Goal: Task Accomplishment & Management: Use online tool/utility

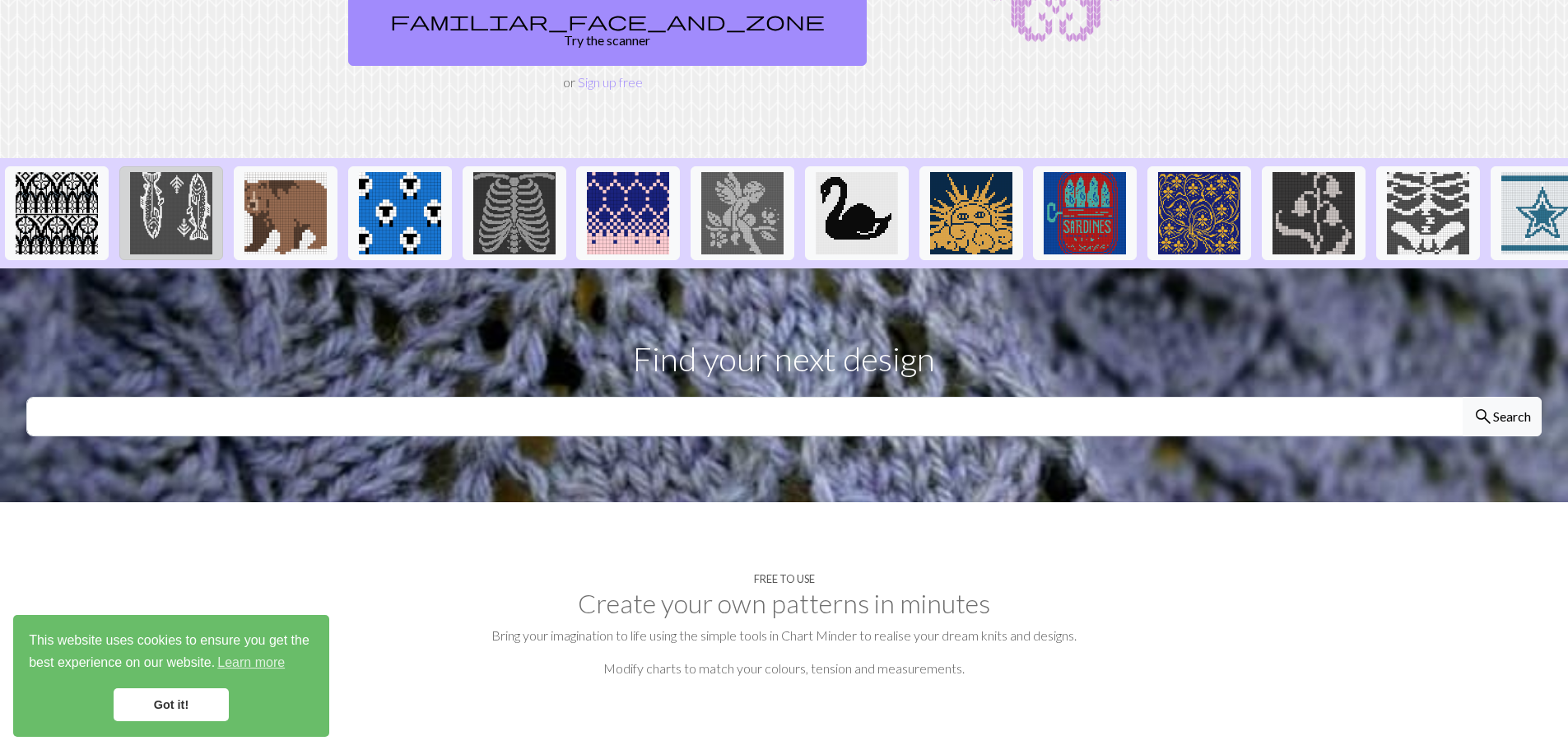
scroll to position [247, 0]
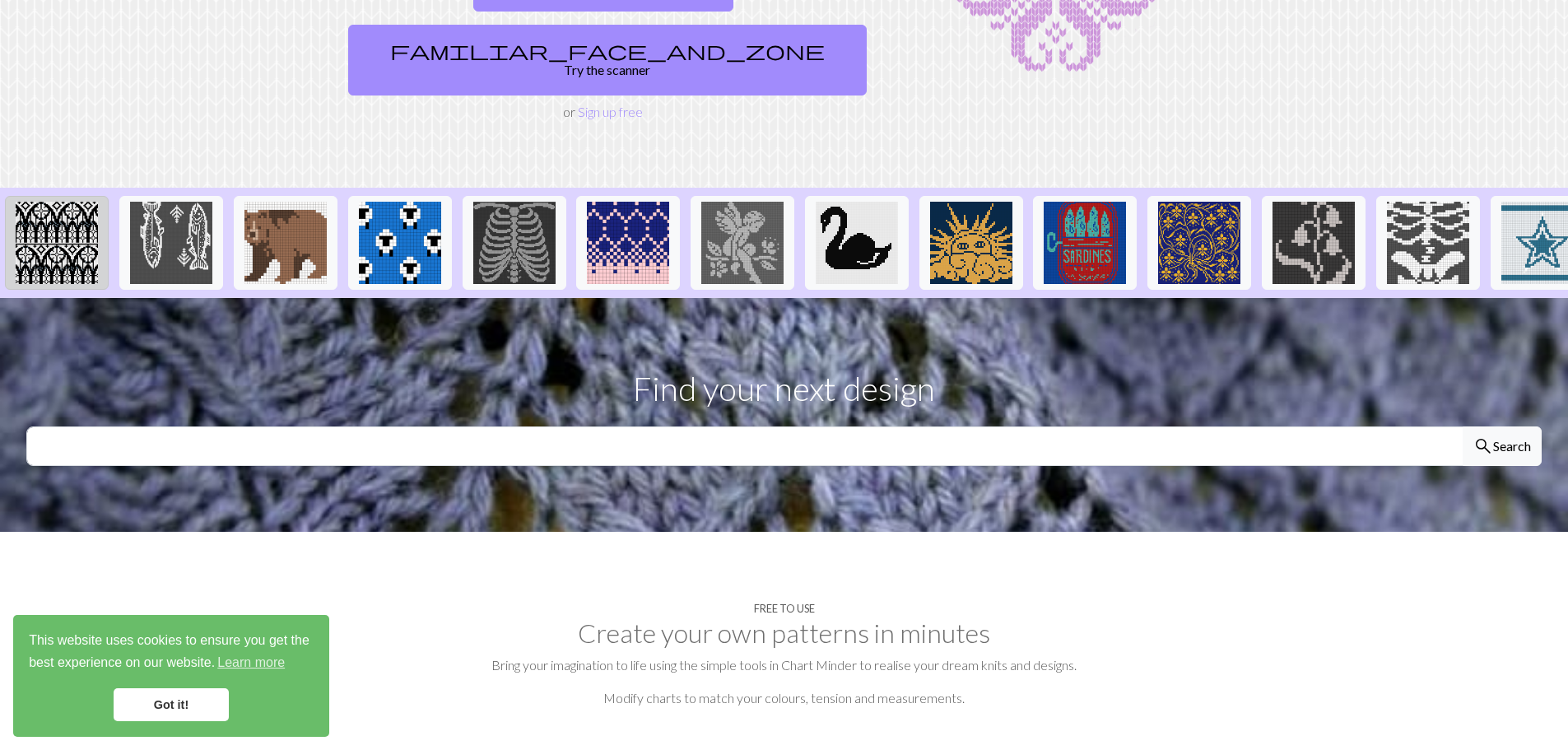
click at [44, 212] on img at bounding box center [56, 243] width 82 height 82
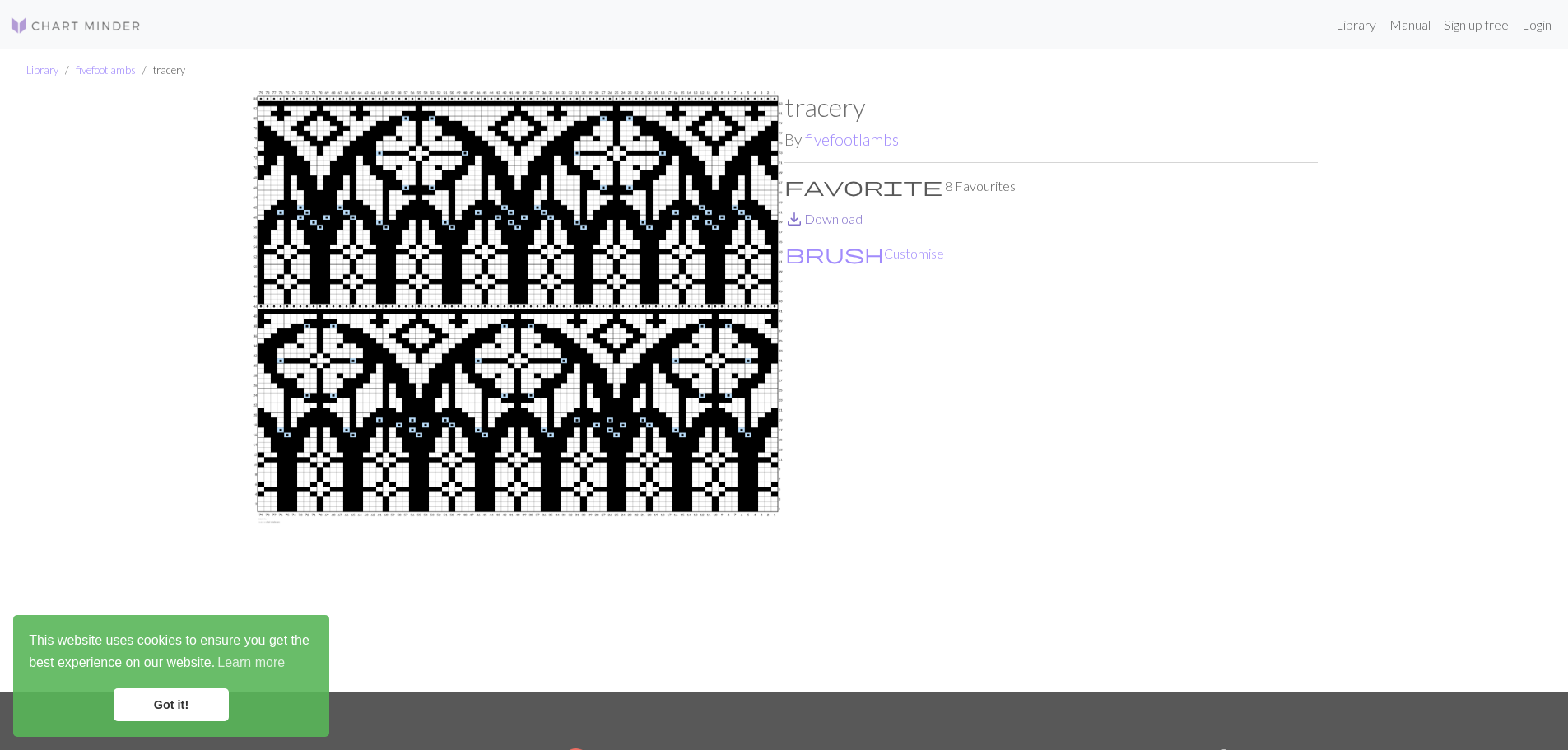
click at [811, 224] on link "save_alt Download" at bounding box center [823, 219] width 78 height 16
click at [1480, 29] on link "Sign up free" at bounding box center [1476, 25] width 78 height 33
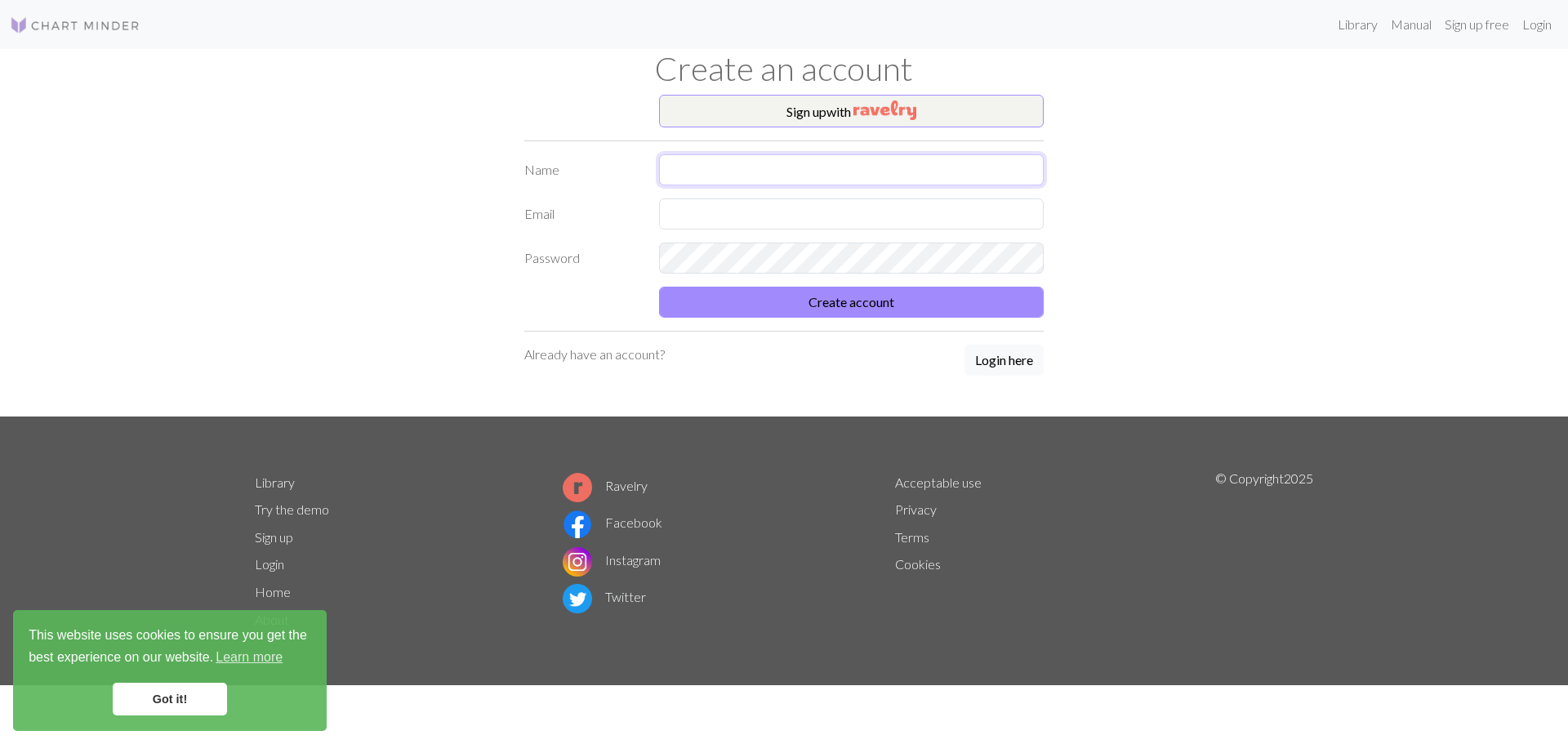
click at [763, 183] on input "text" at bounding box center [852, 170] width 385 height 31
click at [815, 123] on button "Sign up with" at bounding box center [852, 111] width 385 height 33
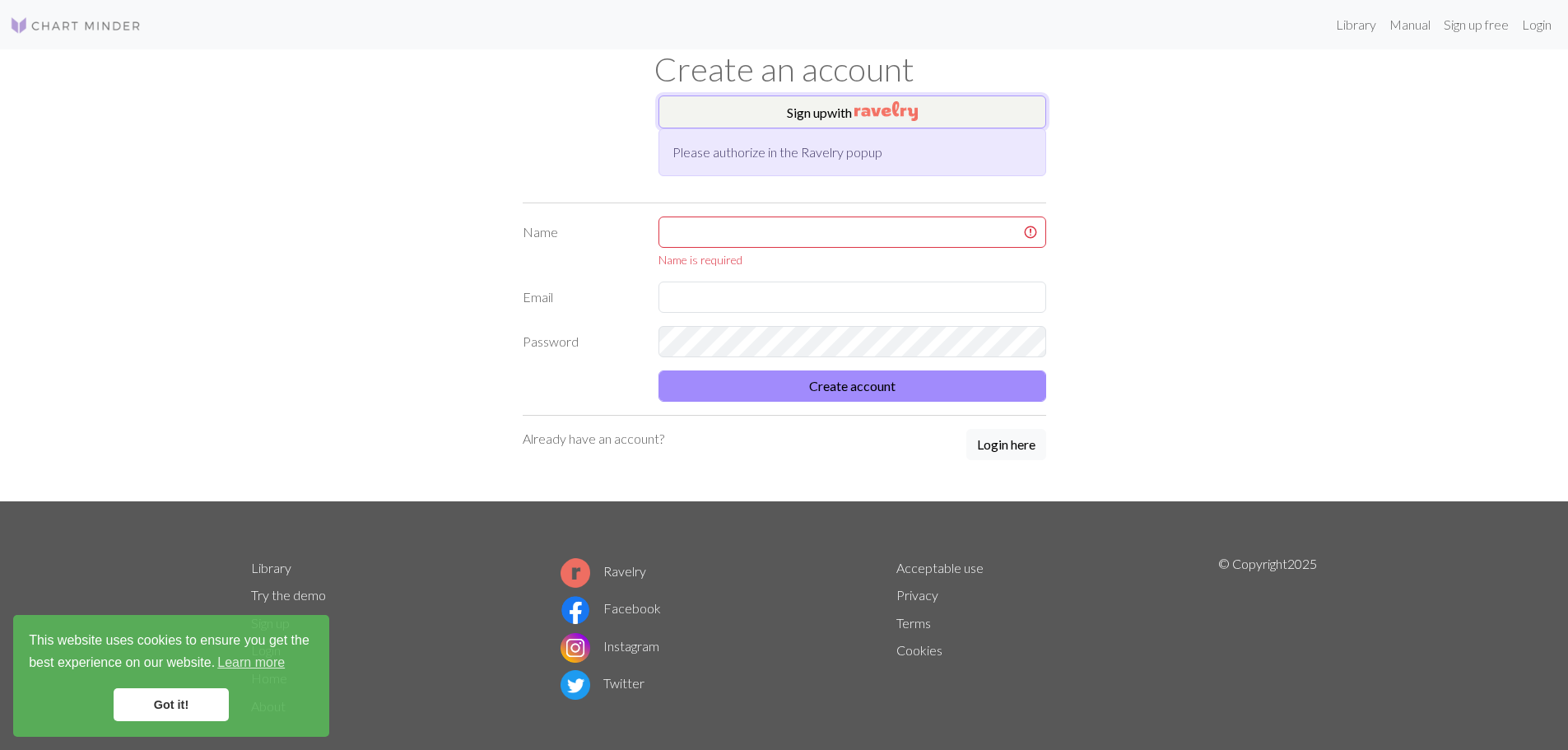
click at [862, 116] on img "button" at bounding box center [886, 110] width 63 height 19
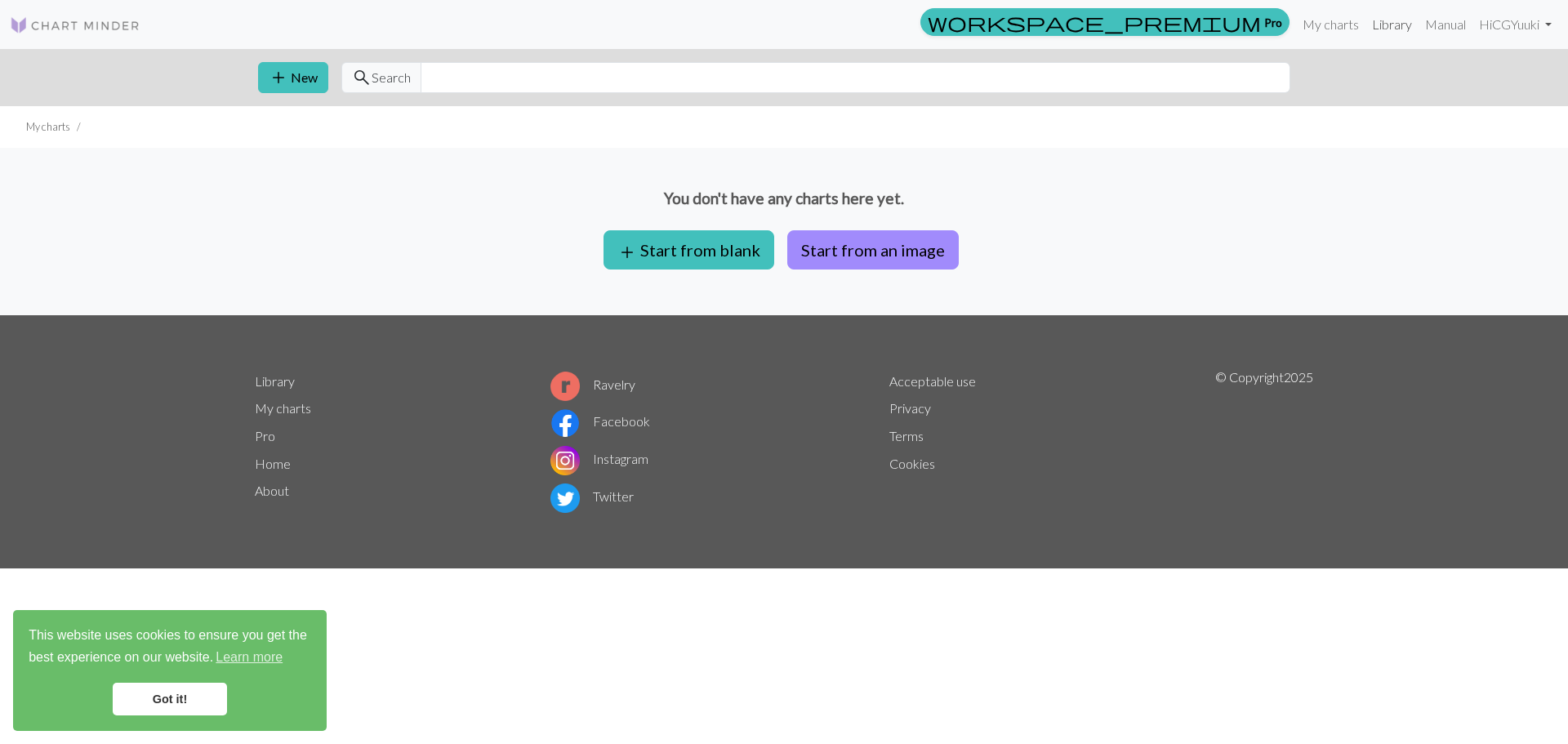
click at [1384, 33] on link "Library" at bounding box center [1393, 25] width 53 height 33
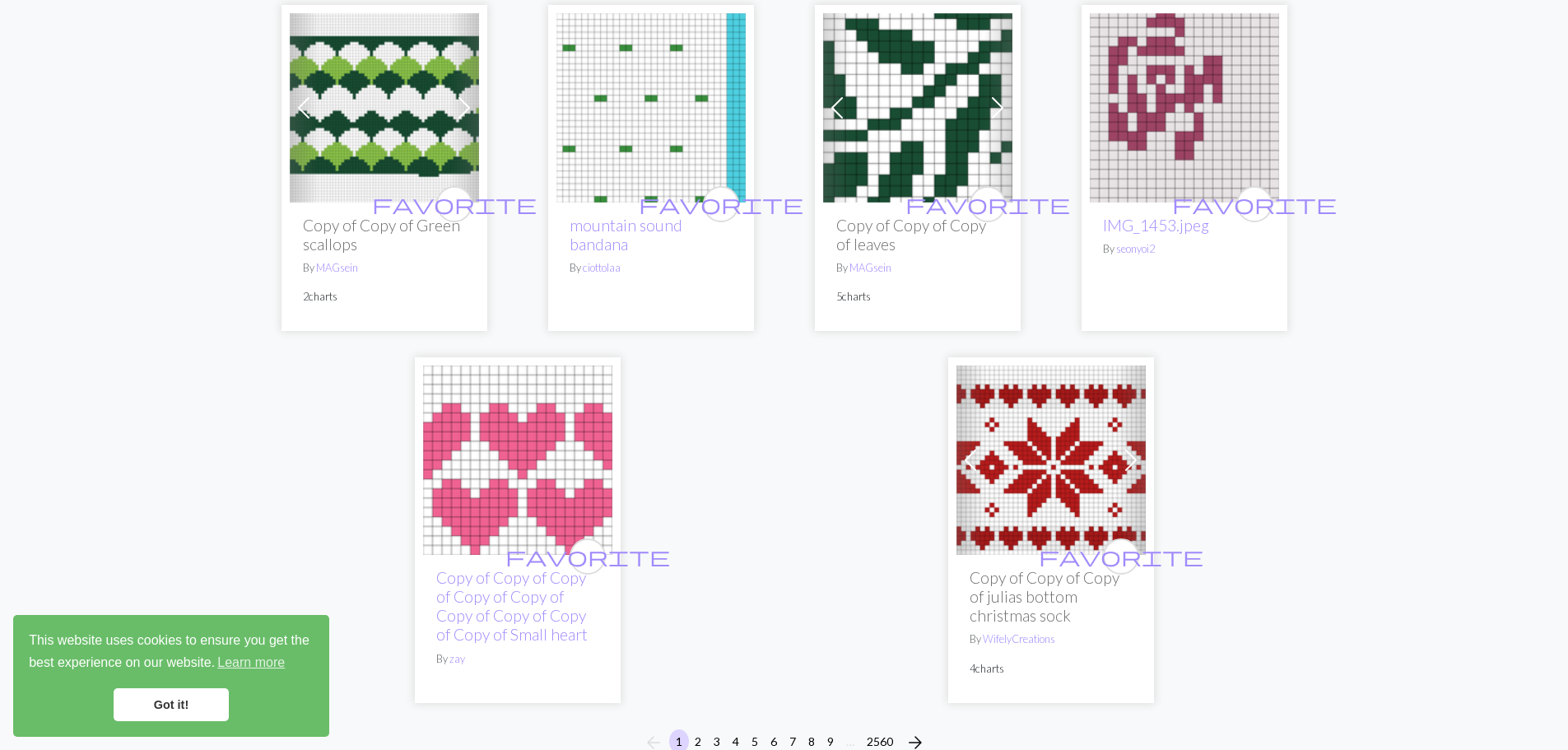
scroll to position [4034, 0]
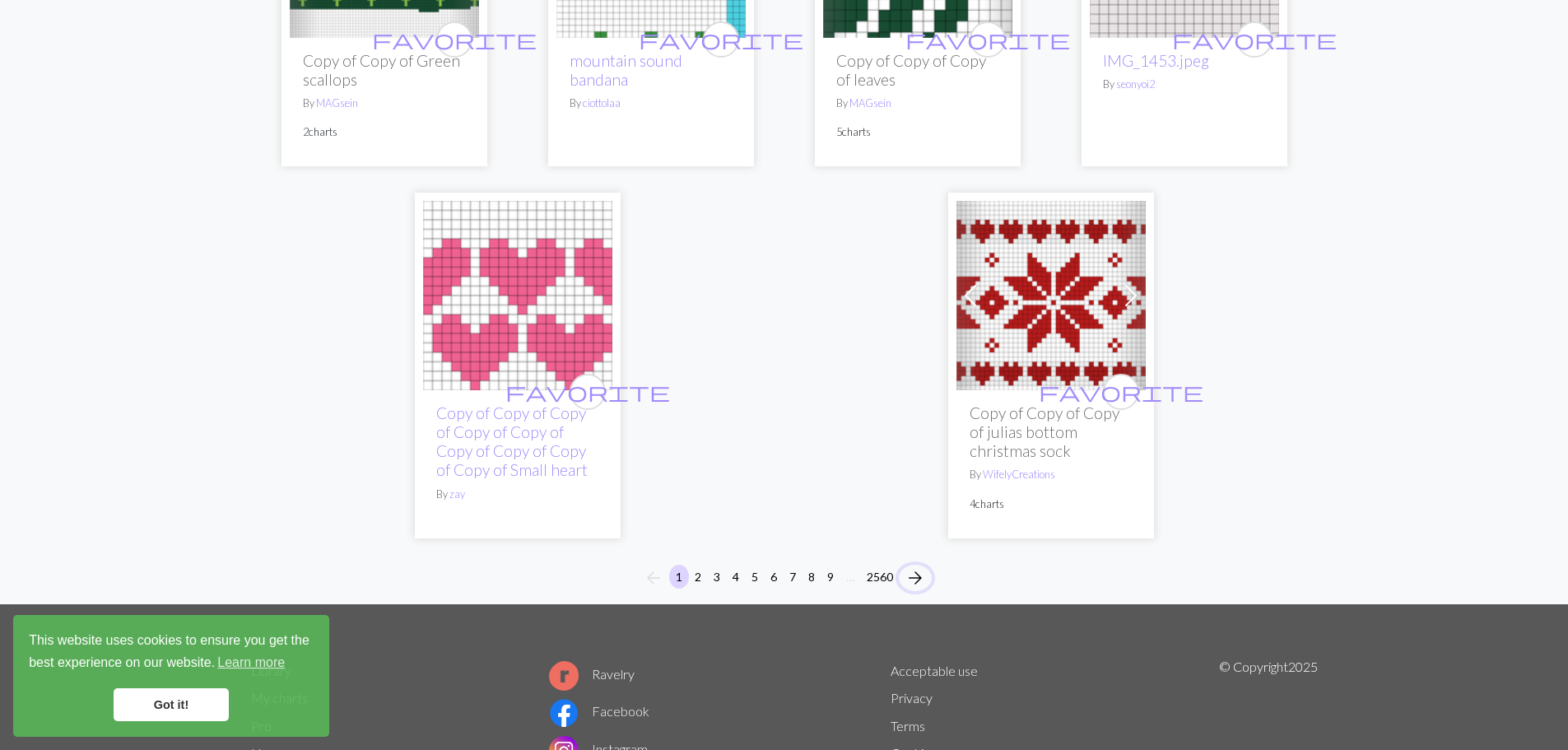
click at [908, 567] on span "arrow_forward" at bounding box center [915, 578] width 19 height 23
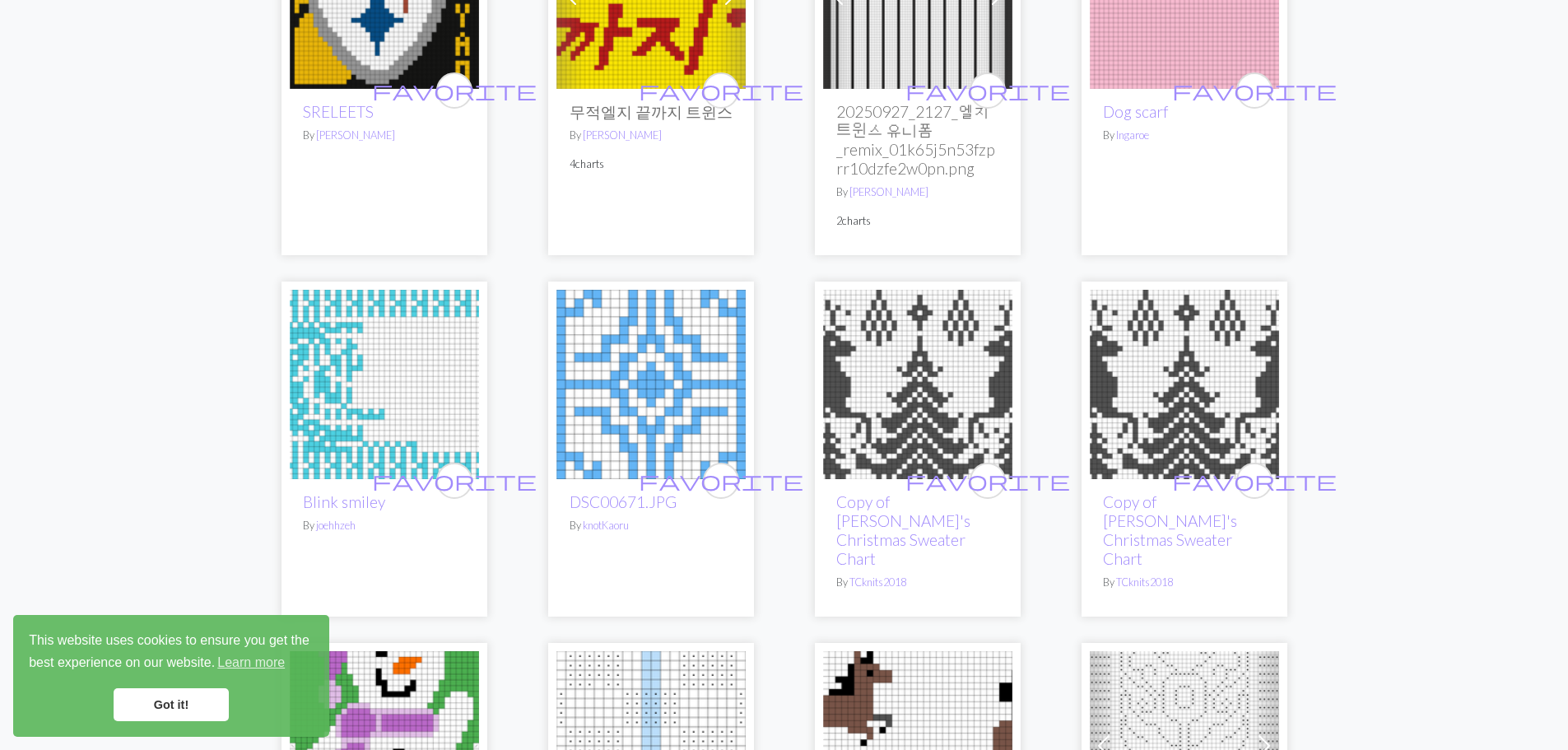
scroll to position [2635, 0]
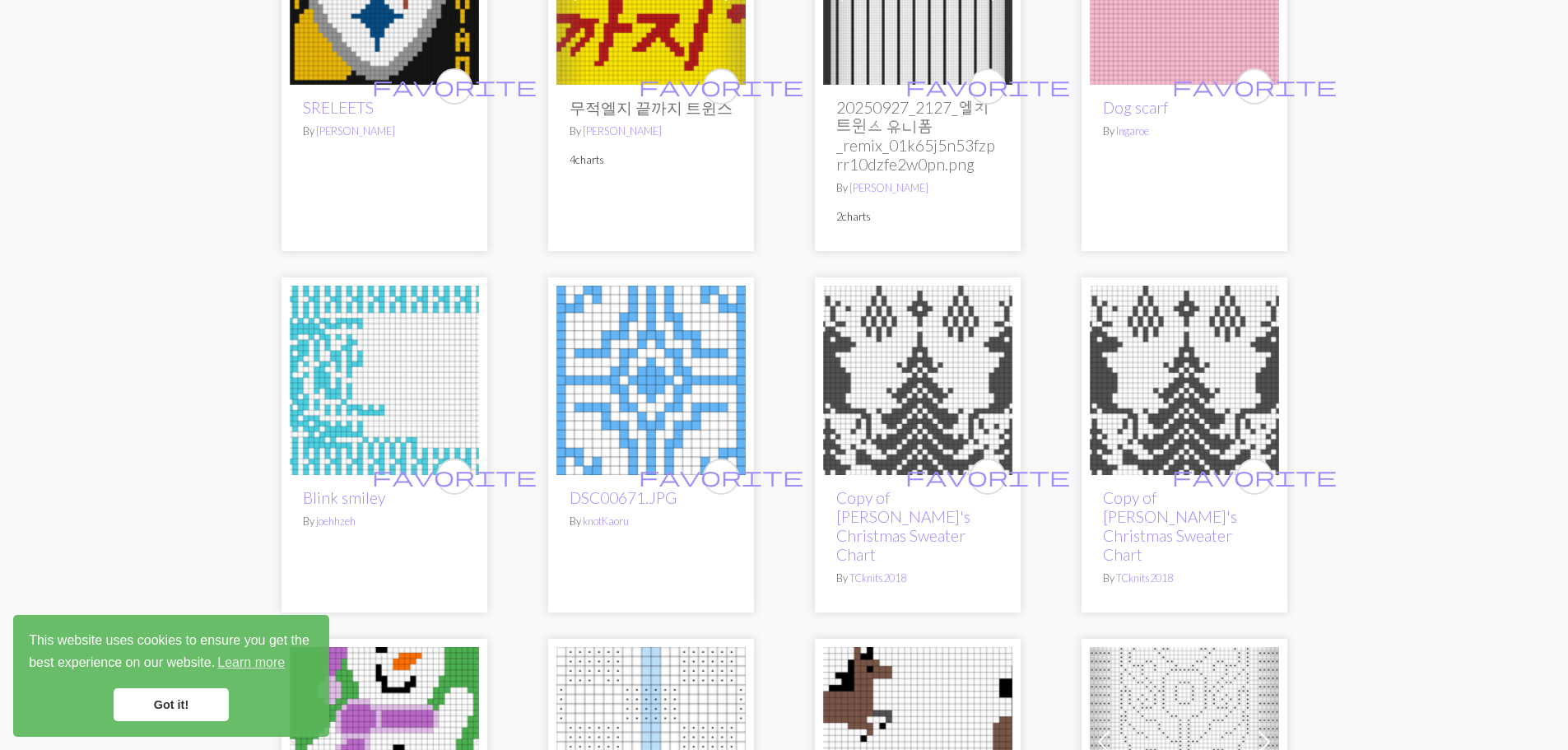
click at [867, 390] on img at bounding box center [917, 381] width 190 height 190
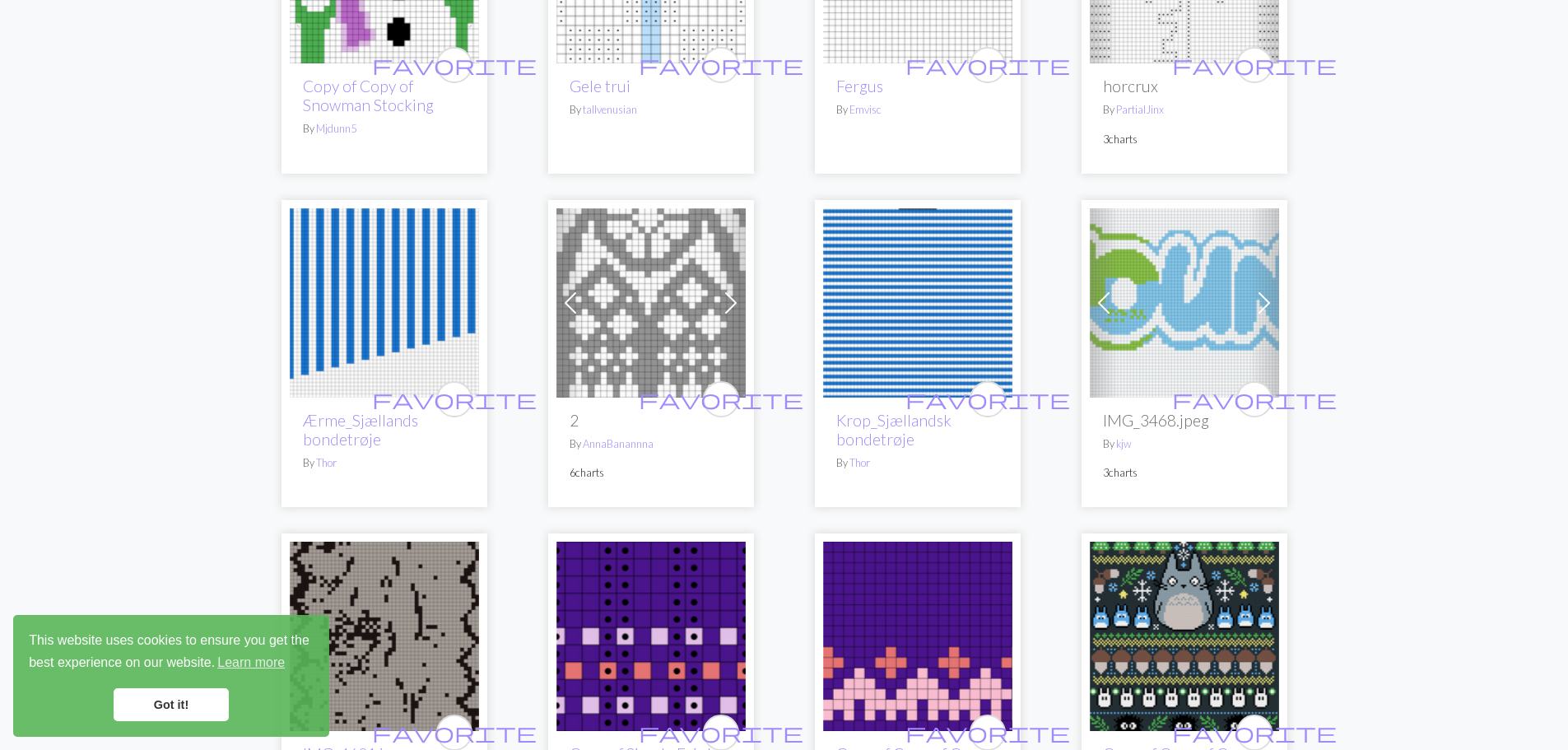
scroll to position [3458, 0]
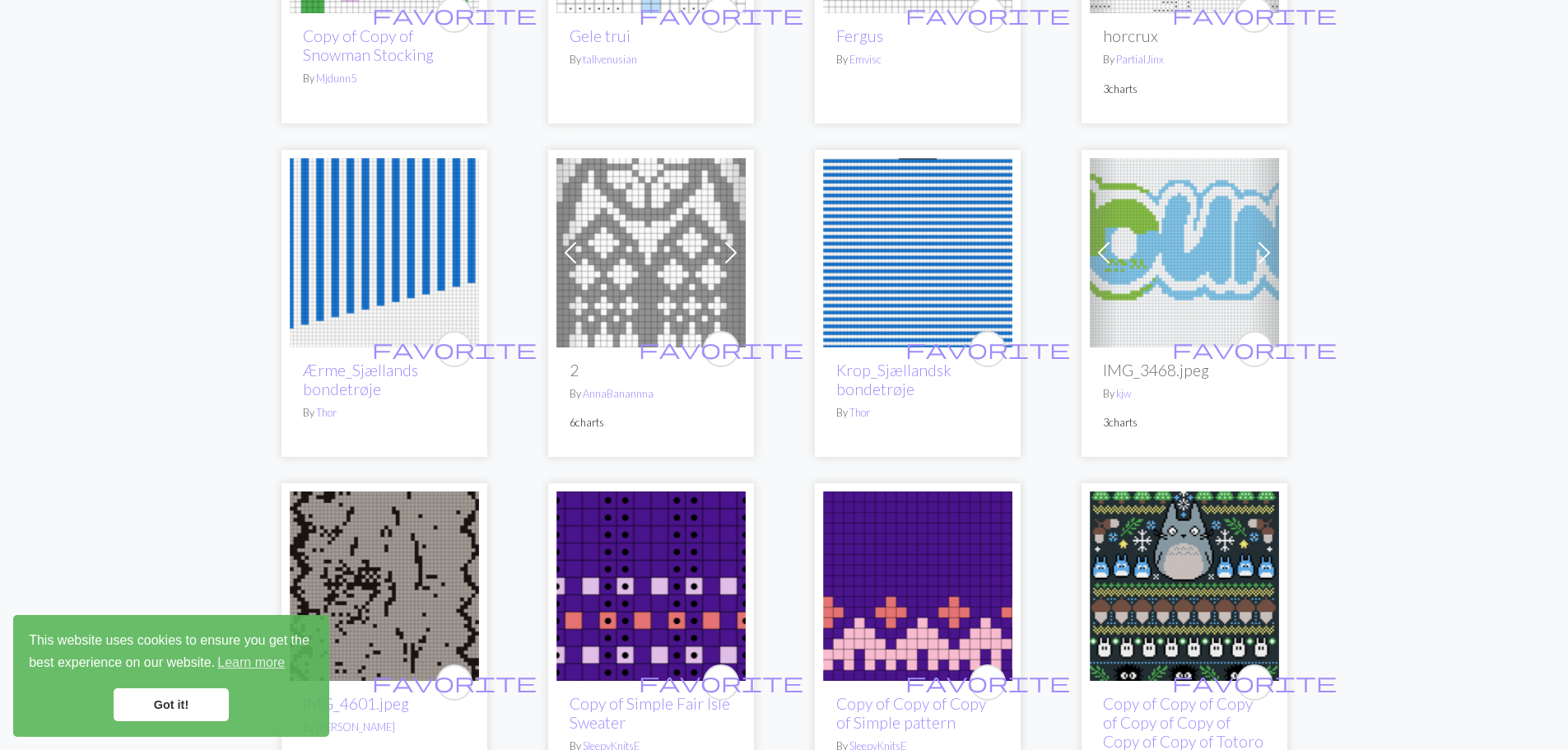
click at [659, 262] on img at bounding box center [651, 253] width 190 height 190
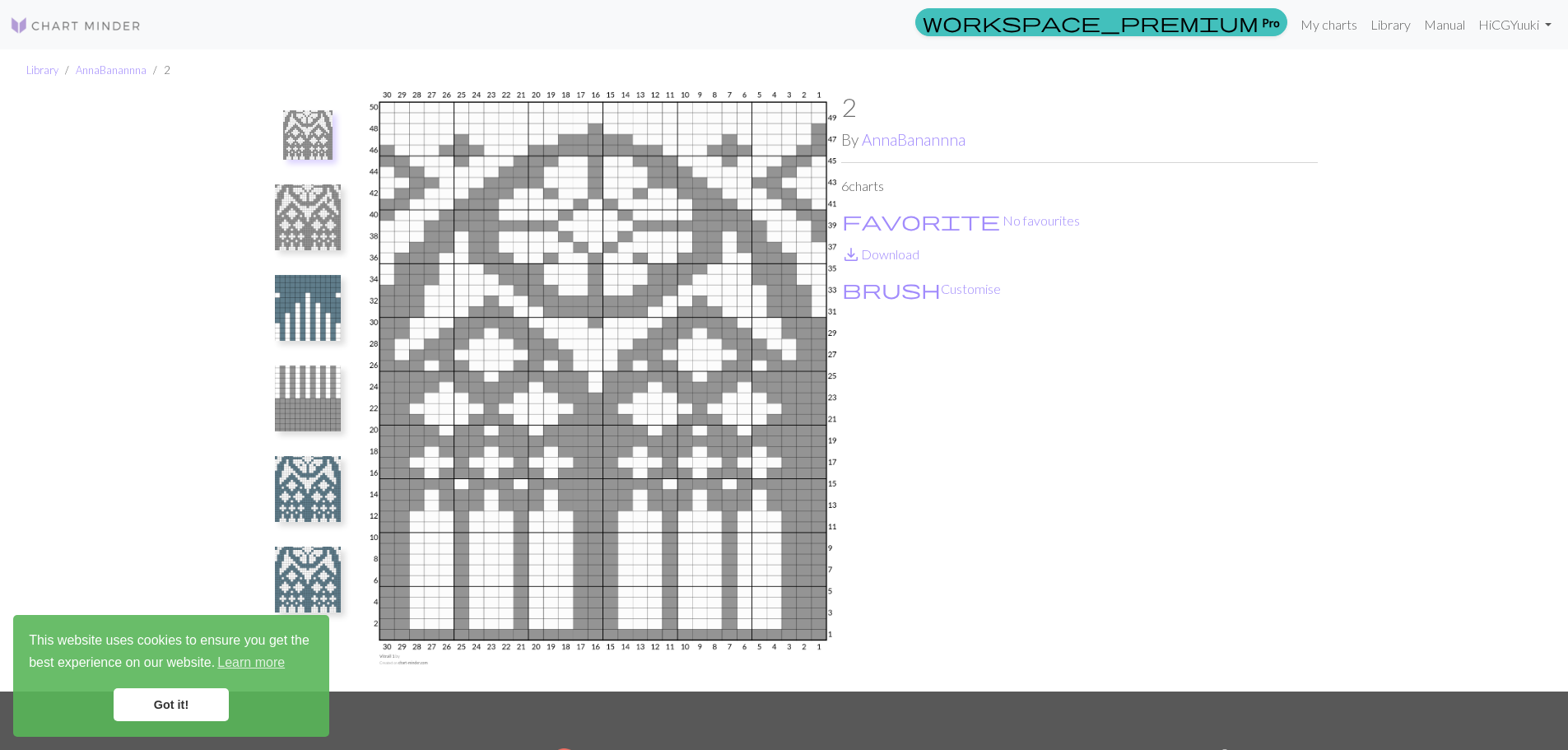
click at [338, 224] on img at bounding box center [307, 217] width 66 height 66
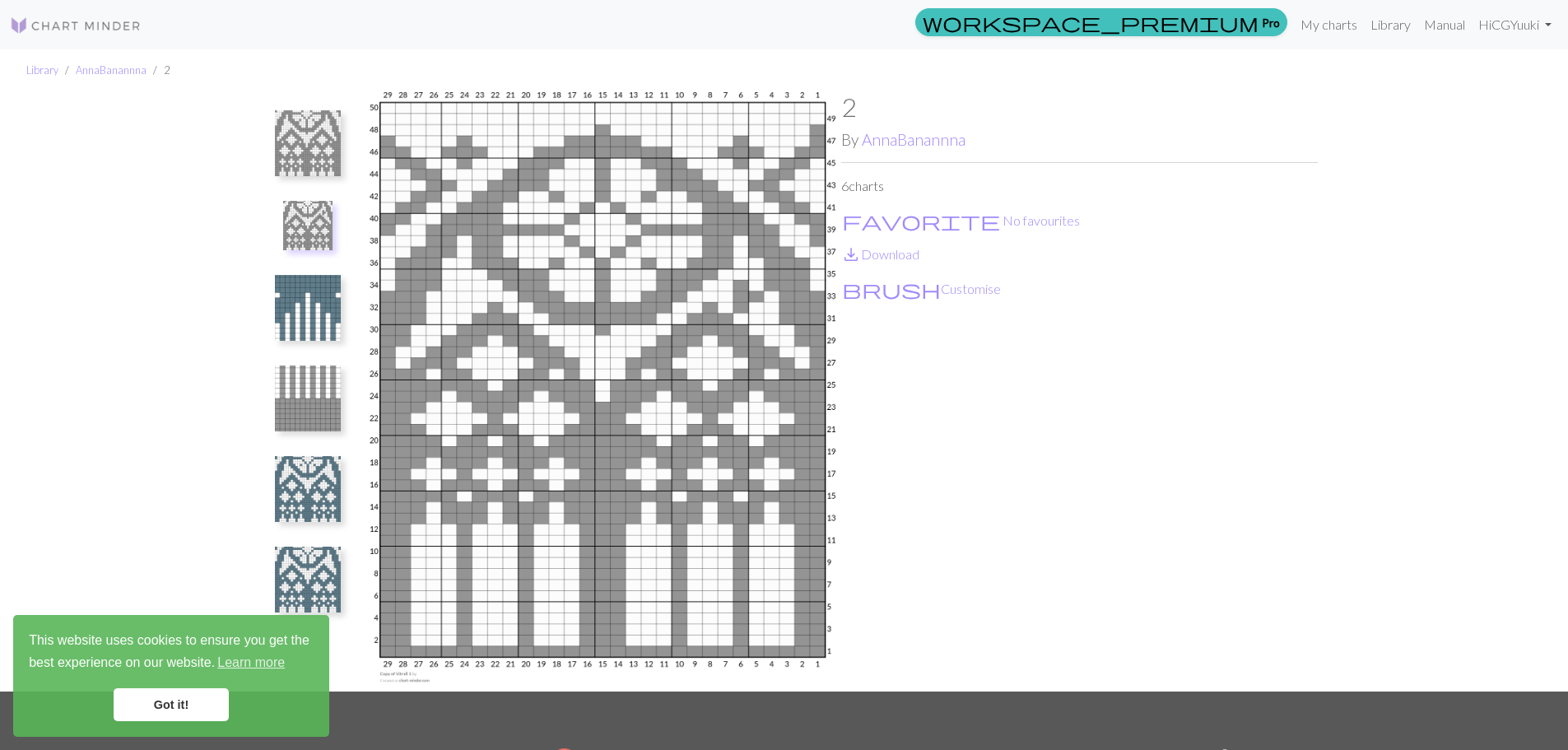
click at [326, 301] on img at bounding box center [307, 307] width 66 height 66
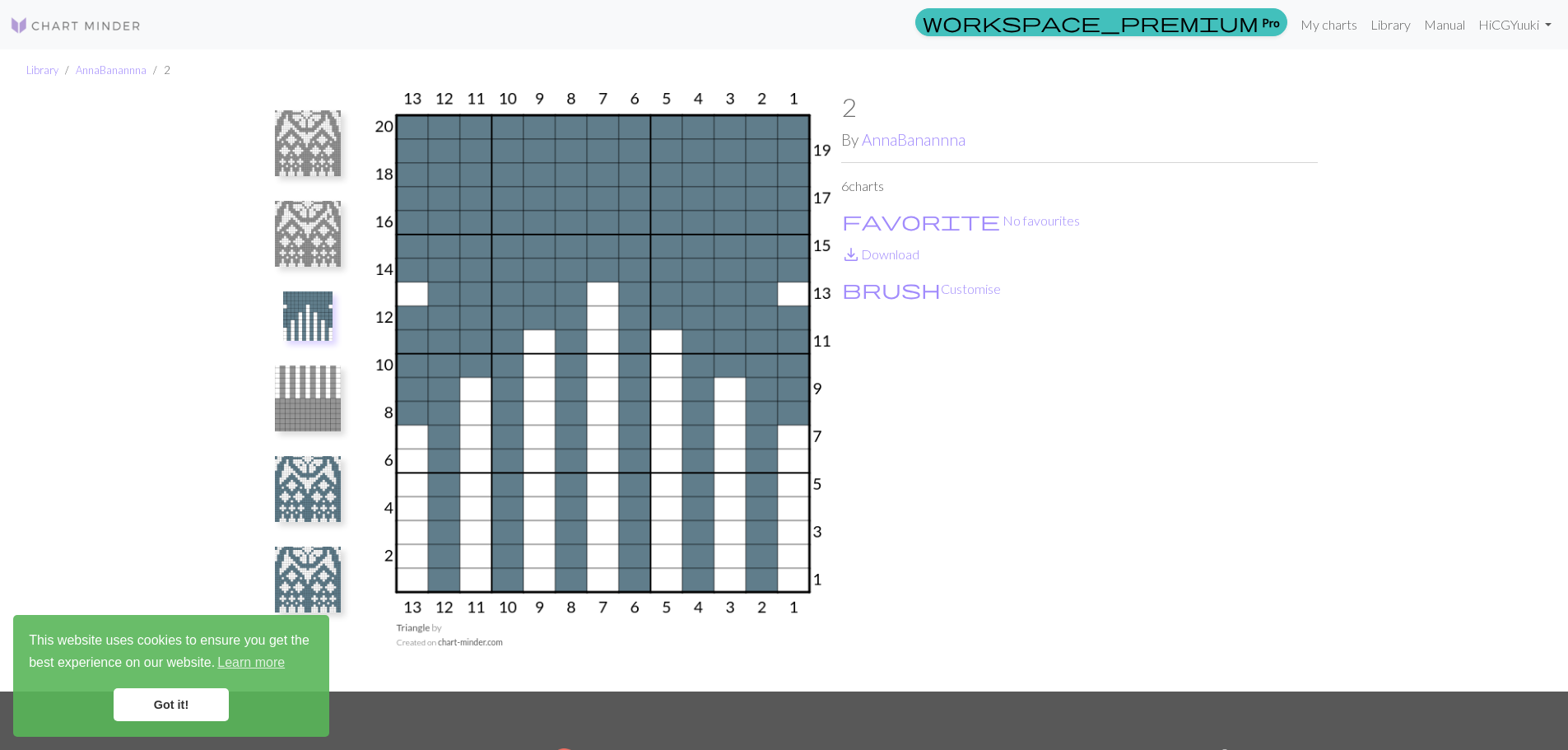
click at [323, 378] on img at bounding box center [307, 398] width 66 height 66
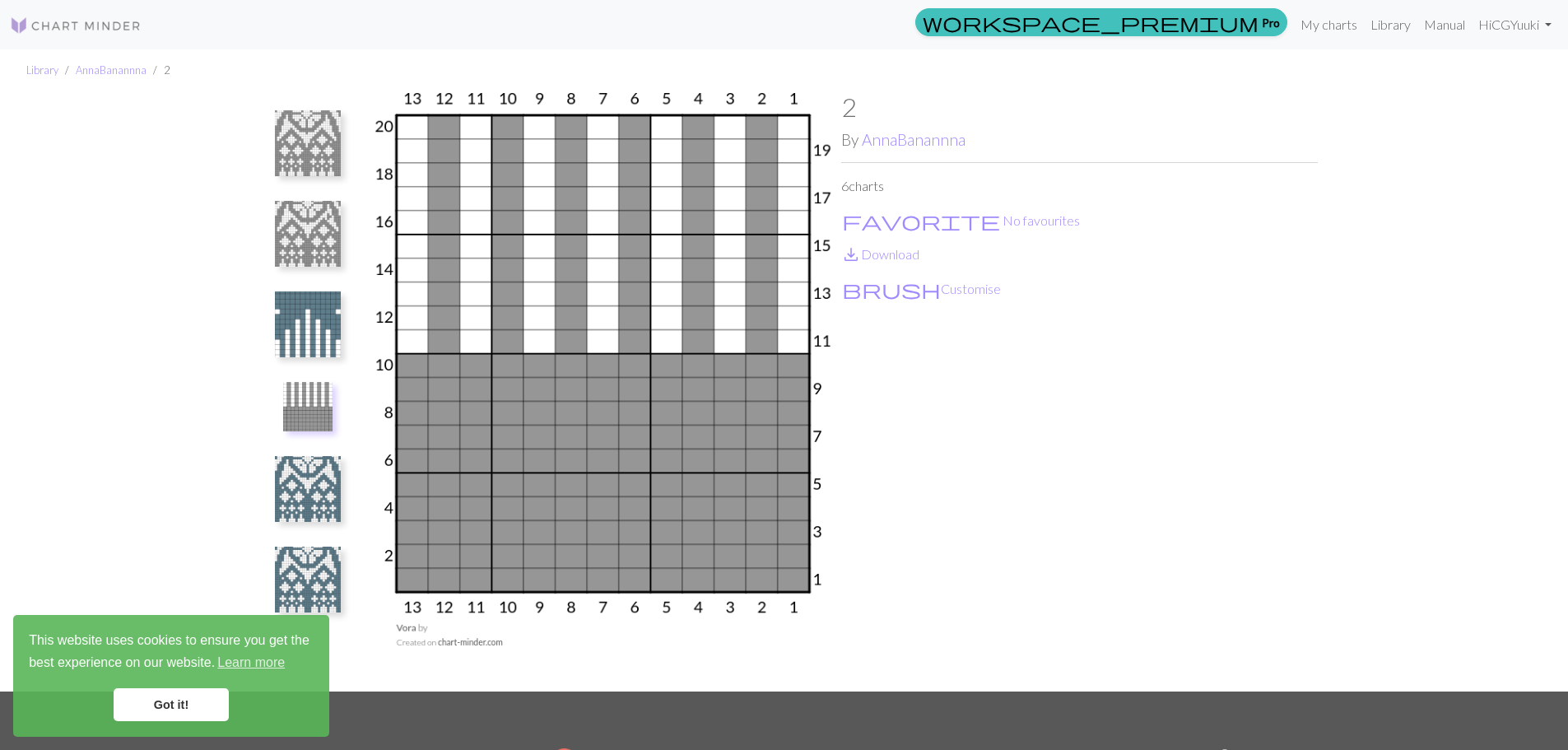
click at [291, 488] on img at bounding box center [307, 489] width 66 height 66
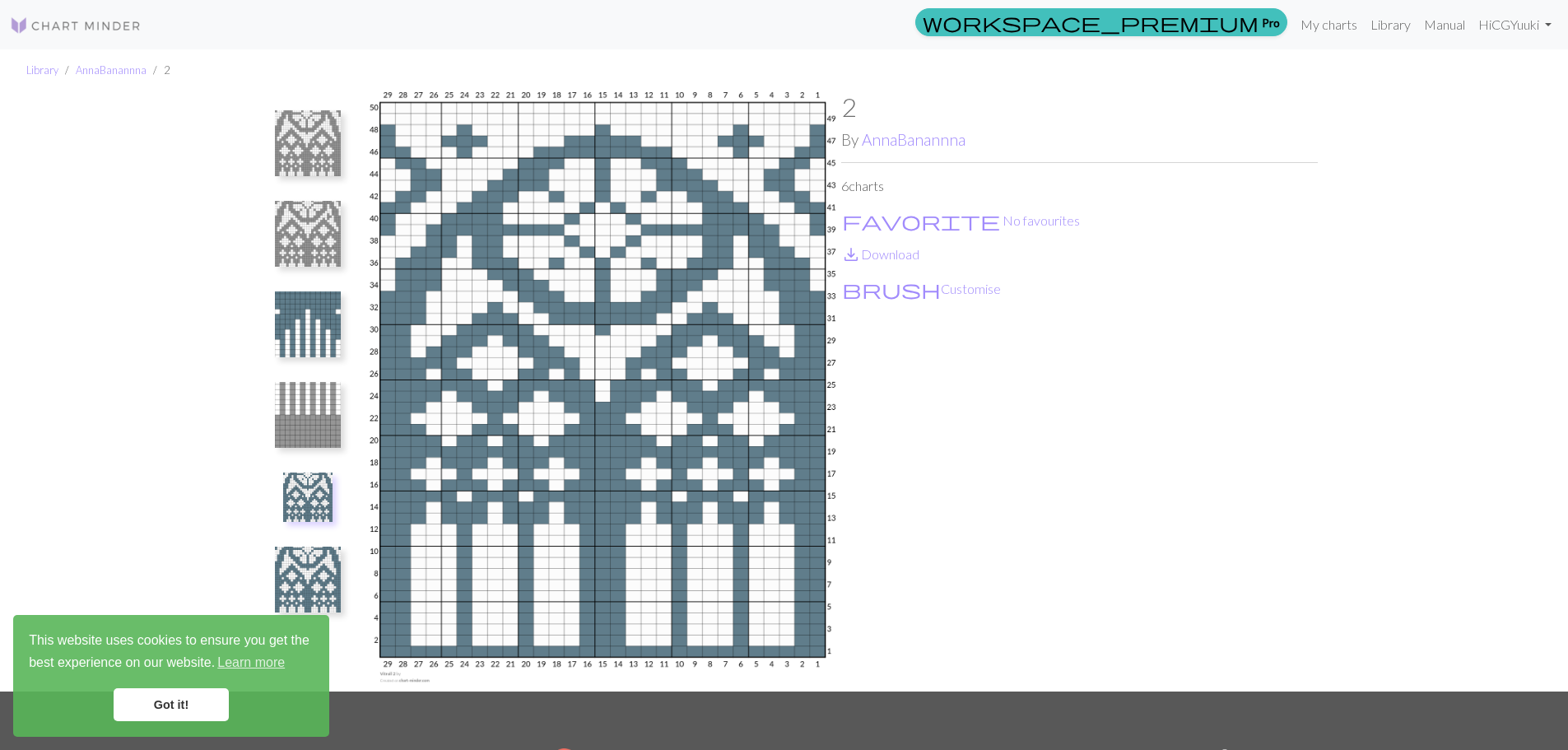
click at [289, 584] on img at bounding box center [307, 579] width 66 height 66
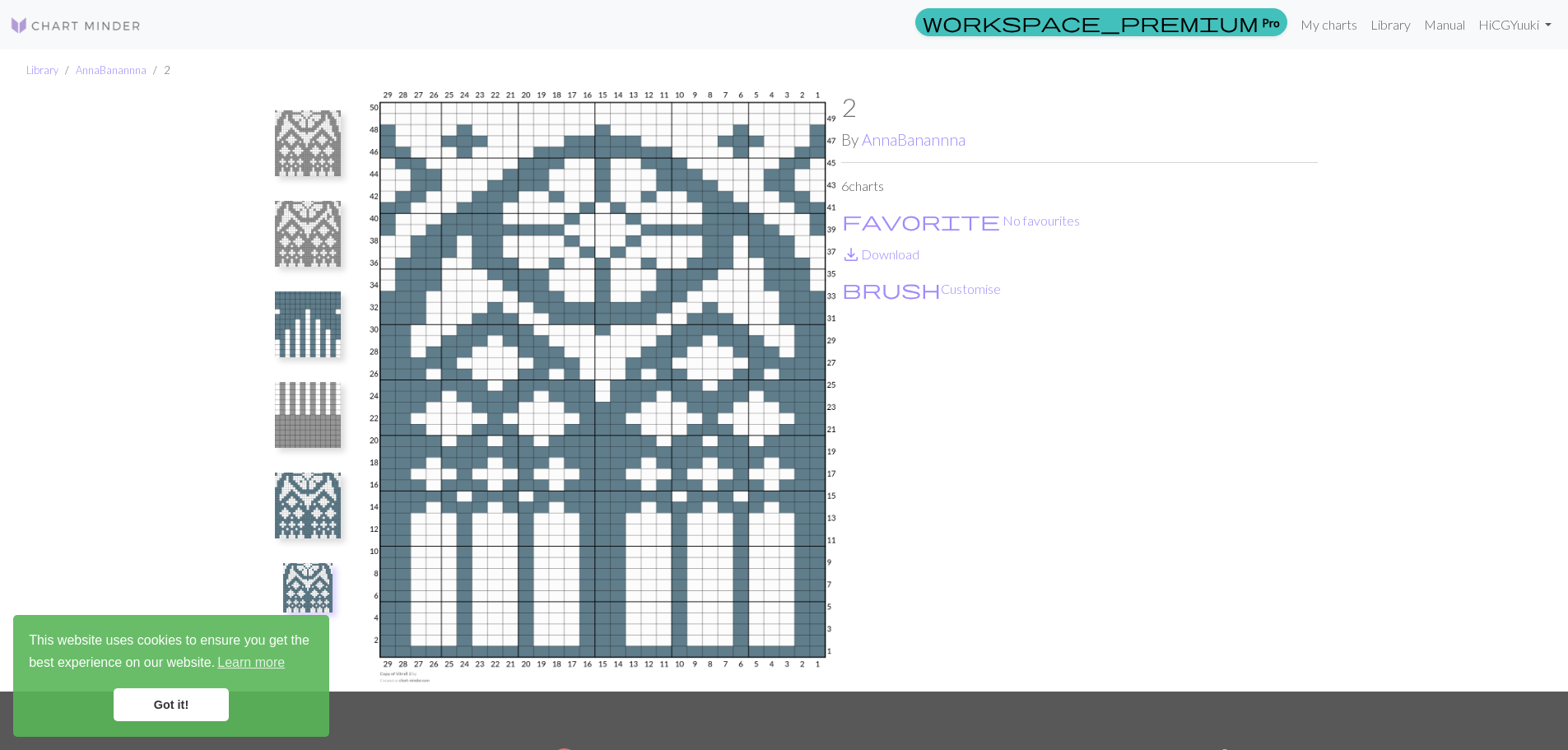
click at [298, 519] on img at bounding box center [307, 505] width 66 height 66
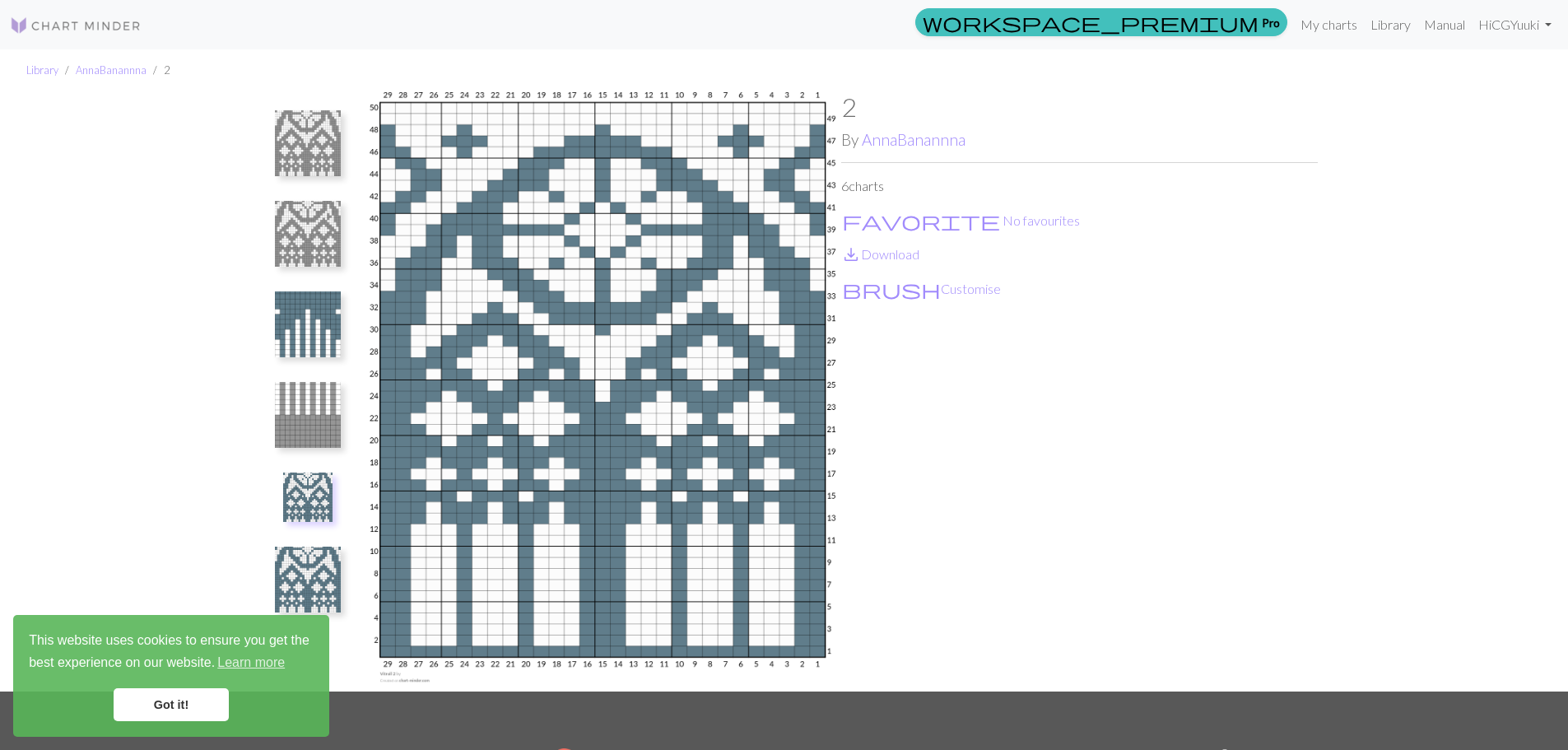
click at [293, 576] on img at bounding box center [307, 579] width 66 height 66
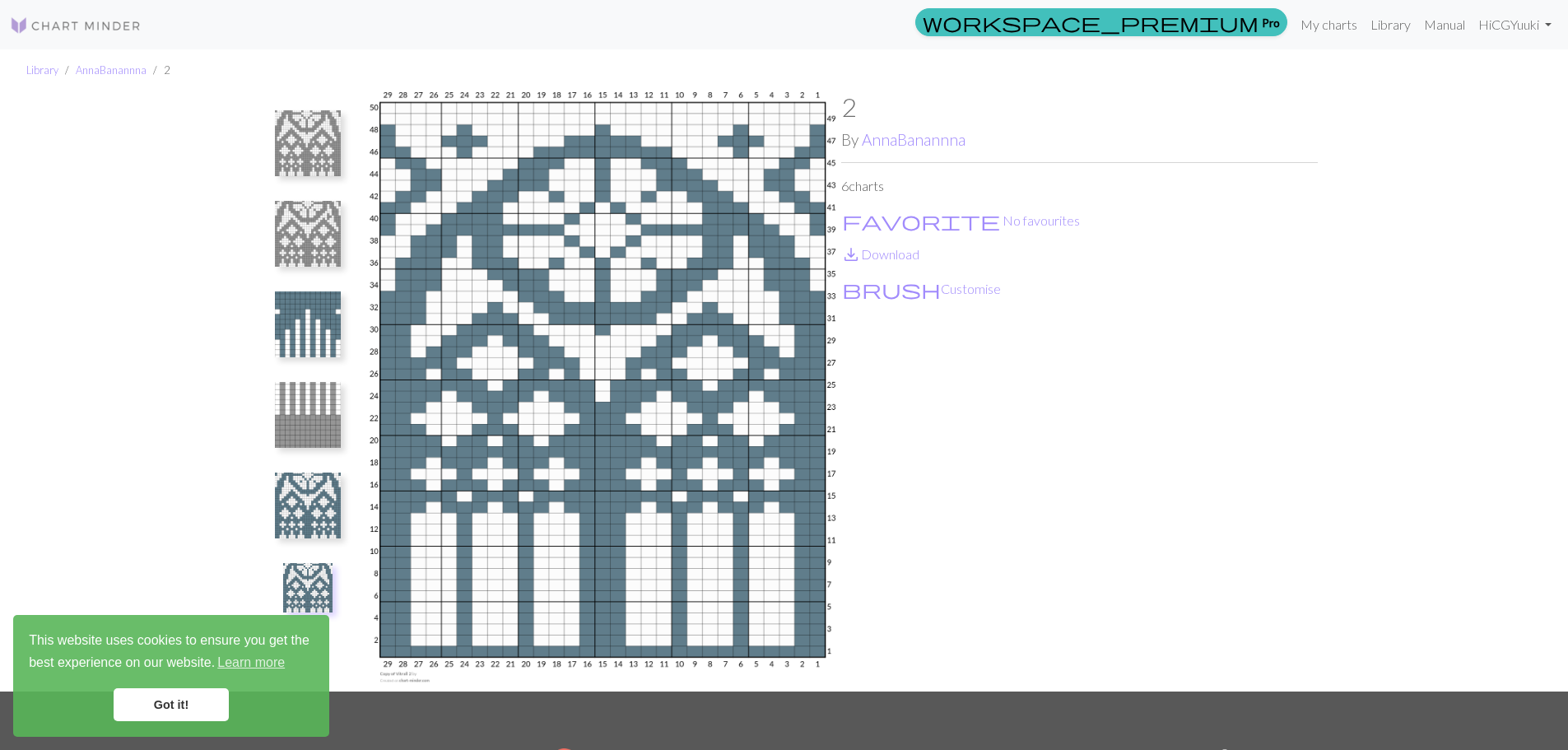
click at [295, 500] on img at bounding box center [307, 505] width 66 height 66
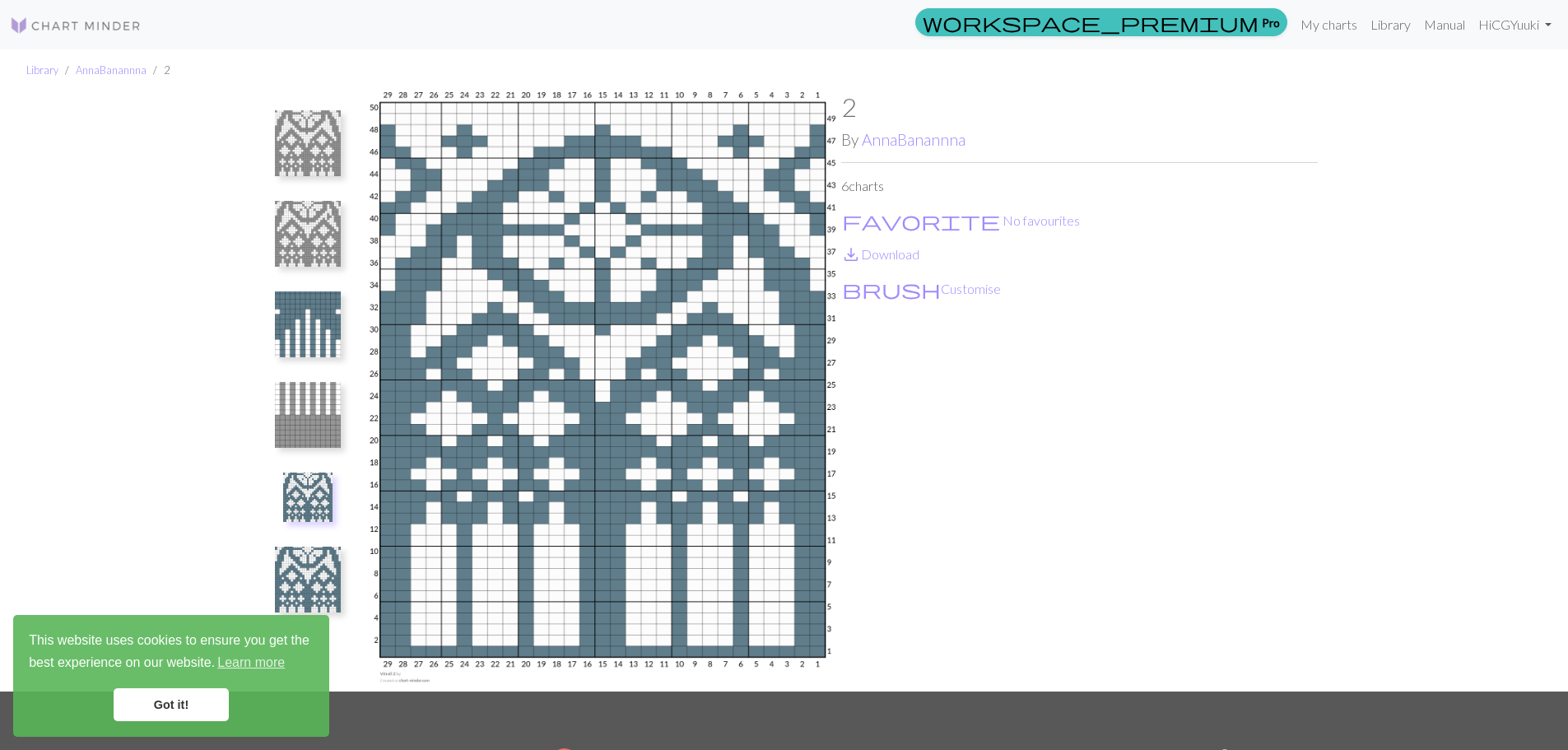
click at [310, 559] on img at bounding box center [307, 579] width 66 height 66
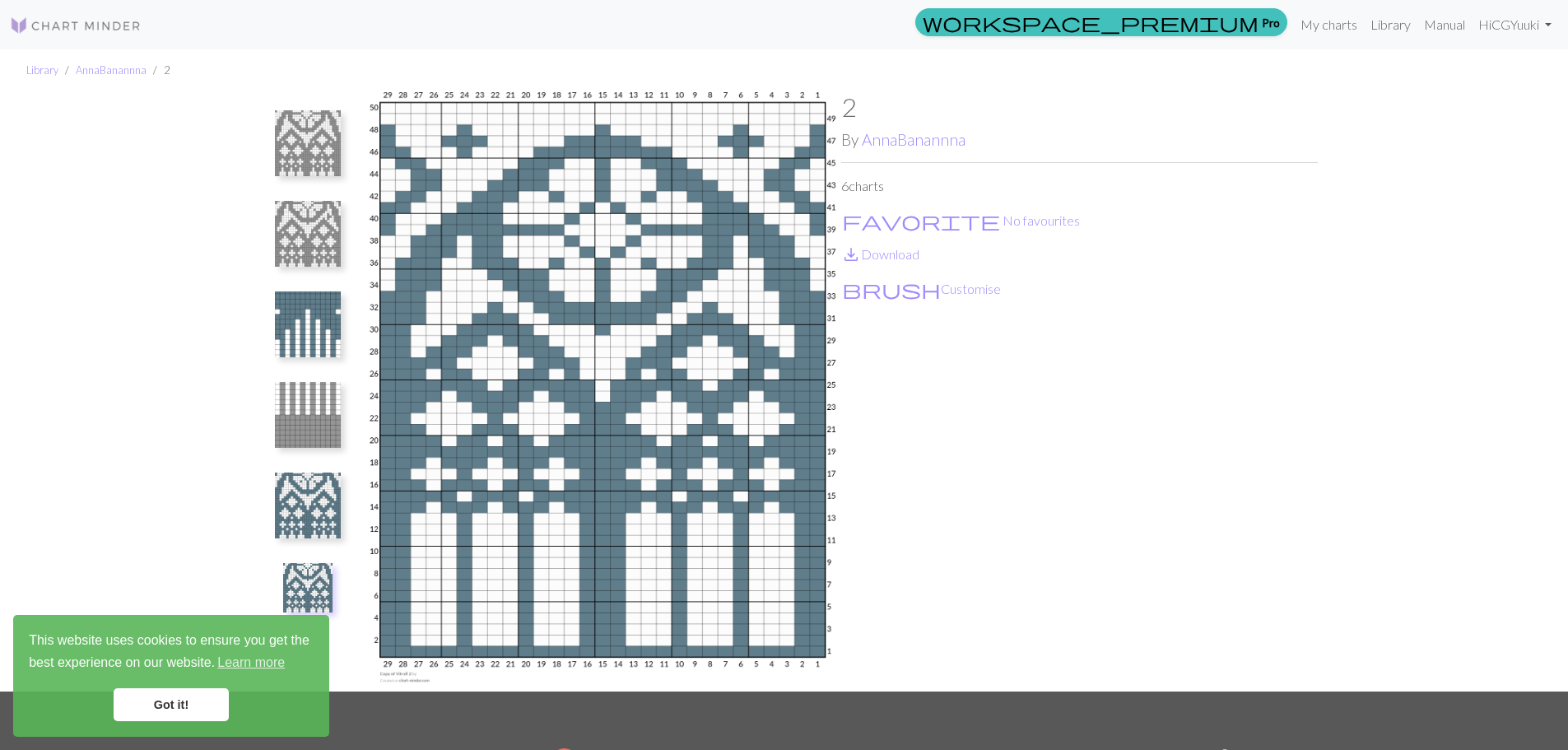
click at [310, 156] on img at bounding box center [307, 143] width 66 height 66
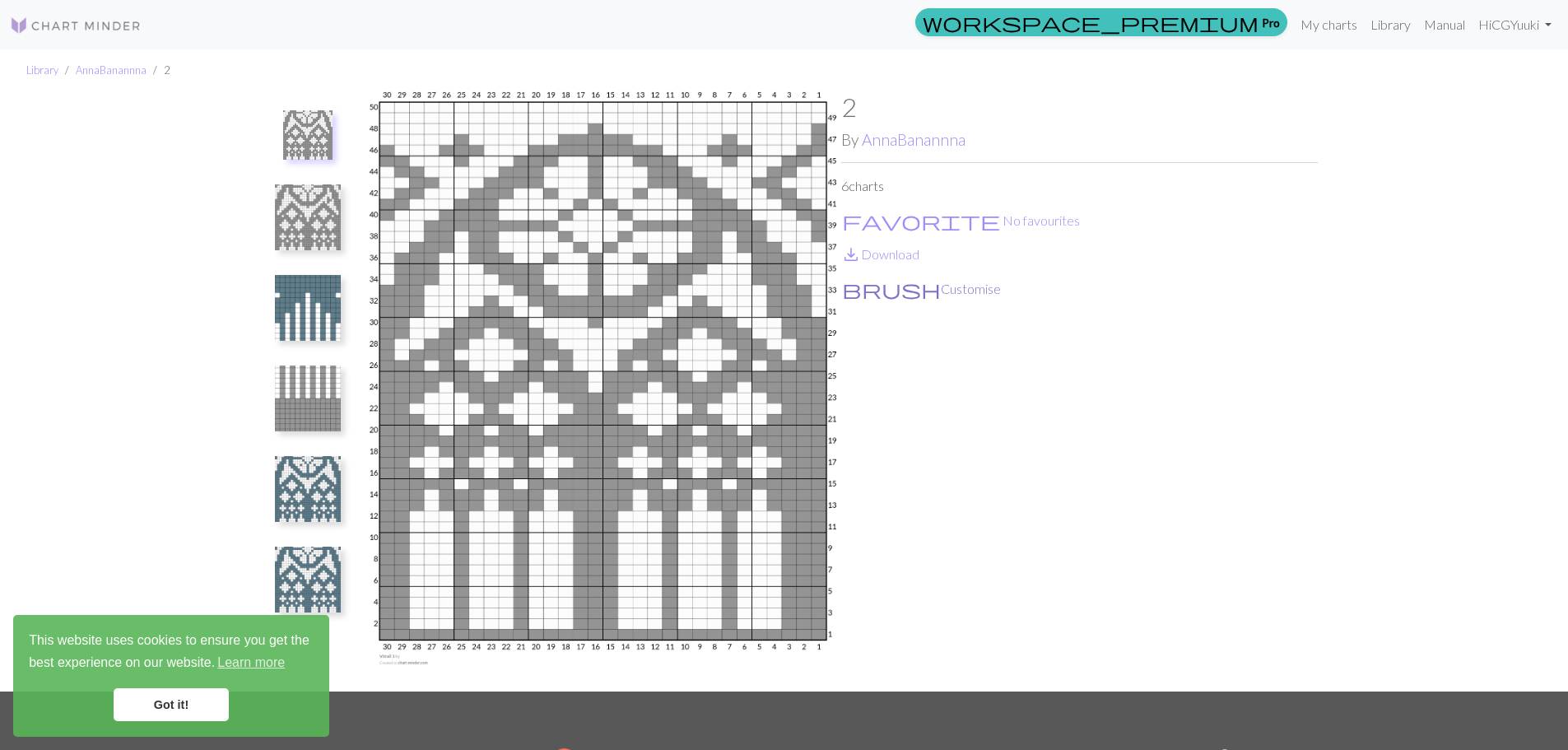
click at [910, 292] on button "brush Customise" at bounding box center [921, 289] width 160 height 21
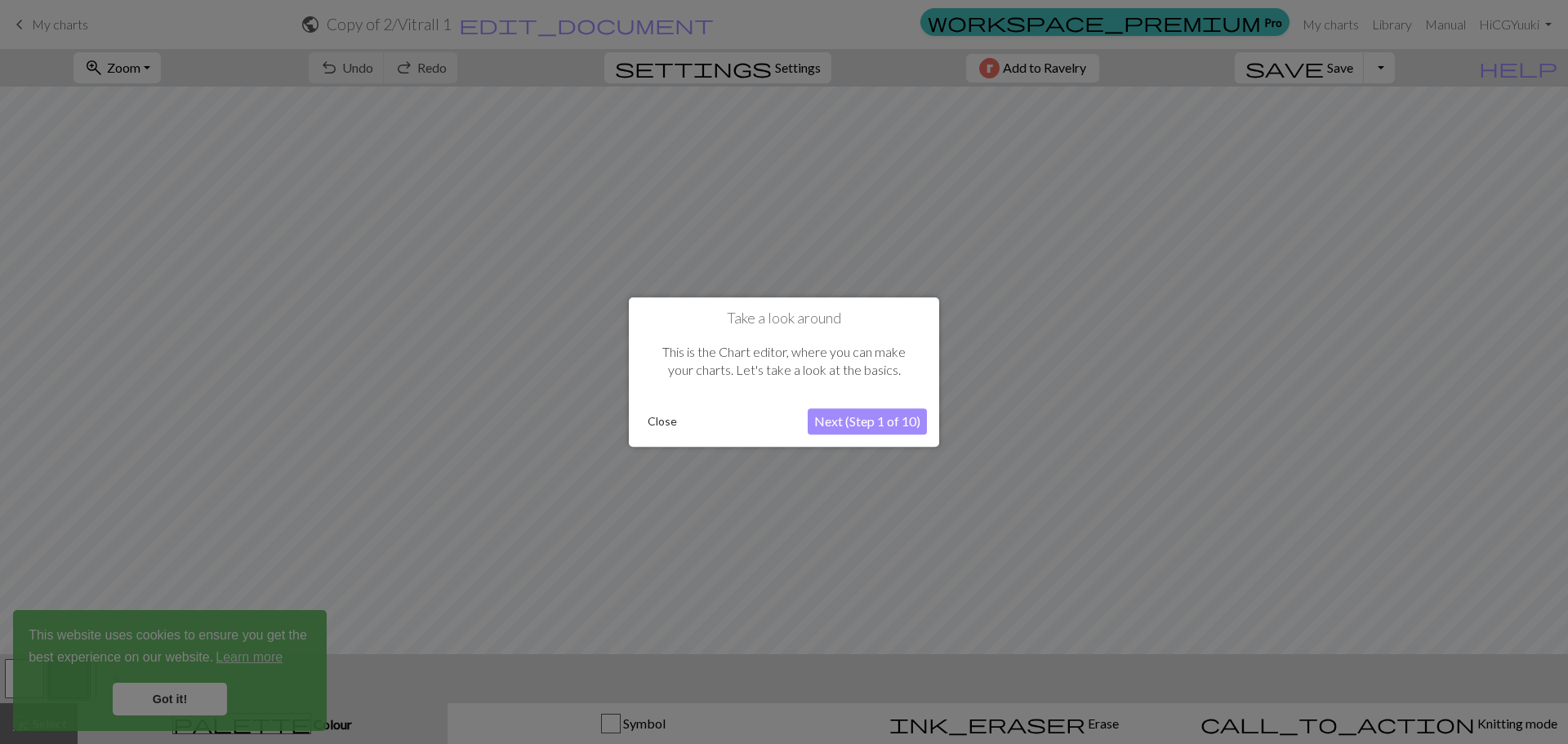
click at [886, 423] on button "Next (Step 1 of 10)" at bounding box center [867, 422] width 119 height 26
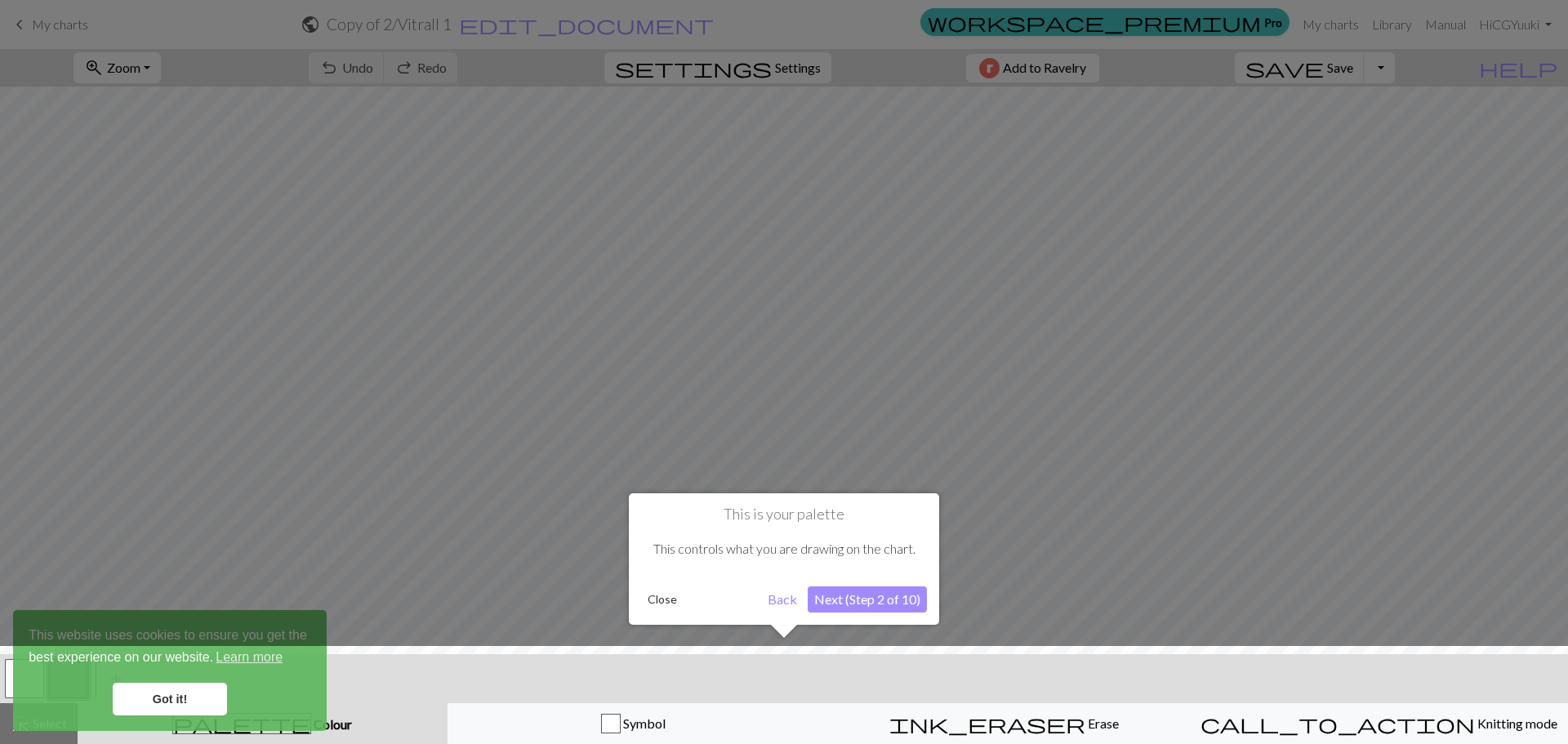
click at [888, 606] on button "Next (Step 2 of 10)" at bounding box center [867, 599] width 119 height 26
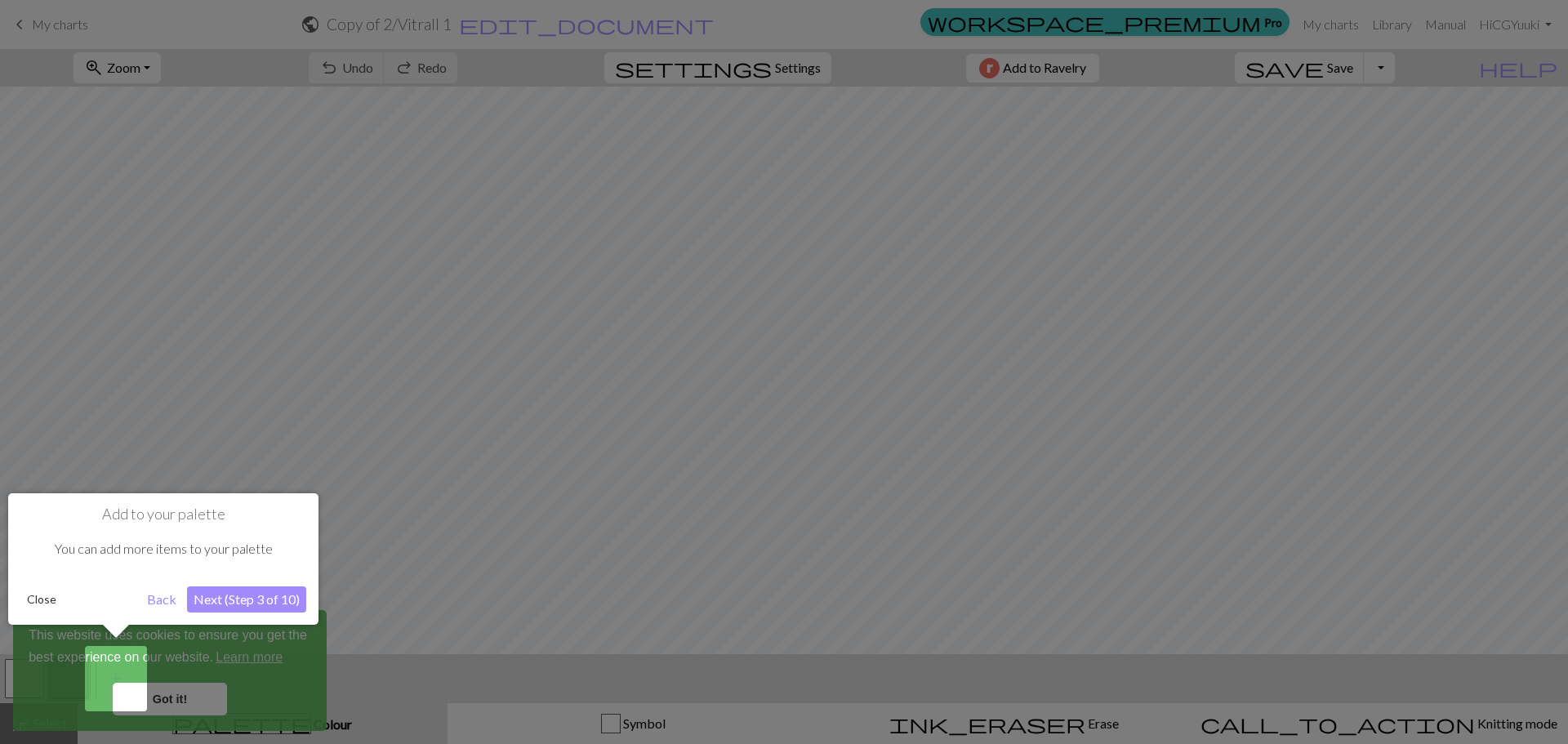
click at [246, 603] on button "Next (Step 3 of 10)" at bounding box center [247, 599] width 119 height 26
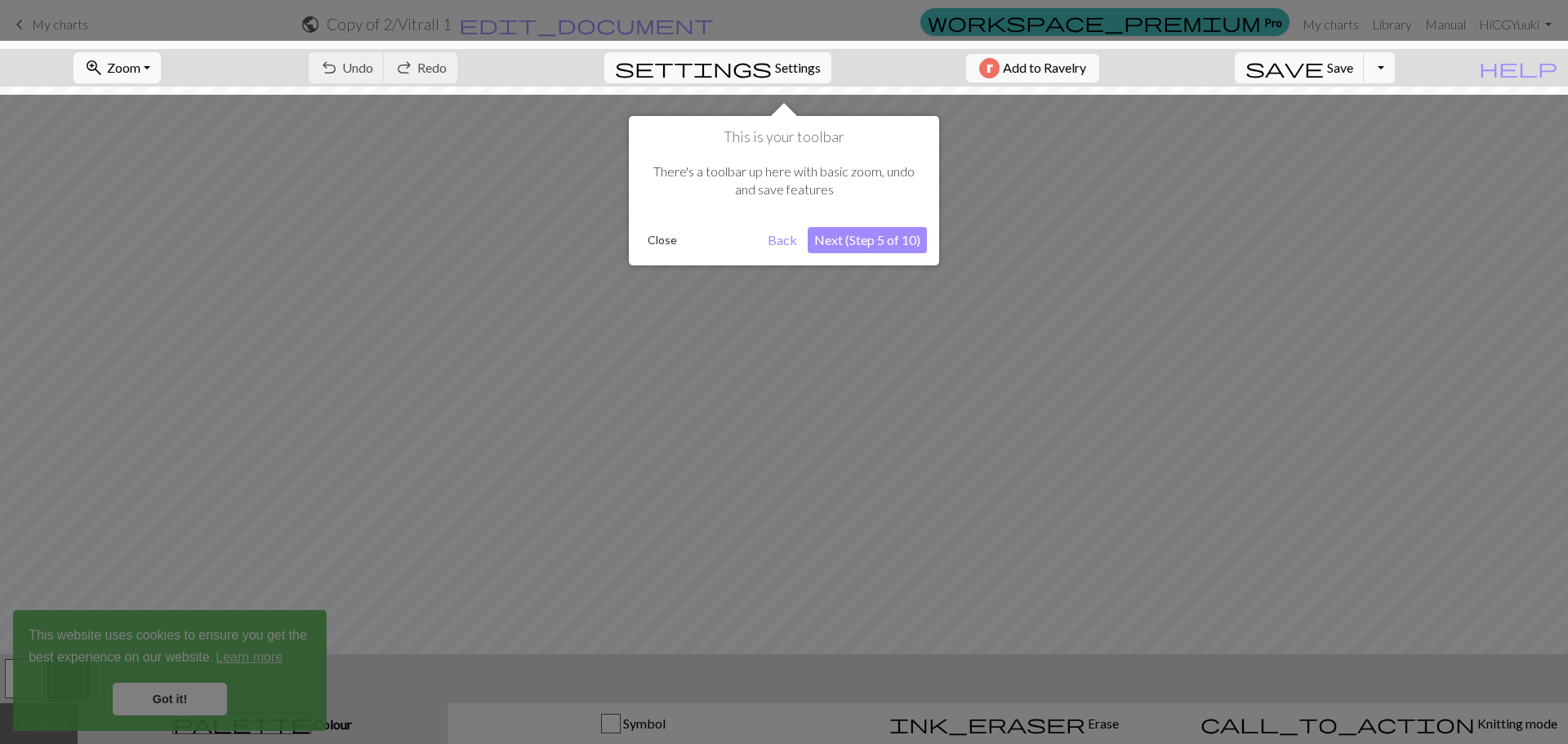
click at [857, 242] on button "Next (Step 5 of 10)" at bounding box center [867, 240] width 119 height 26
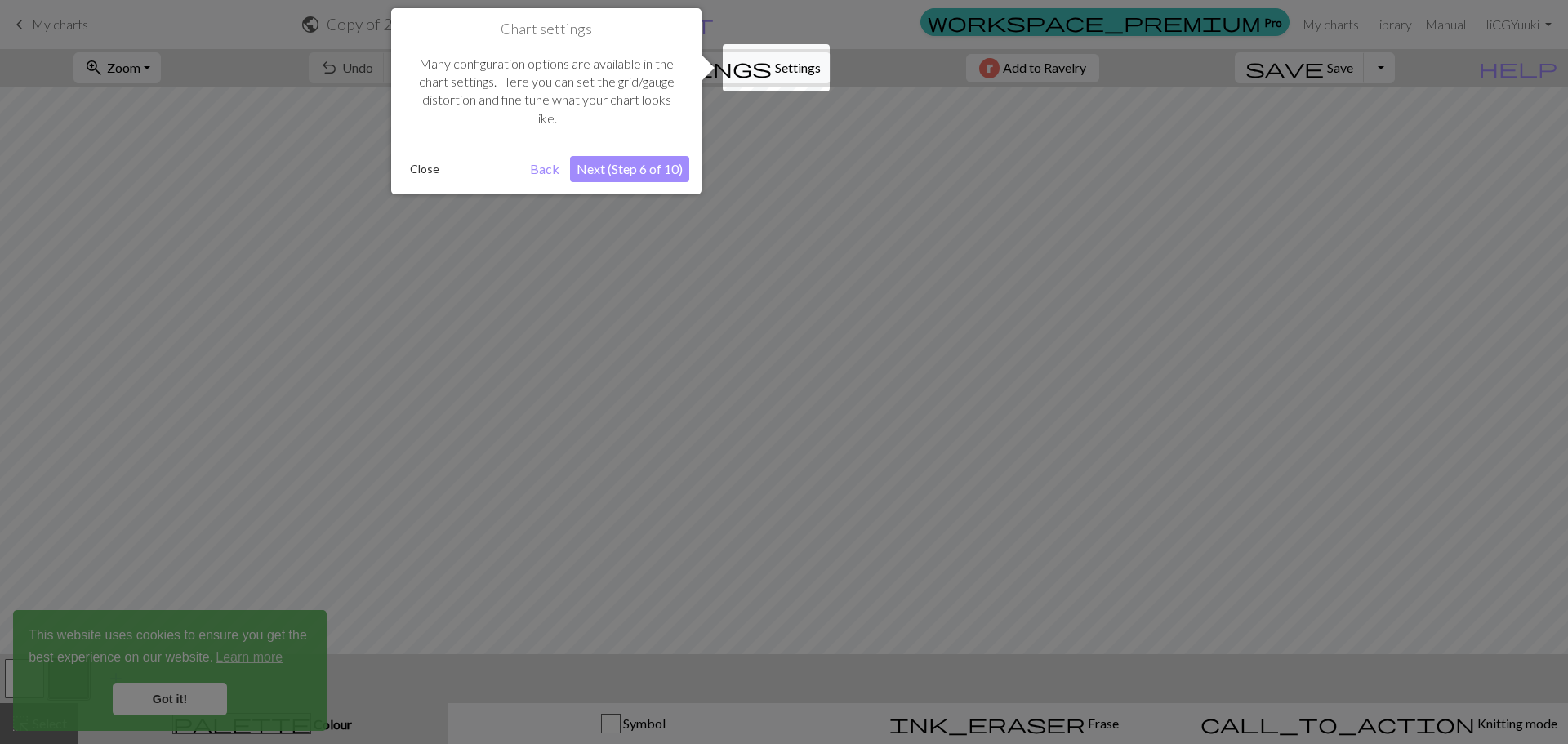
click at [633, 161] on button "Next (Step 6 of 10)" at bounding box center [630, 169] width 119 height 26
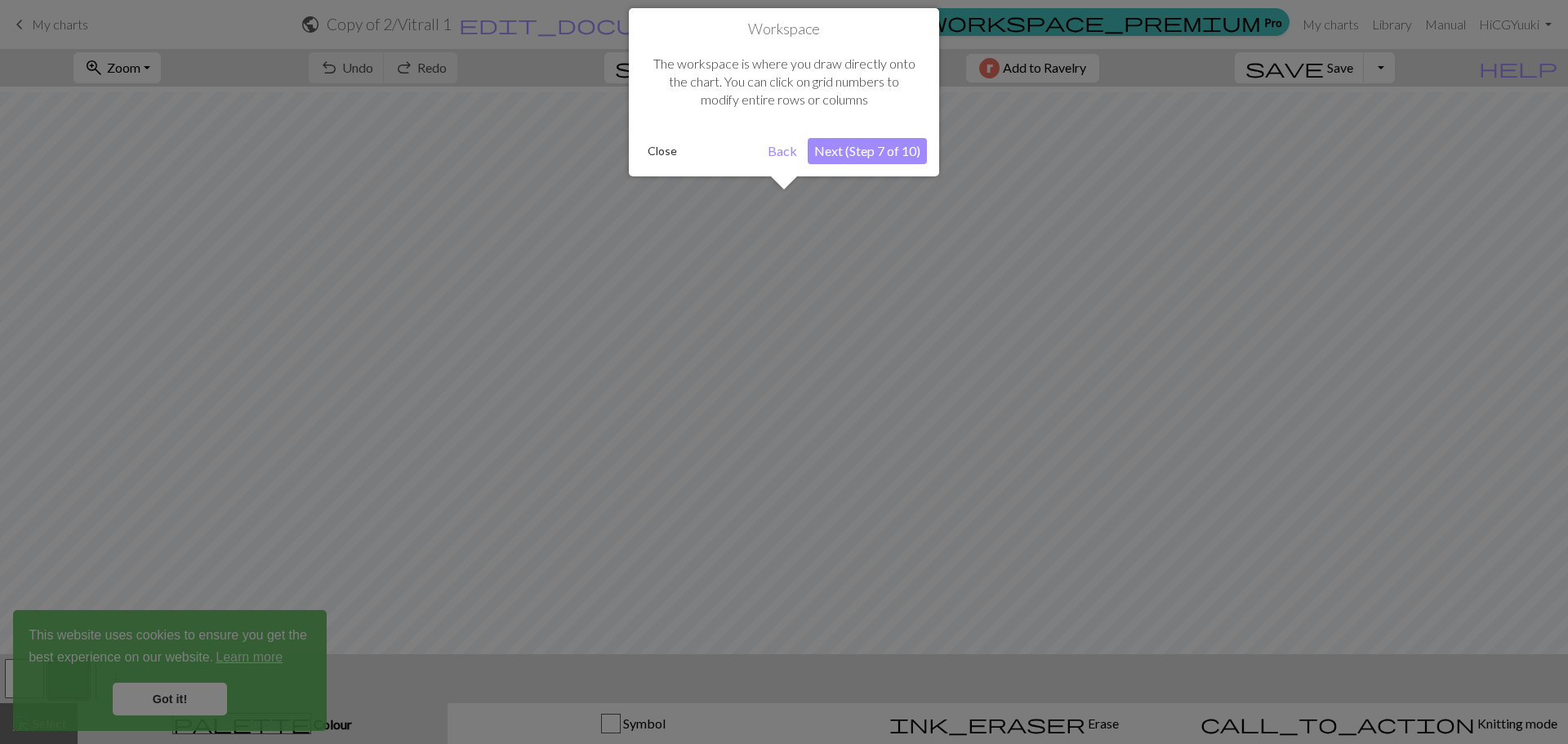
scroll to position [62, 0]
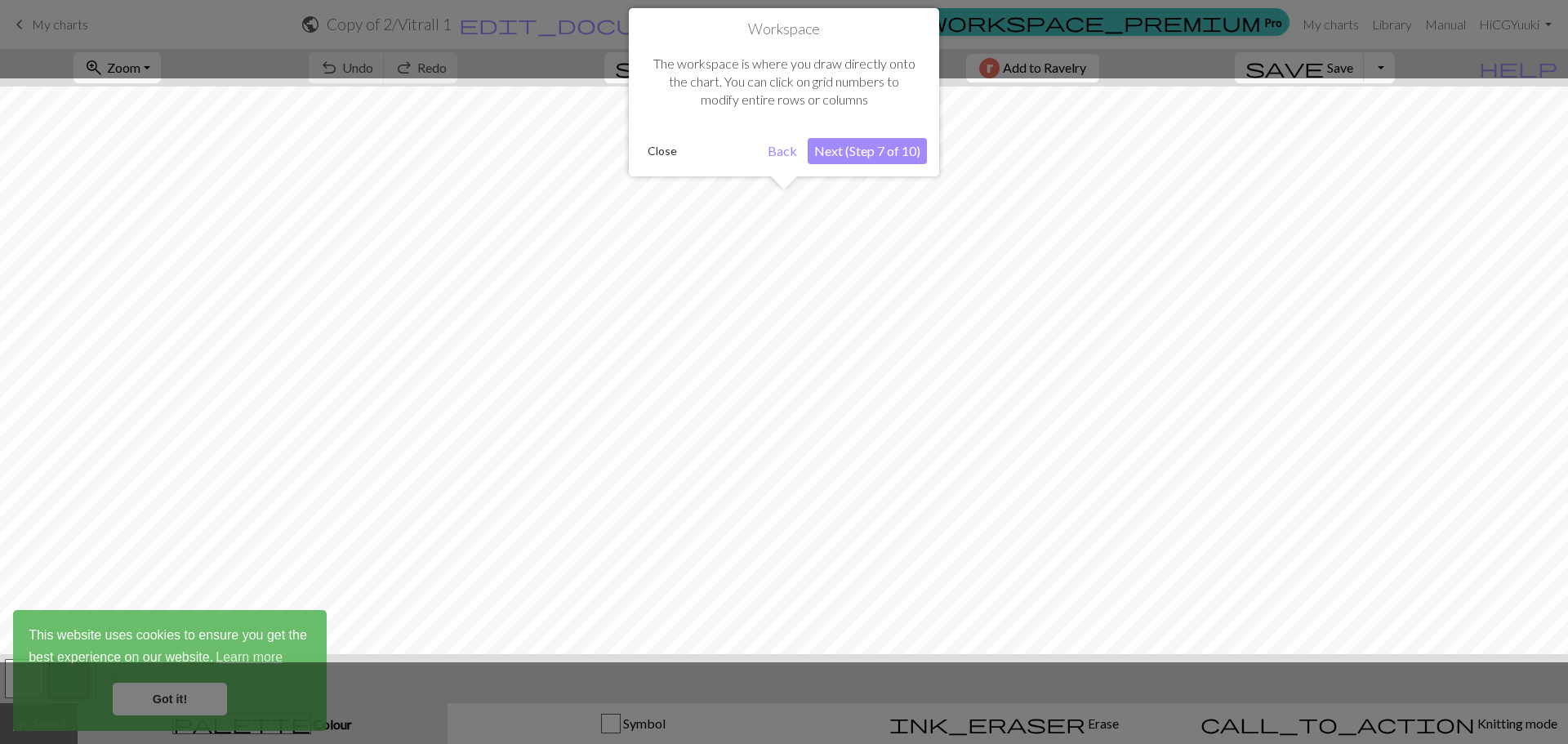
click at [874, 155] on button "Next (Step 7 of 10)" at bounding box center [867, 151] width 119 height 26
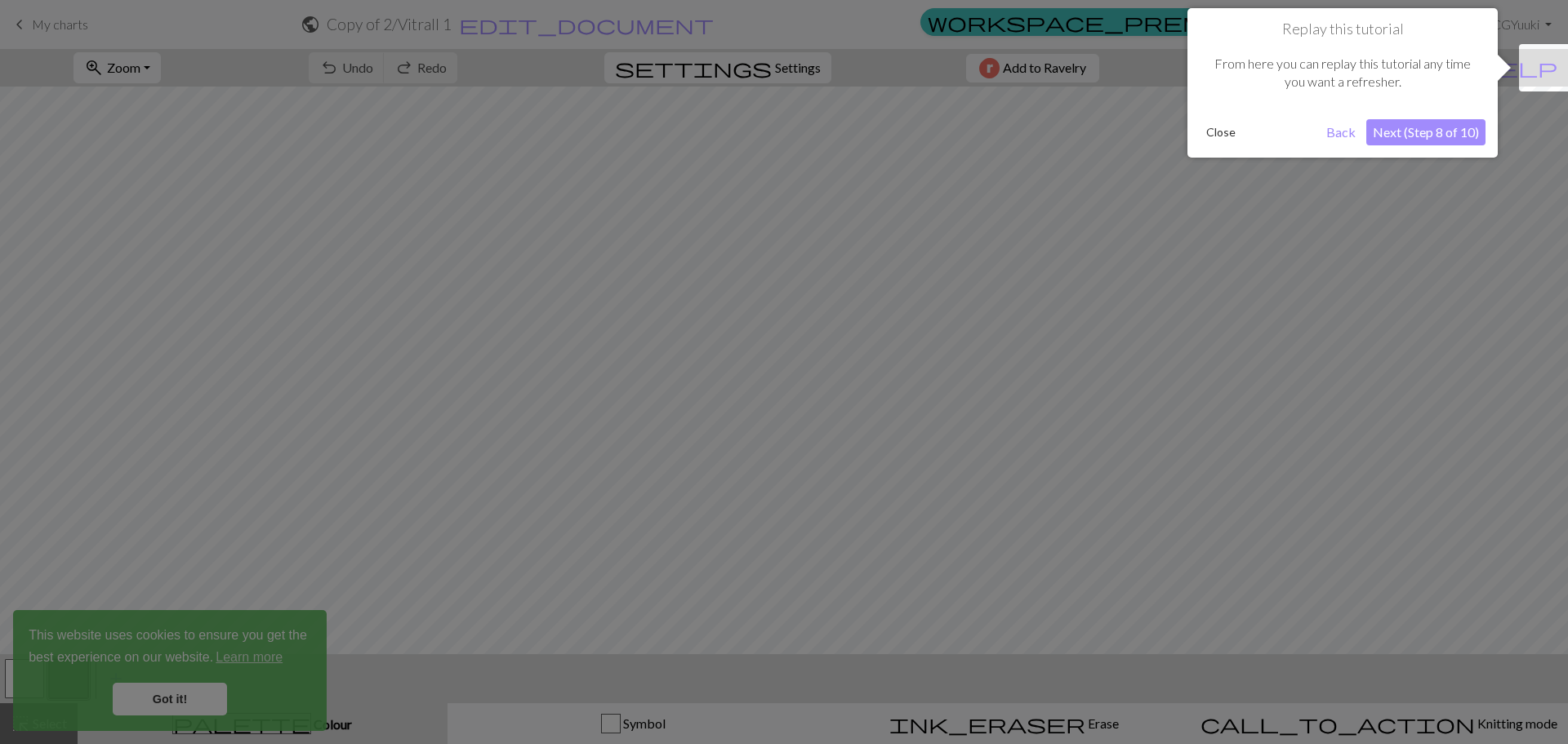
click at [1428, 128] on button "Next (Step 8 of 10)" at bounding box center [1427, 132] width 119 height 26
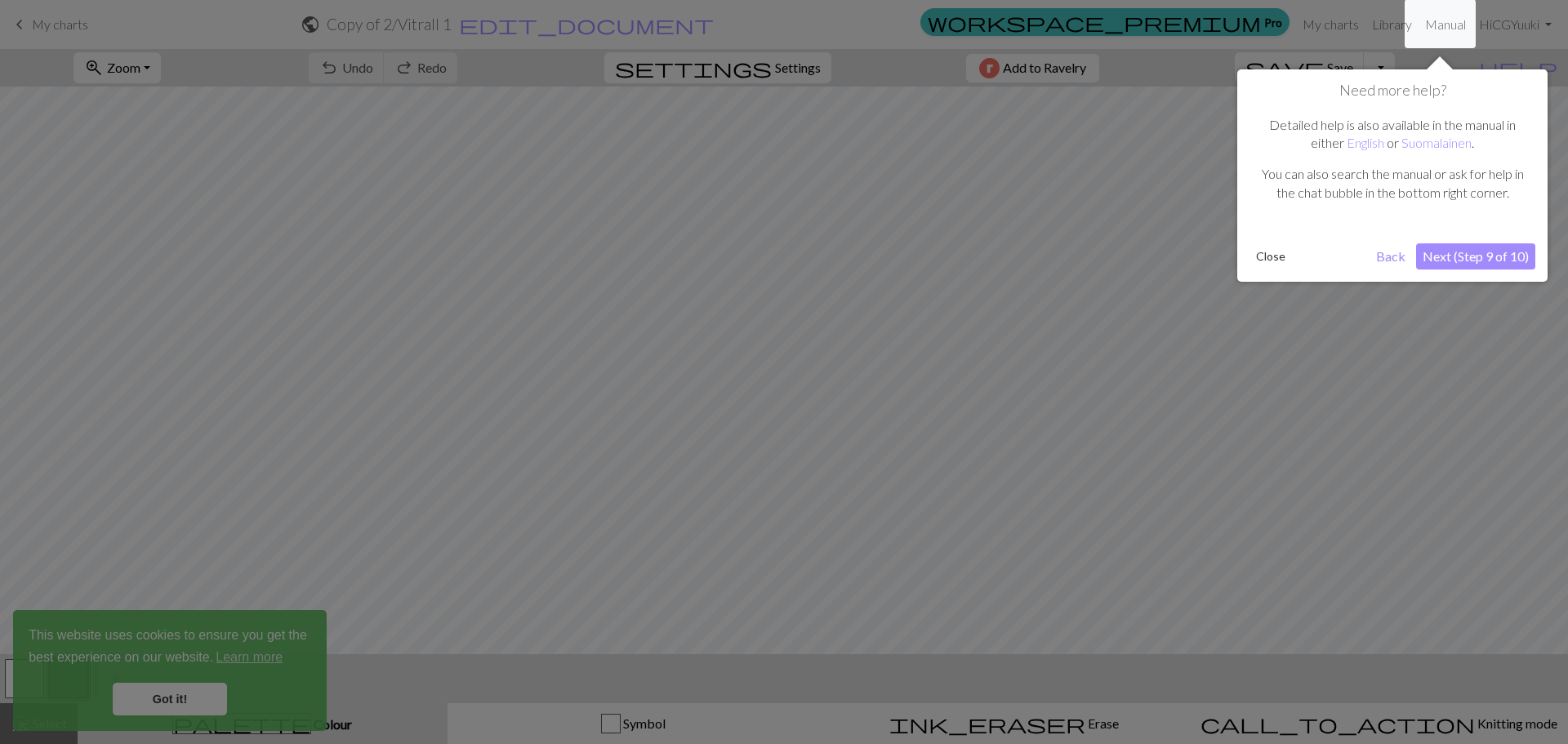
click at [1449, 263] on button "Next (Step 9 of 10)" at bounding box center [1476, 256] width 119 height 26
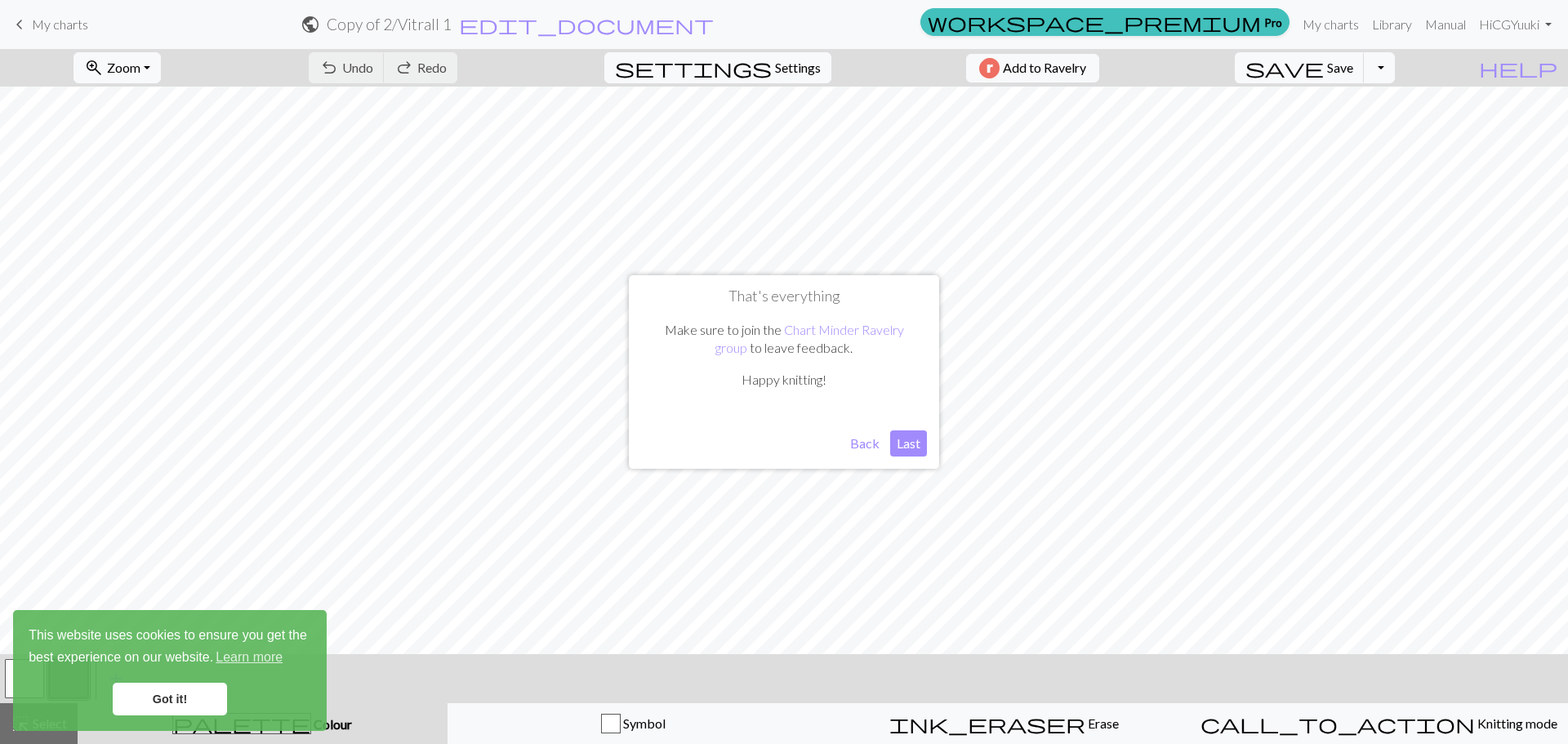
click at [914, 445] on button "Last" at bounding box center [908, 444] width 37 height 26
click at [796, 76] on span "Settings" at bounding box center [798, 67] width 46 height 19
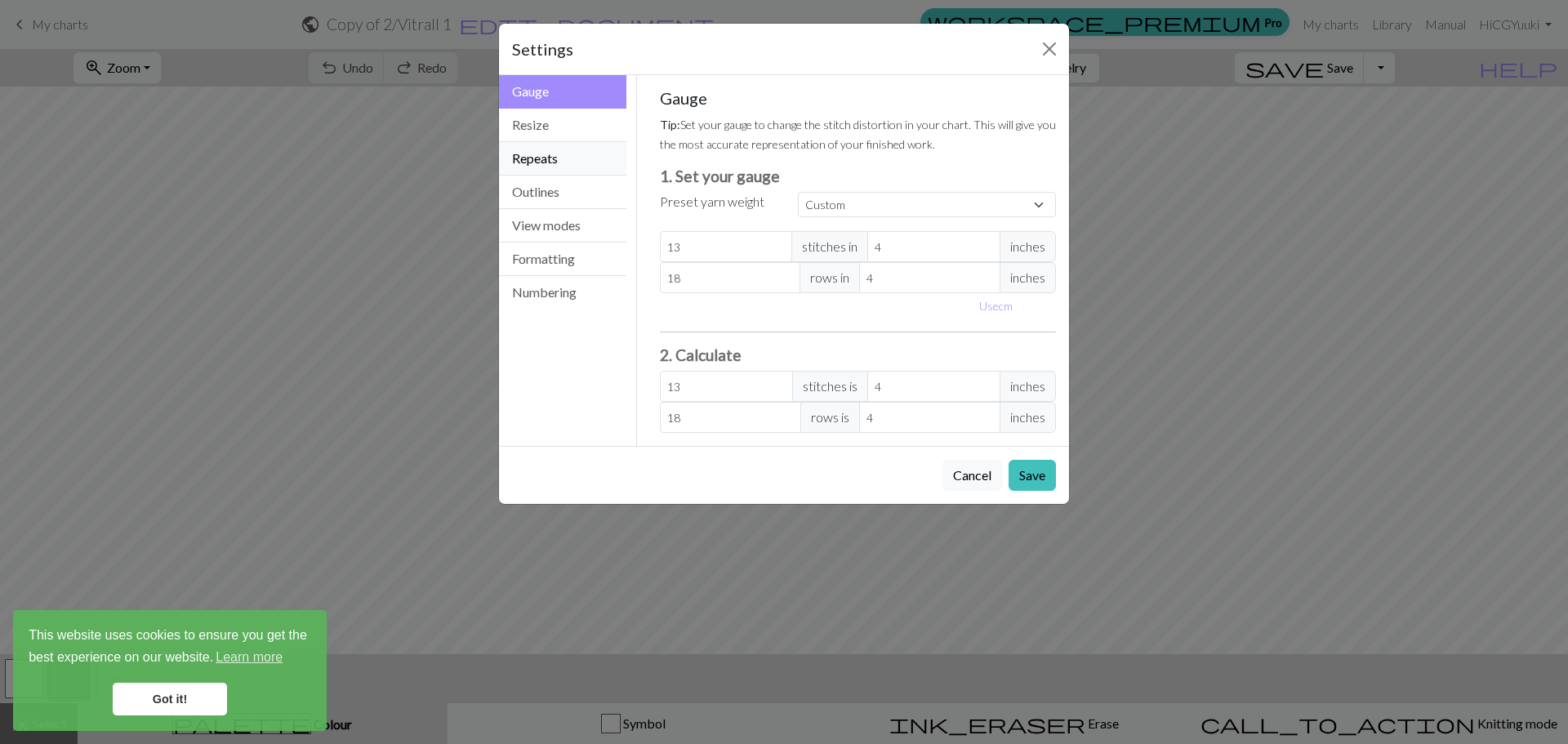
click at [584, 153] on button "Repeats" at bounding box center [562, 159] width 128 height 33
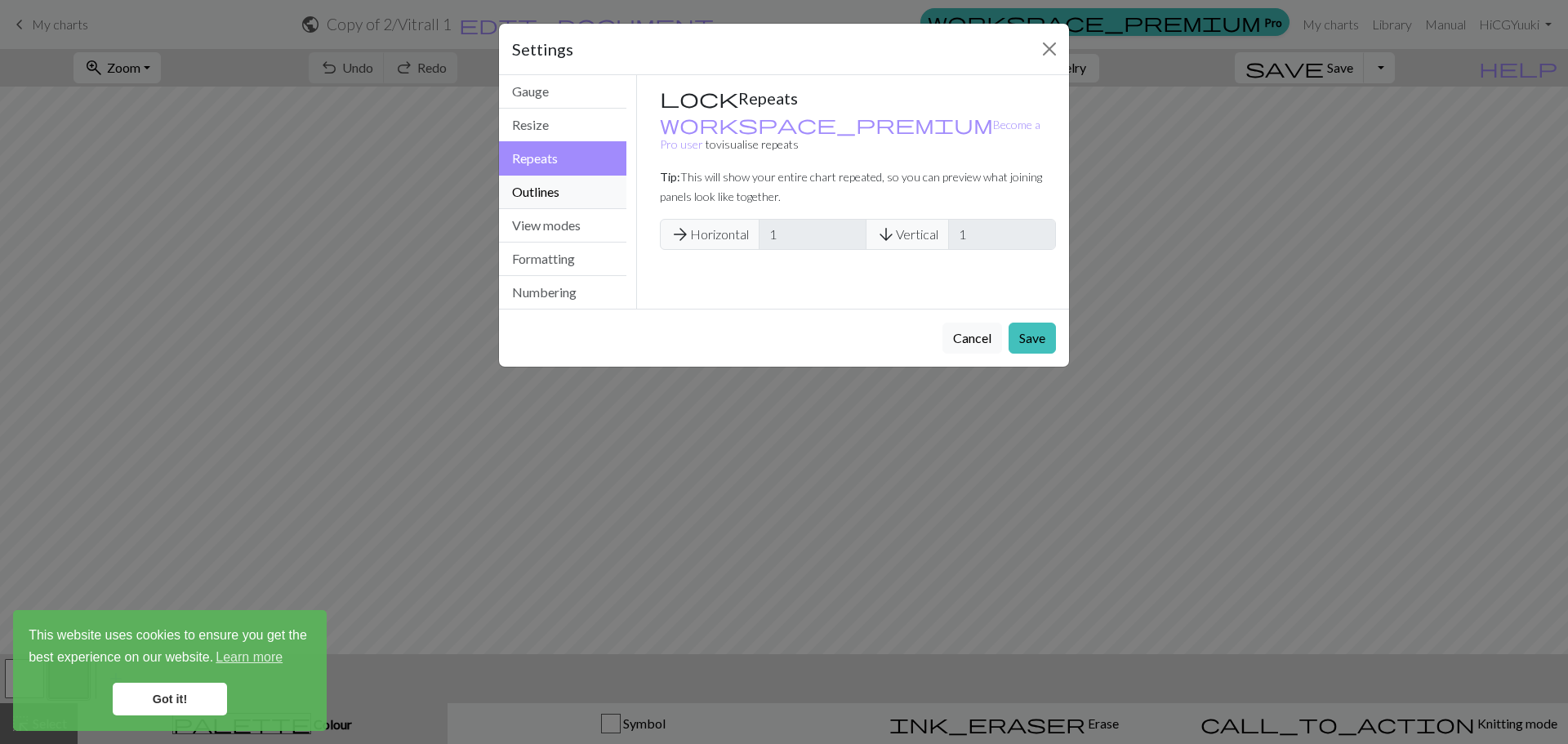
click at [596, 188] on button "Outlines" at bounding box center [562, 192] width 128 height 33
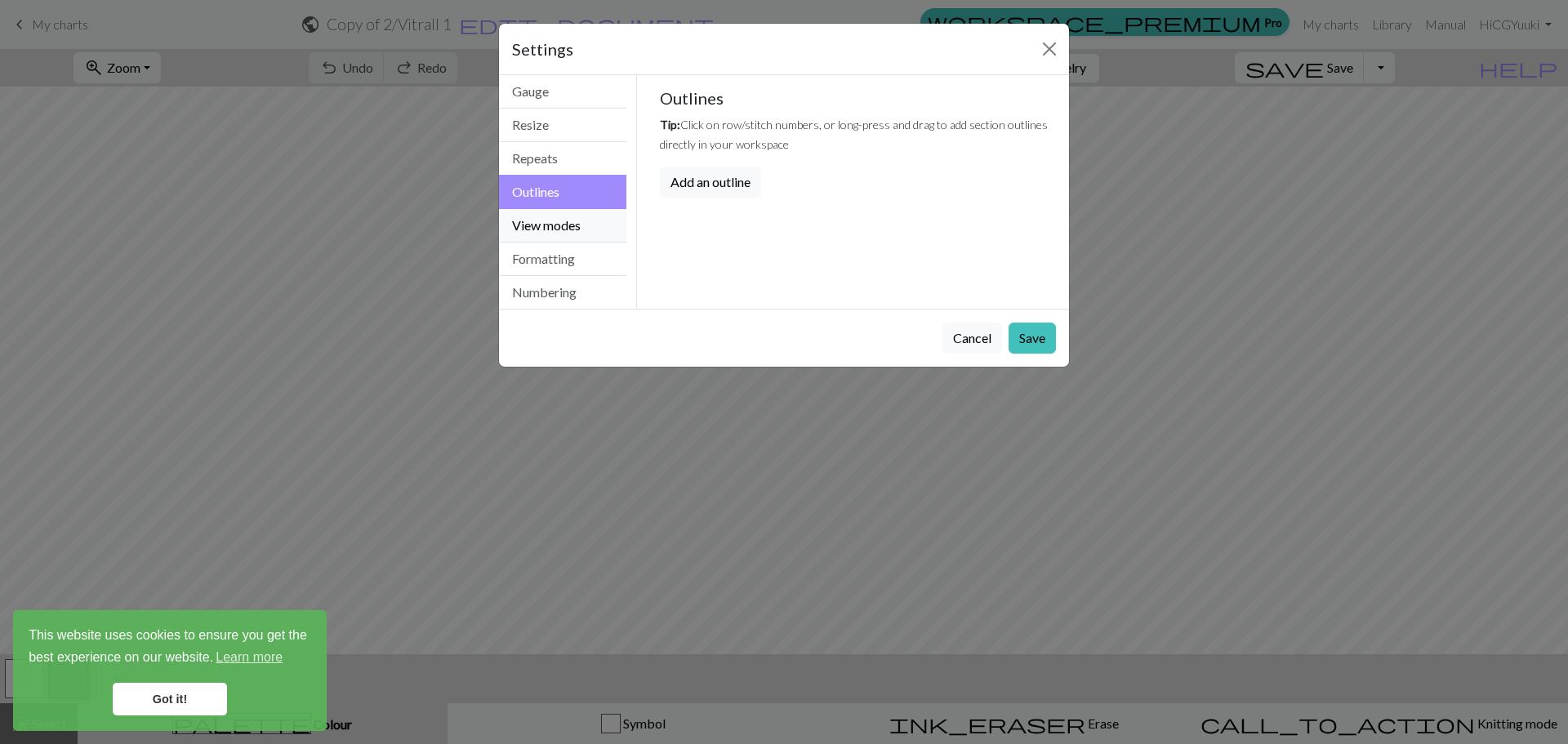
click at [600, 223] on button "View modes" at bounding box center [562, 226] width 128 height 33
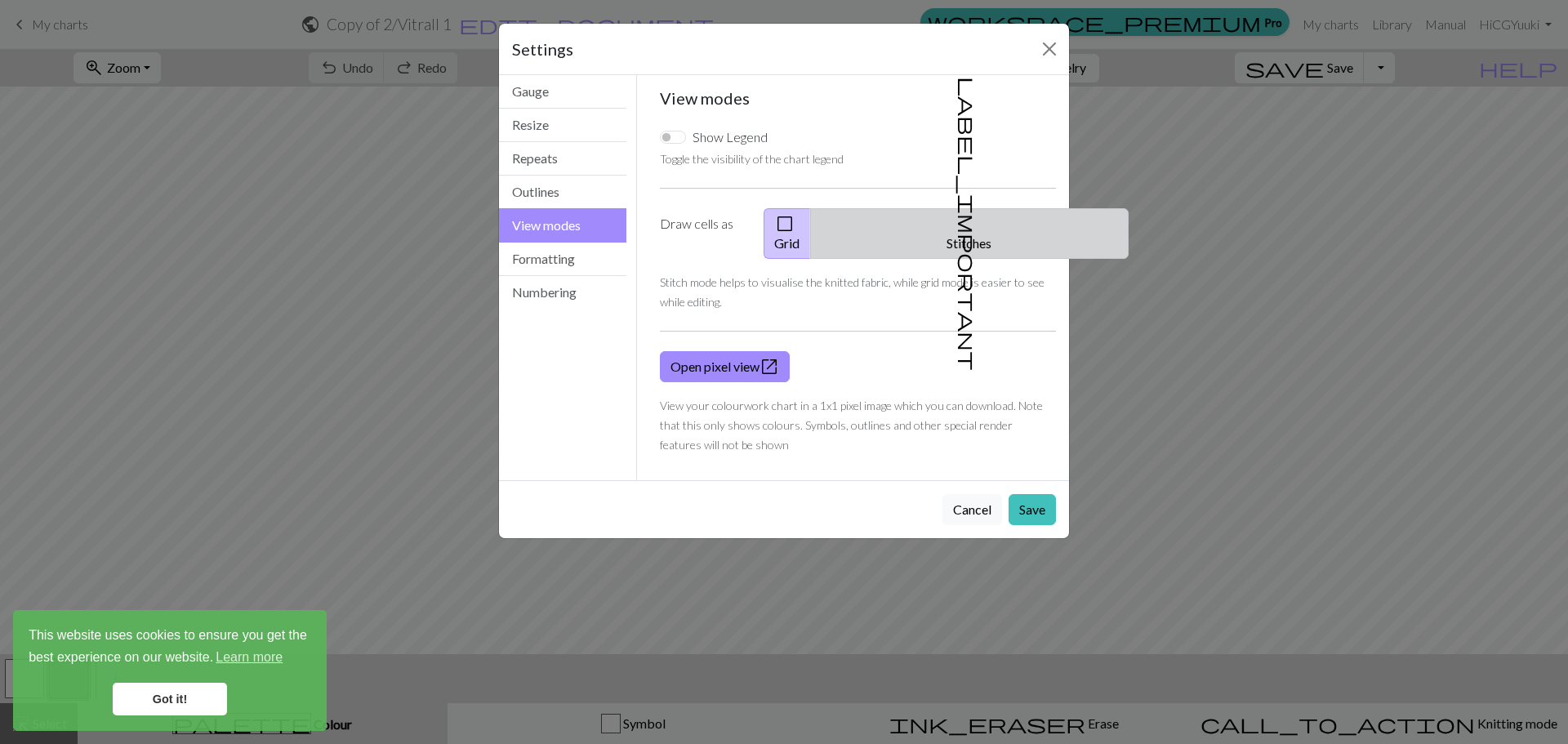
click at [1004, 220] on button "label_important Stitches" at bounding box center [969, 233] width 319 height 51
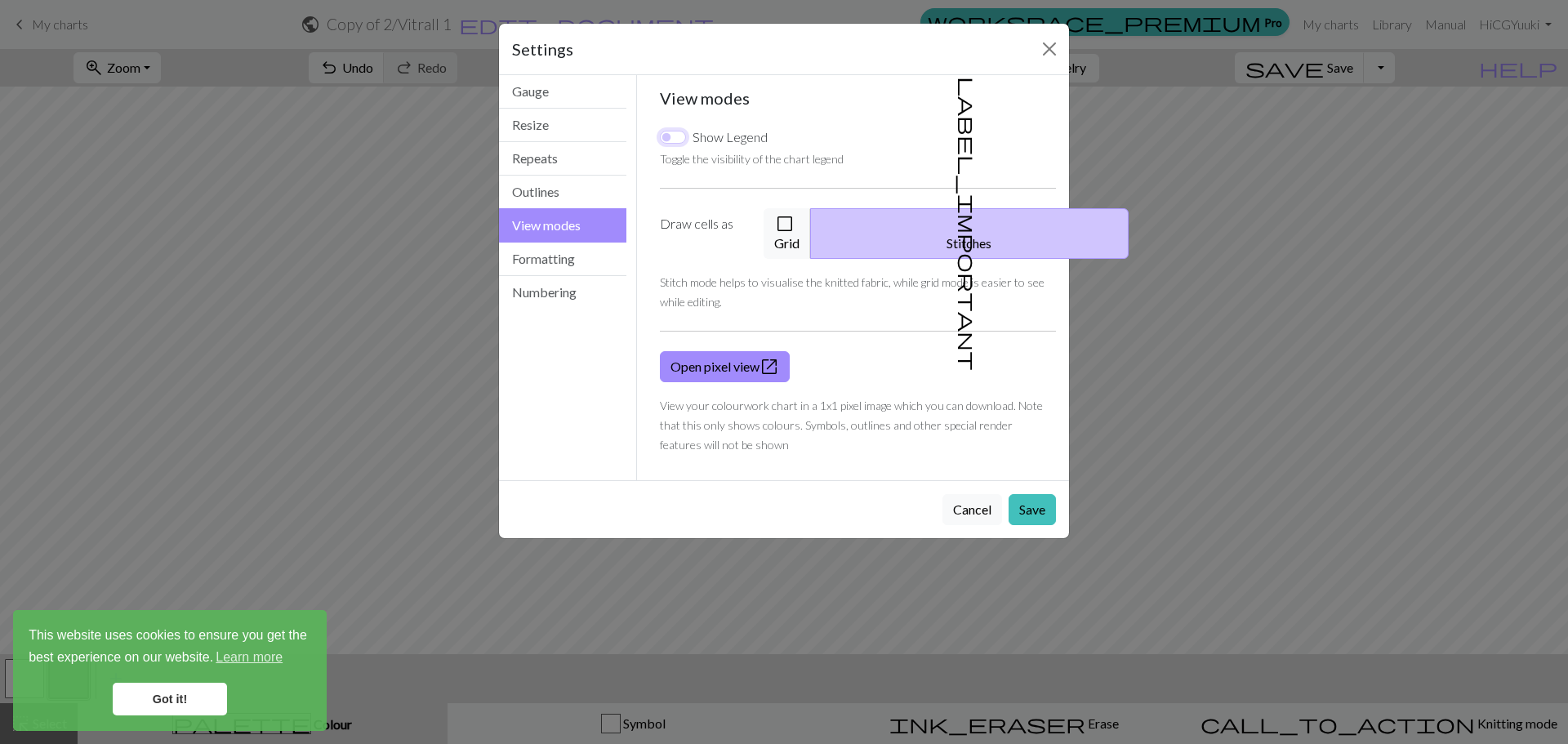
click at [673, 137] on input "Show Legend" at bounding box center [673, 137] width 26 height 13
checkbox input "false"
click at [575, 262] on button "Formatting" at bounding box center [562, 259] width 128 height 33
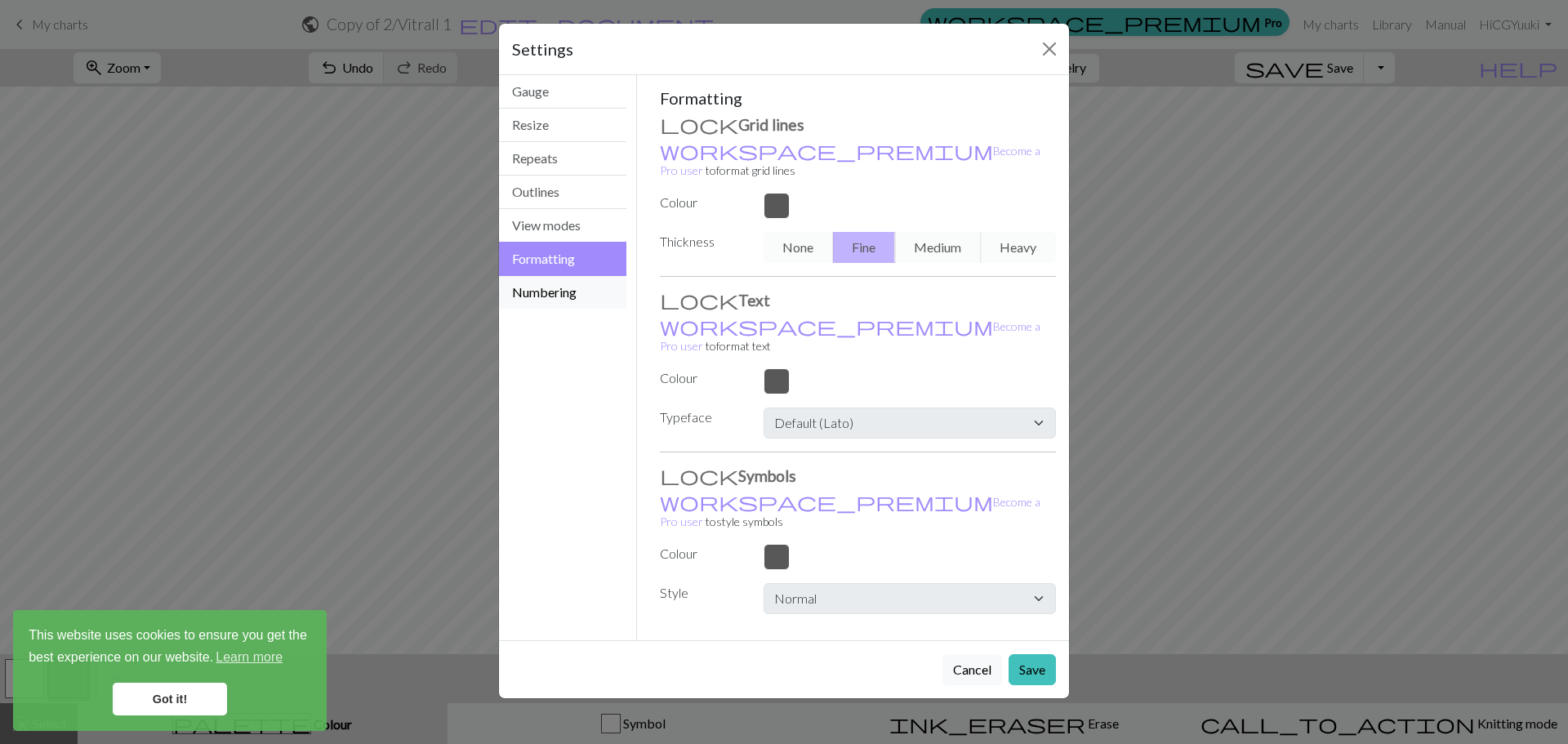
click at [572, 295] on button "Numbering" at bounding box center [562, 293] width 128 height 33
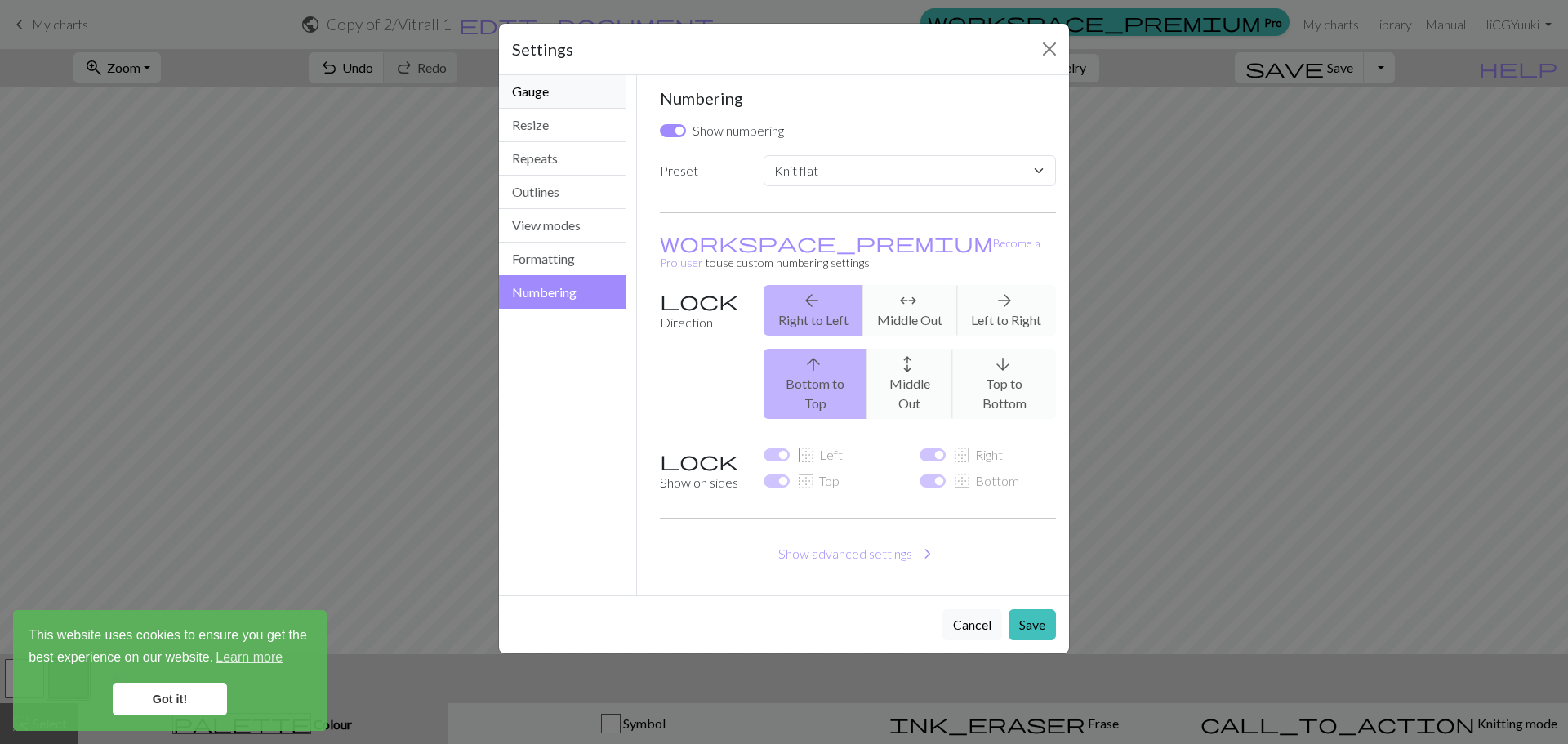
click at [556, 96] on button "Gauge" at bounding box center [562, 92] width 128 height 33
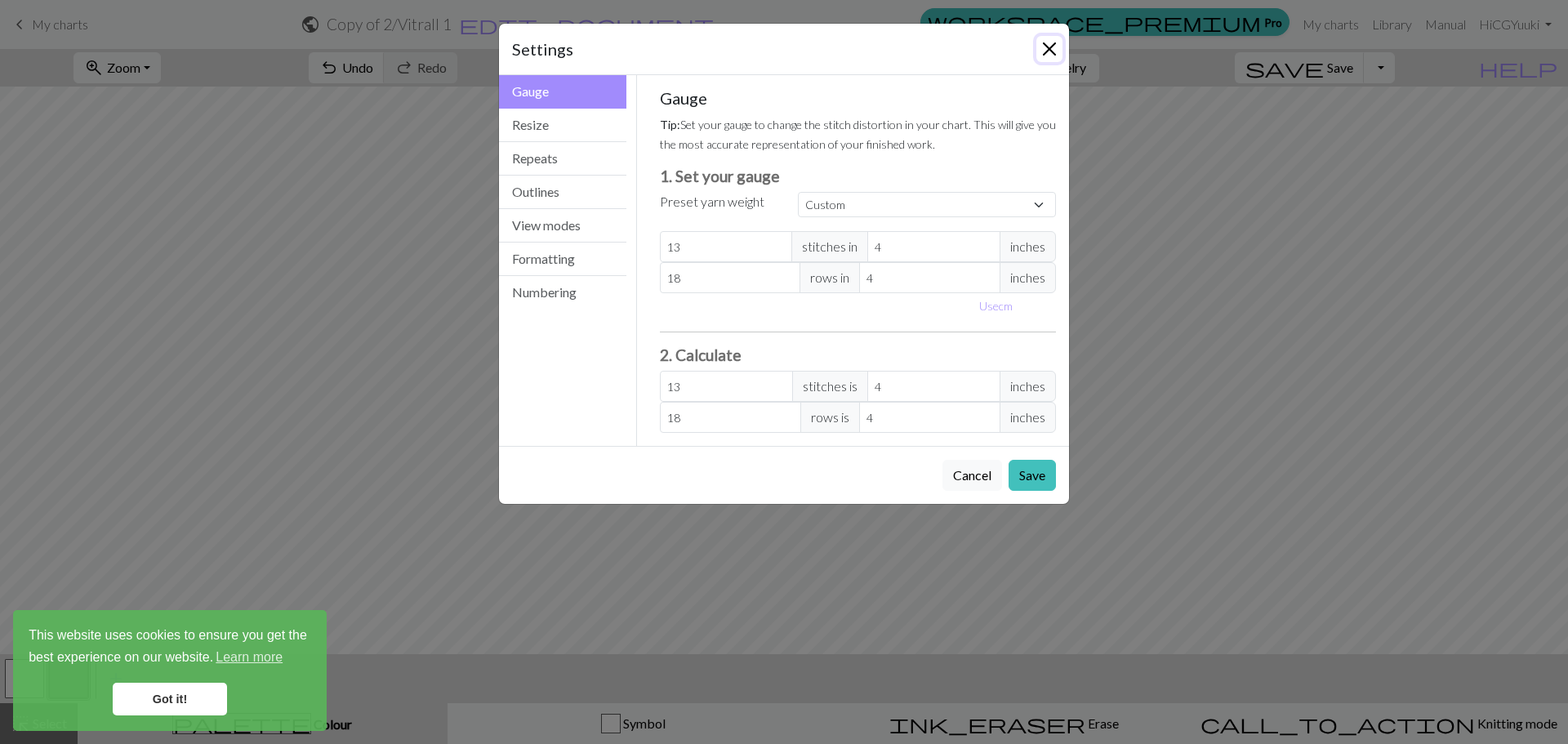
click at [1049, 52] on button "Close" at bounding box center [1049, 49] width 26 height 26
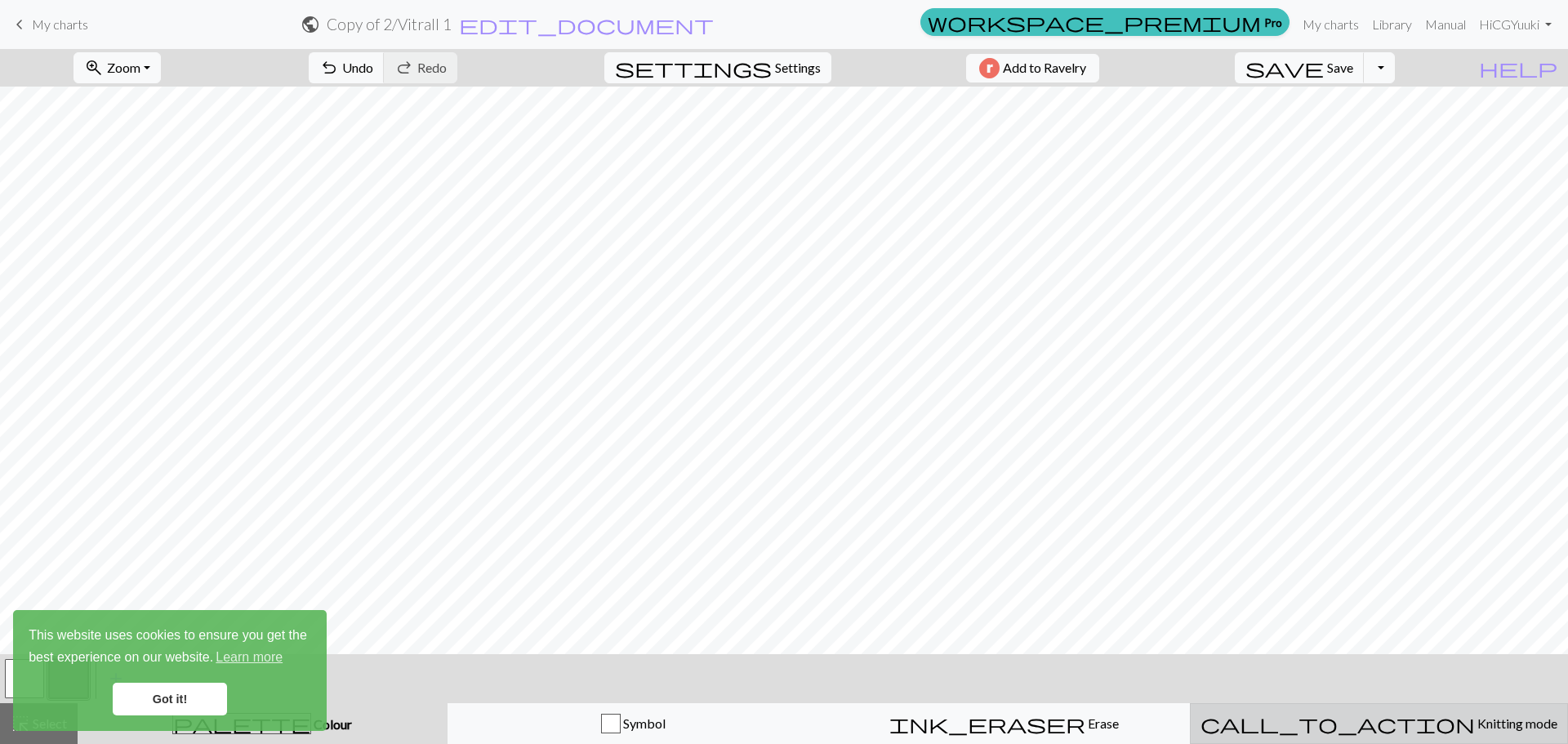
click at [1335, 732] on span "call_to_action" at bounding box center [1337, 723] width 275 height 23
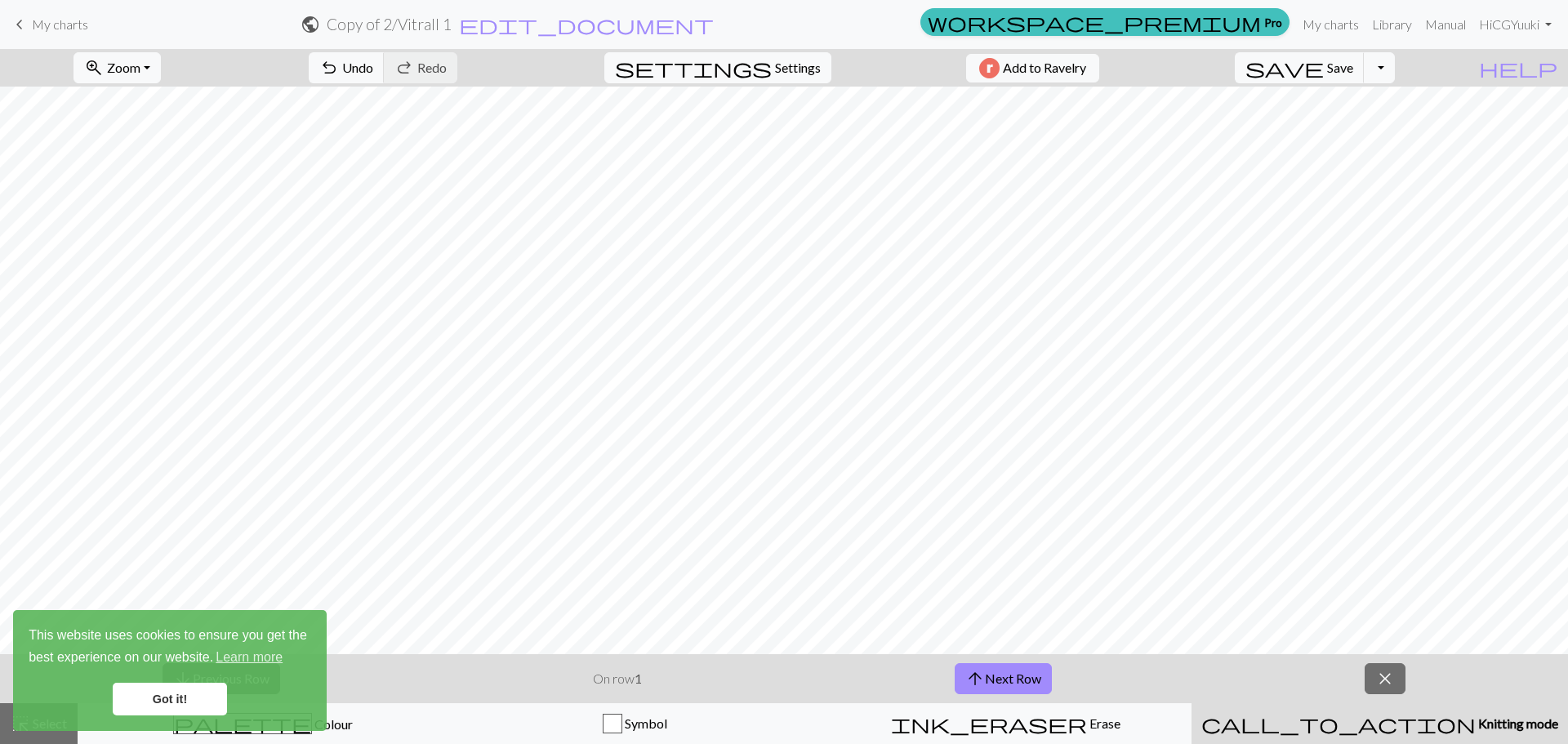
scroll to position [335, 0]
click at [1038, 679] on button "arrow_upward Next Row" at bounding box center [1004, 679] width 97 height 31
click at [1037, 679] on button "arrow_upward Next Row" at bounding box center [1004, 679] width 97 height 31
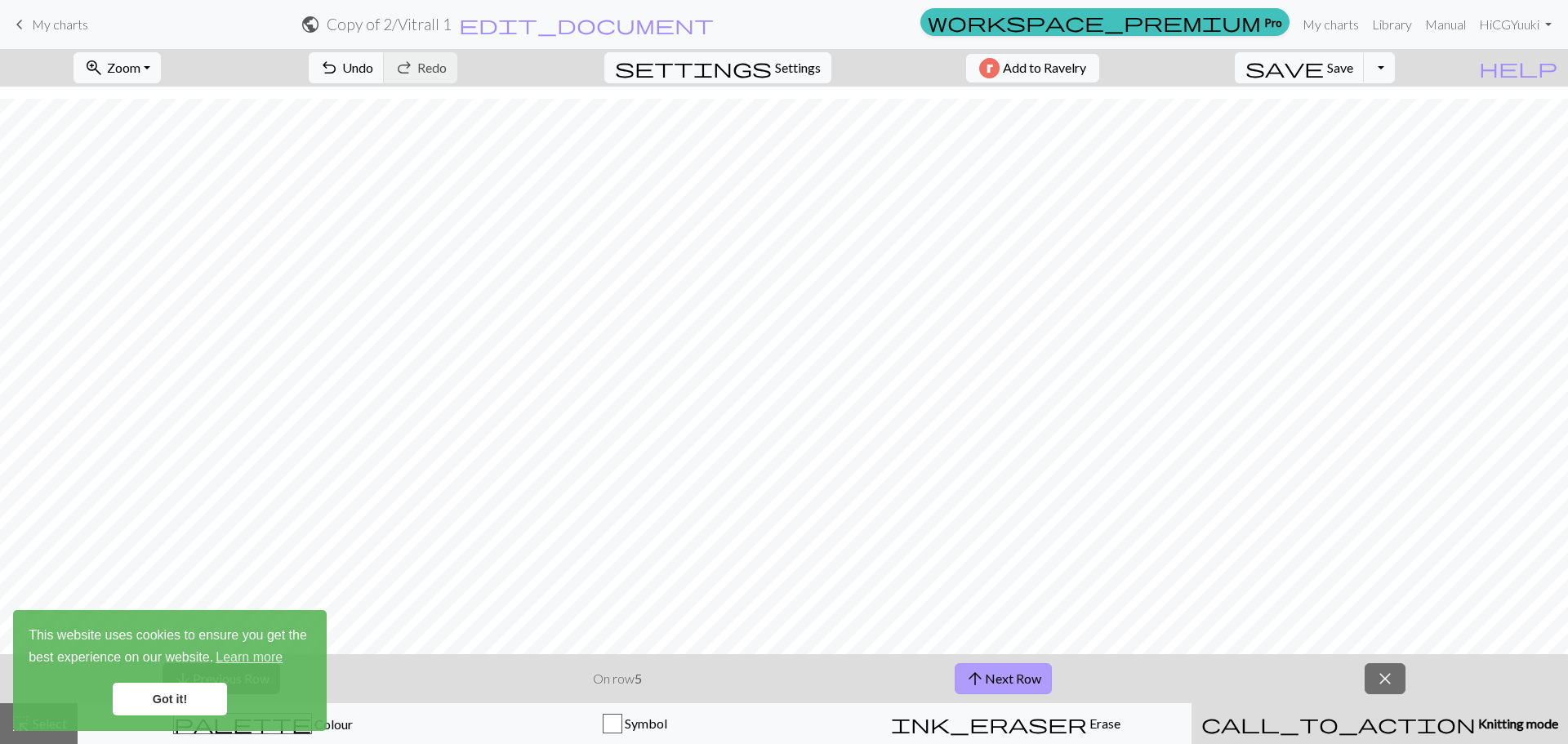
click at [1043, 670] on button "arrow_upward Next Row" at bounding box center [1004, 679] width 97 height 31
click at [1043, 670] on button "arrow_upward Next Row" at bounding box center [1004, 679] width 97 height 31
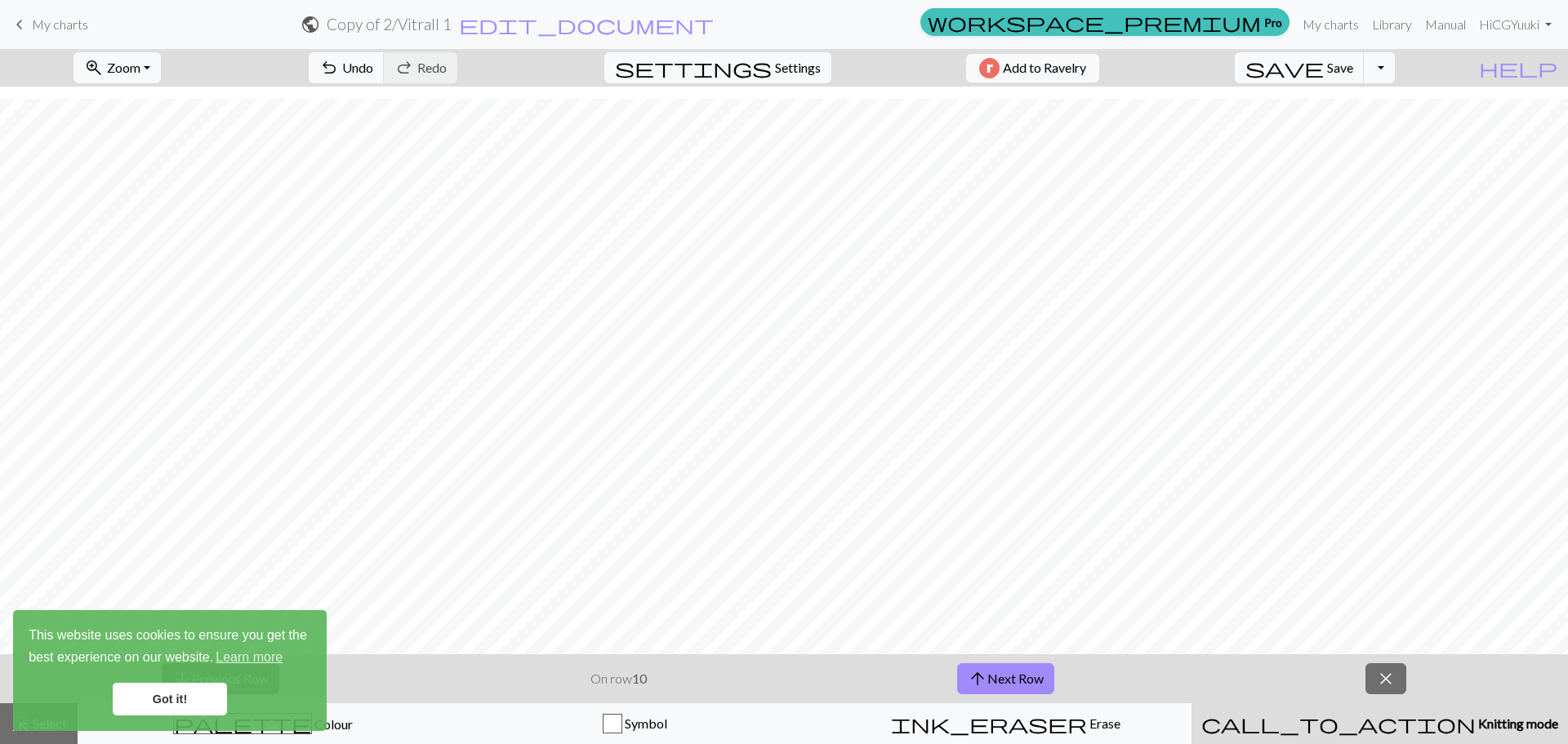
click at [152, 707] on link "Got it!" at bounding box center [170, 699] width 114 height 33
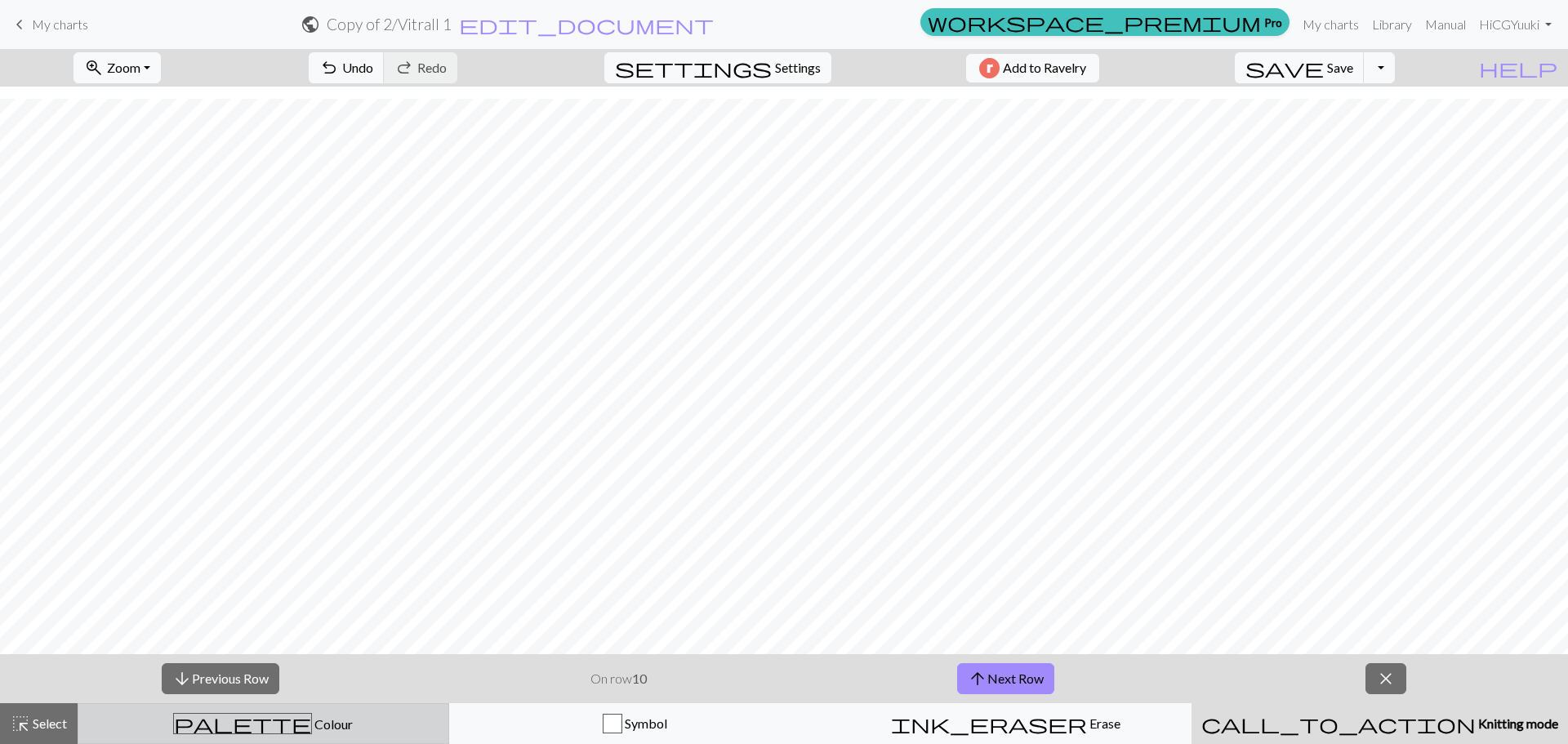
click at [312, 727] on span "Colour" at bounding box center [333, 724] width 40 height 16
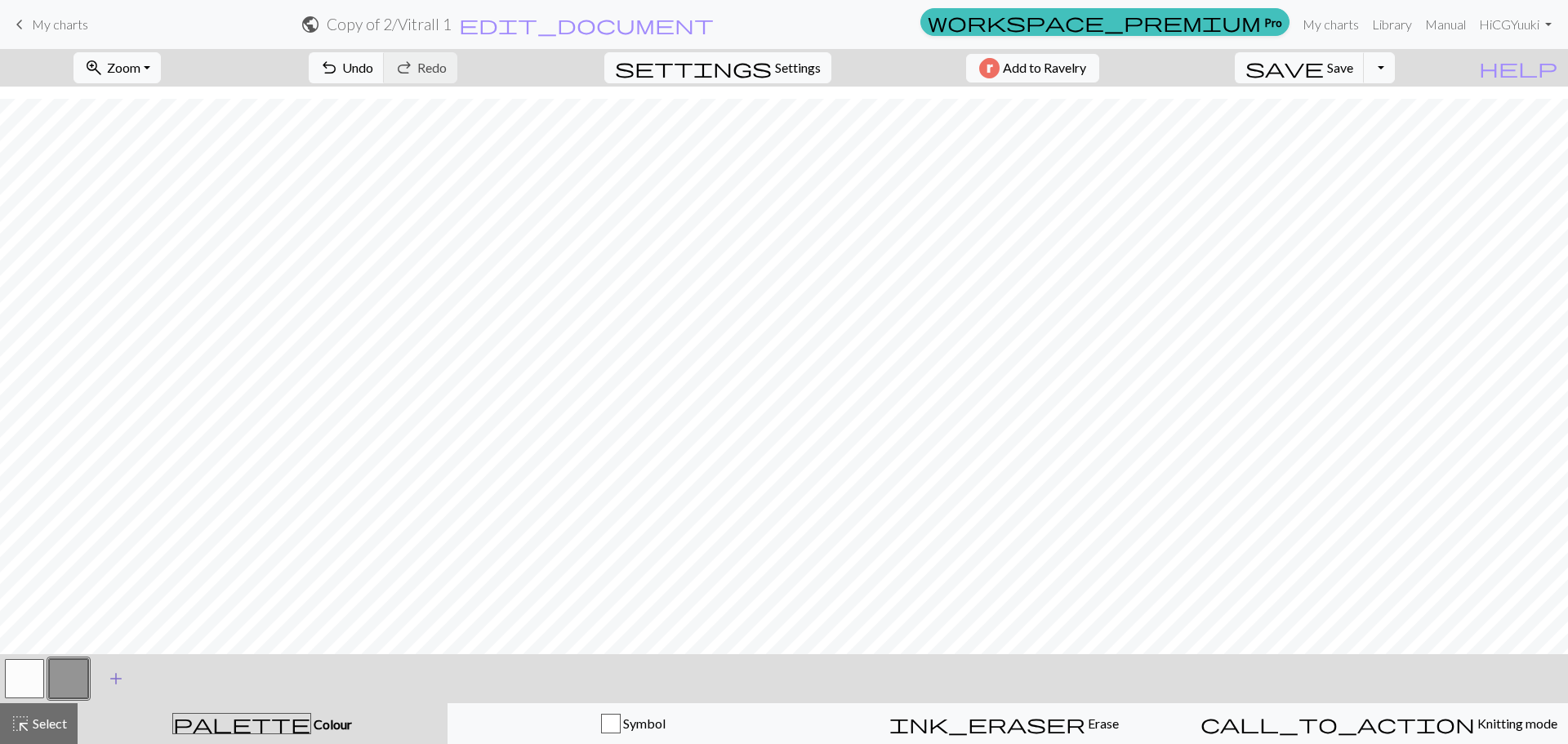
click at [117, 676] on span "add" at bounding box center [116, 679] width 19 height 23
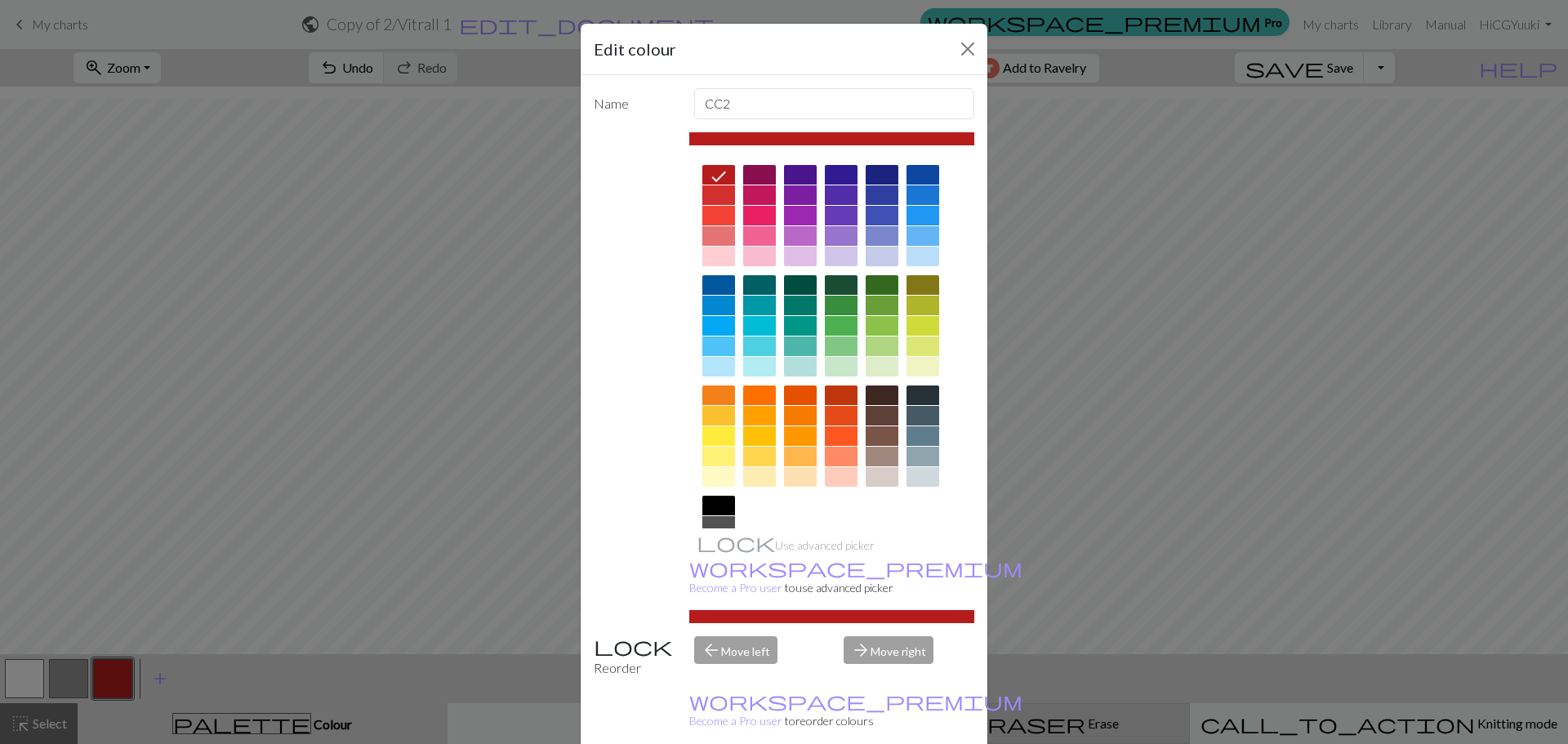
drag, startPoint x: 876, startPoint y: 734, endPoint x: 832, endPoint y: 717, distance: 47.2
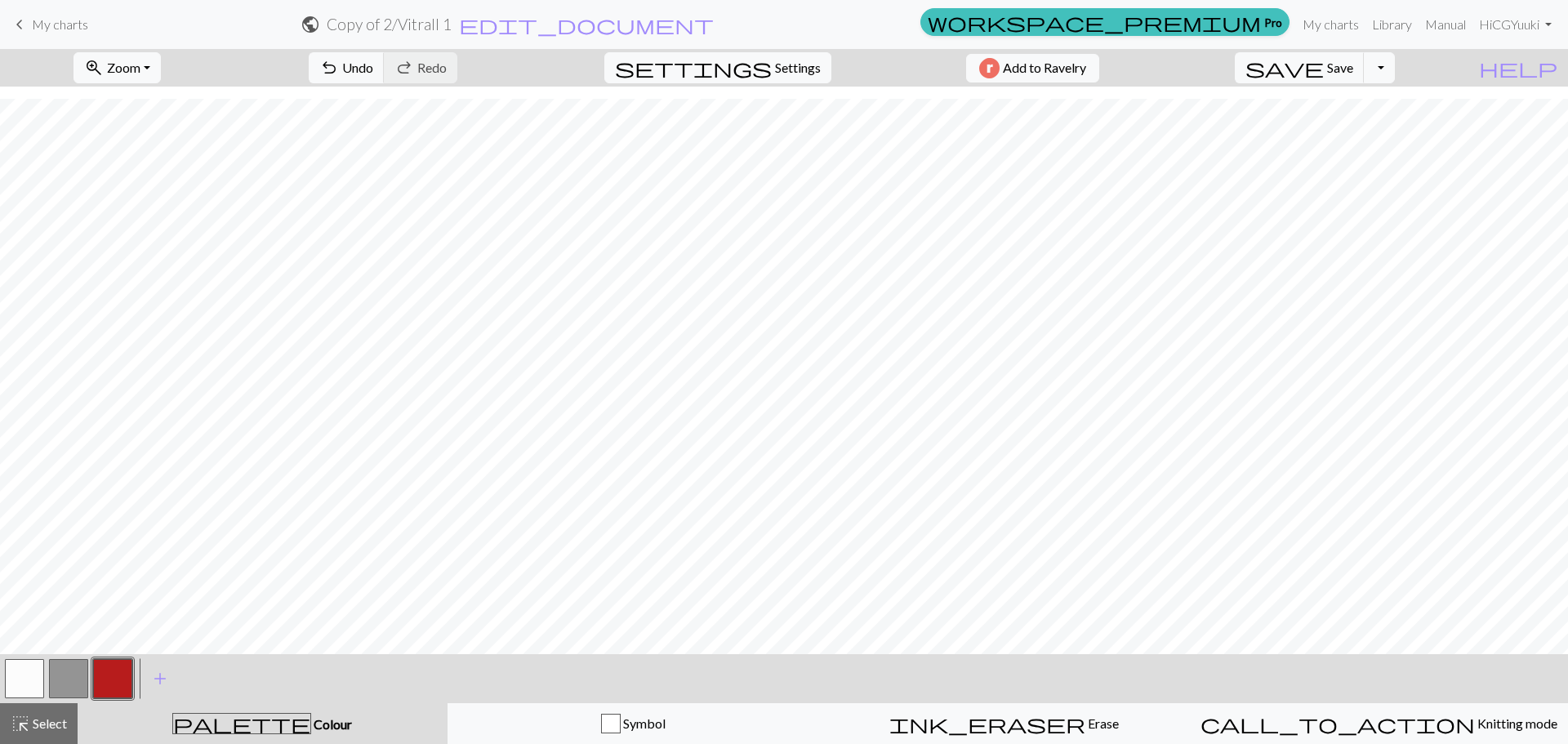
click at [26, 673] on button "button" at bounding box center [24, 679] width 39 height 39
click at [64, 682] on button "button" at bounding box center [68, 679] width 39 height 39
click at [64, 673] on button "button" at bounding box center [68, 679] width 39 height 39
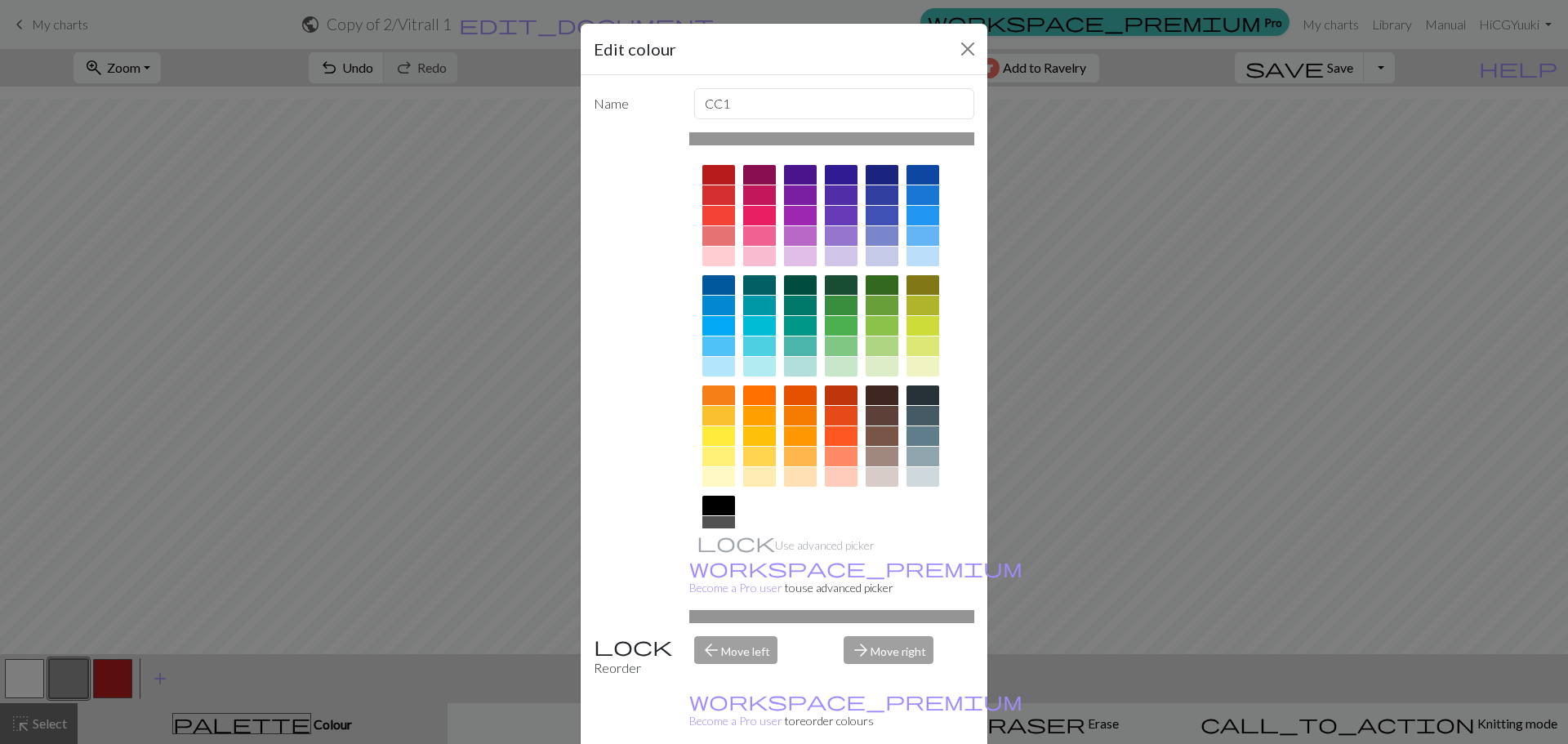
click at [835, 216] on div at bounding box center [841, 215] width 33 height 19
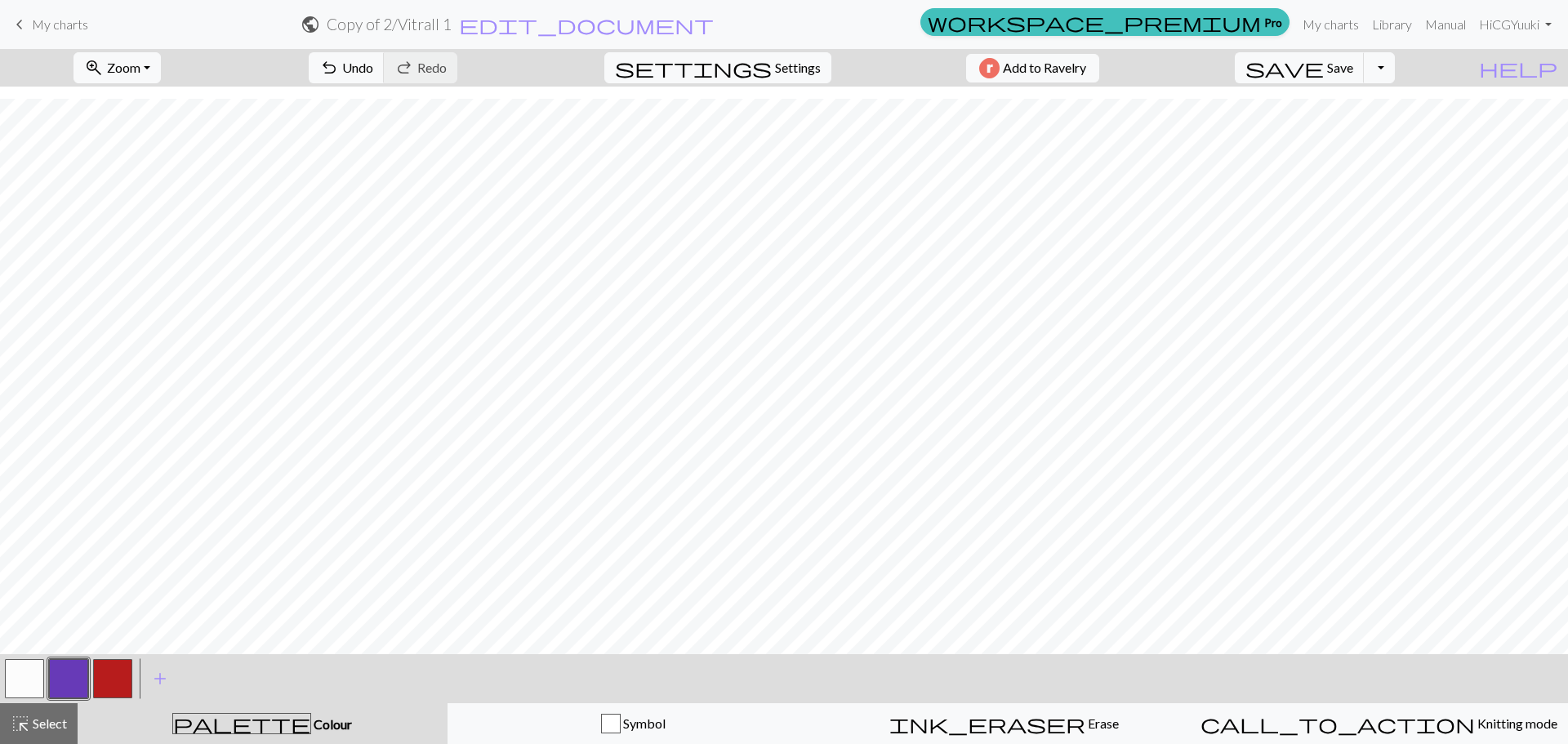
click at [15, 686] on button "button" at bounding box center [24, 679] width 39 height 39
click at [24, 681] on button "button" at bounding box center [24, 679] width 39 height 39
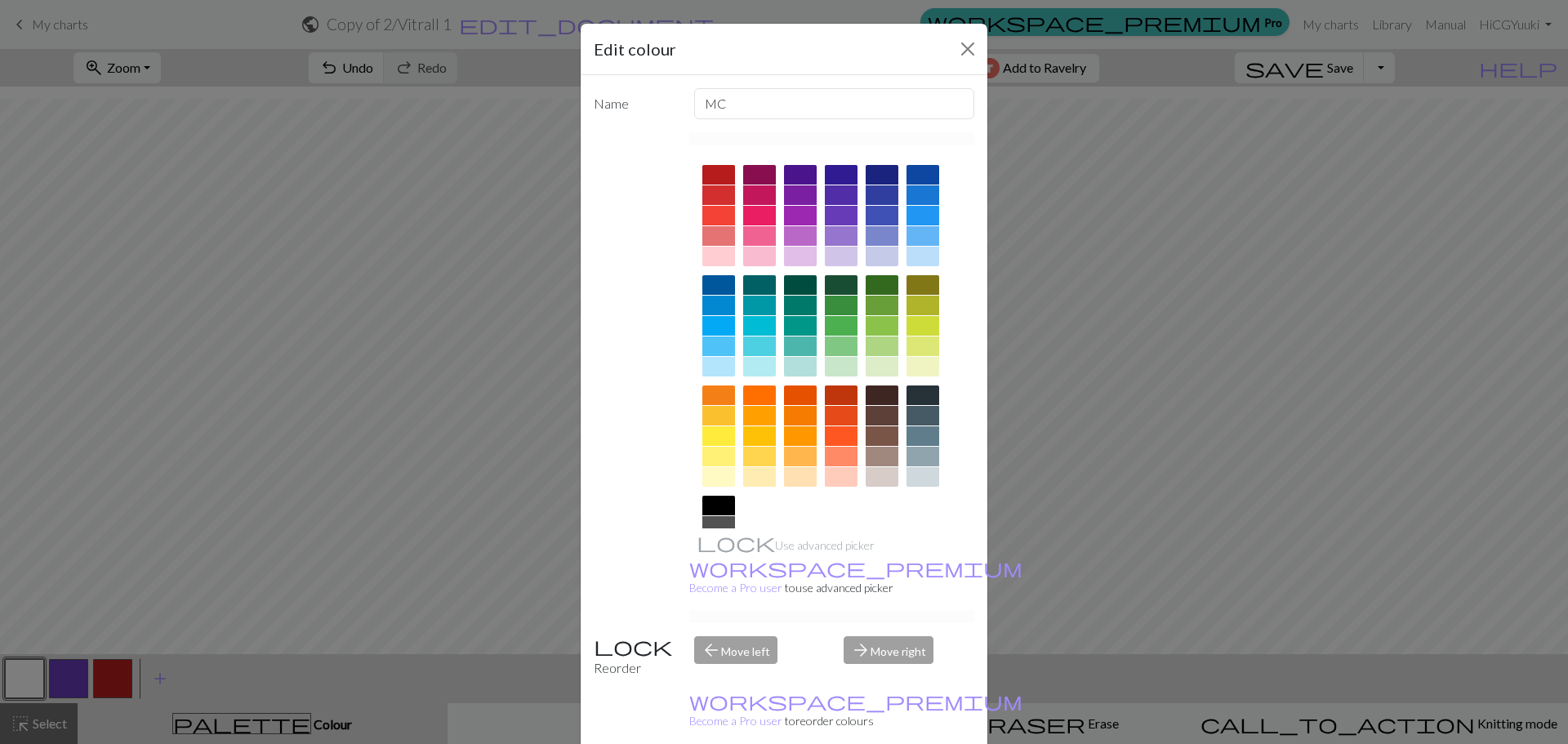
click at [842, 283] on div at bounding box center [841, 285] width 33 height 19
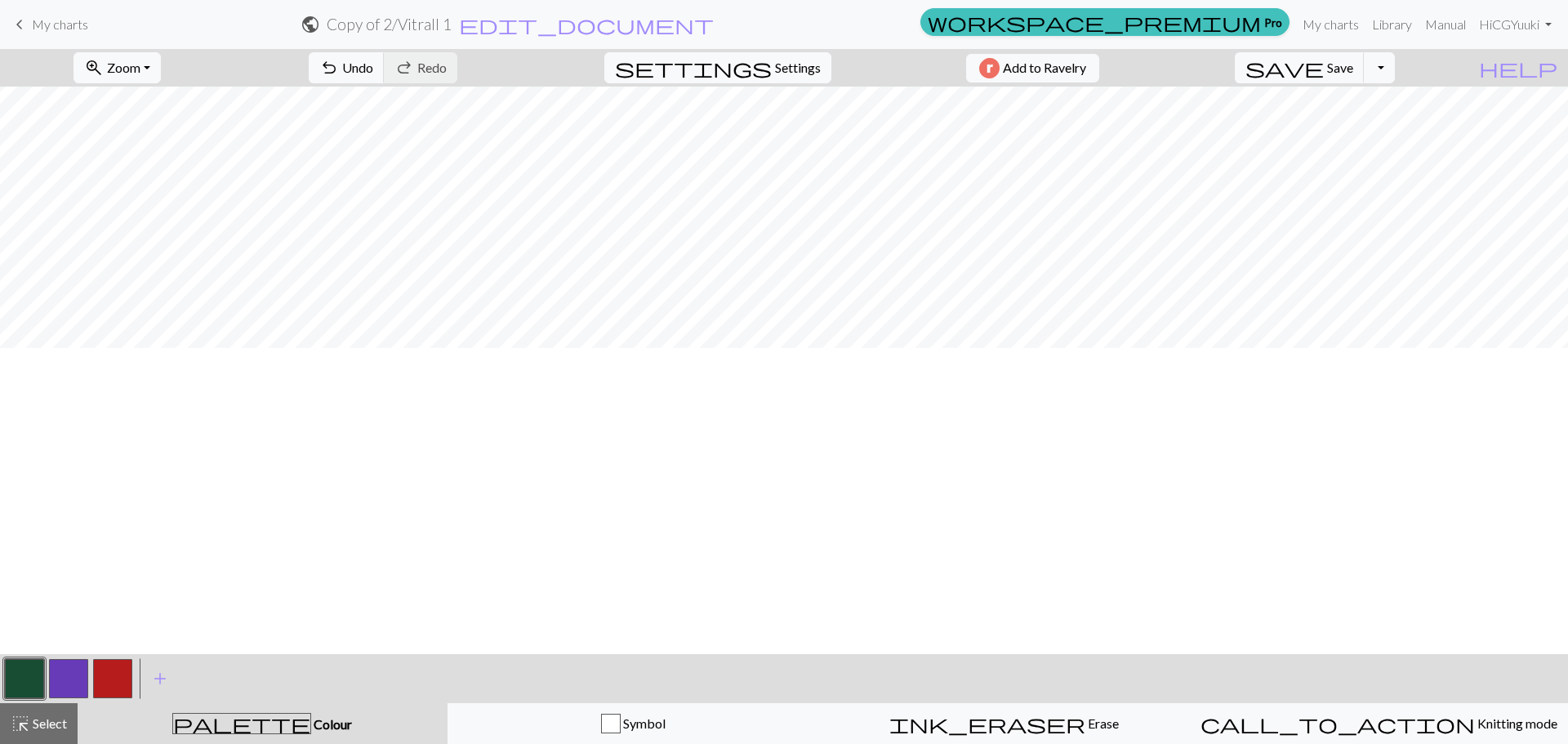
scroll to position [0, 0]
click at [113, 674] on button "button" at bounding box center [112, 679] width 39 height 39
click at [101, 689] on button "button" at bounding box center [112, 679] width 39 height 39
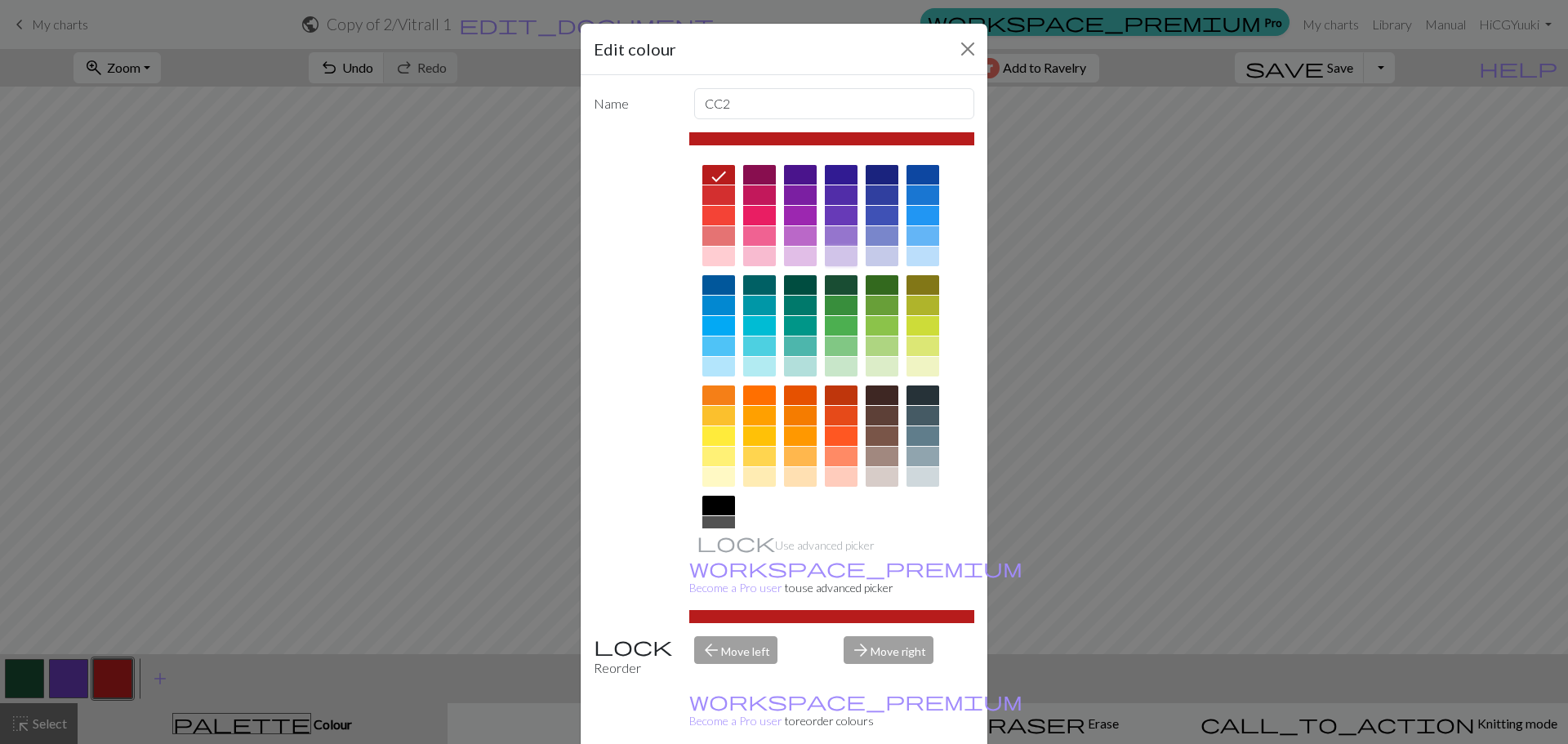
click at [829, 257] on div at bounding box center [841, 256] width 33 height 19
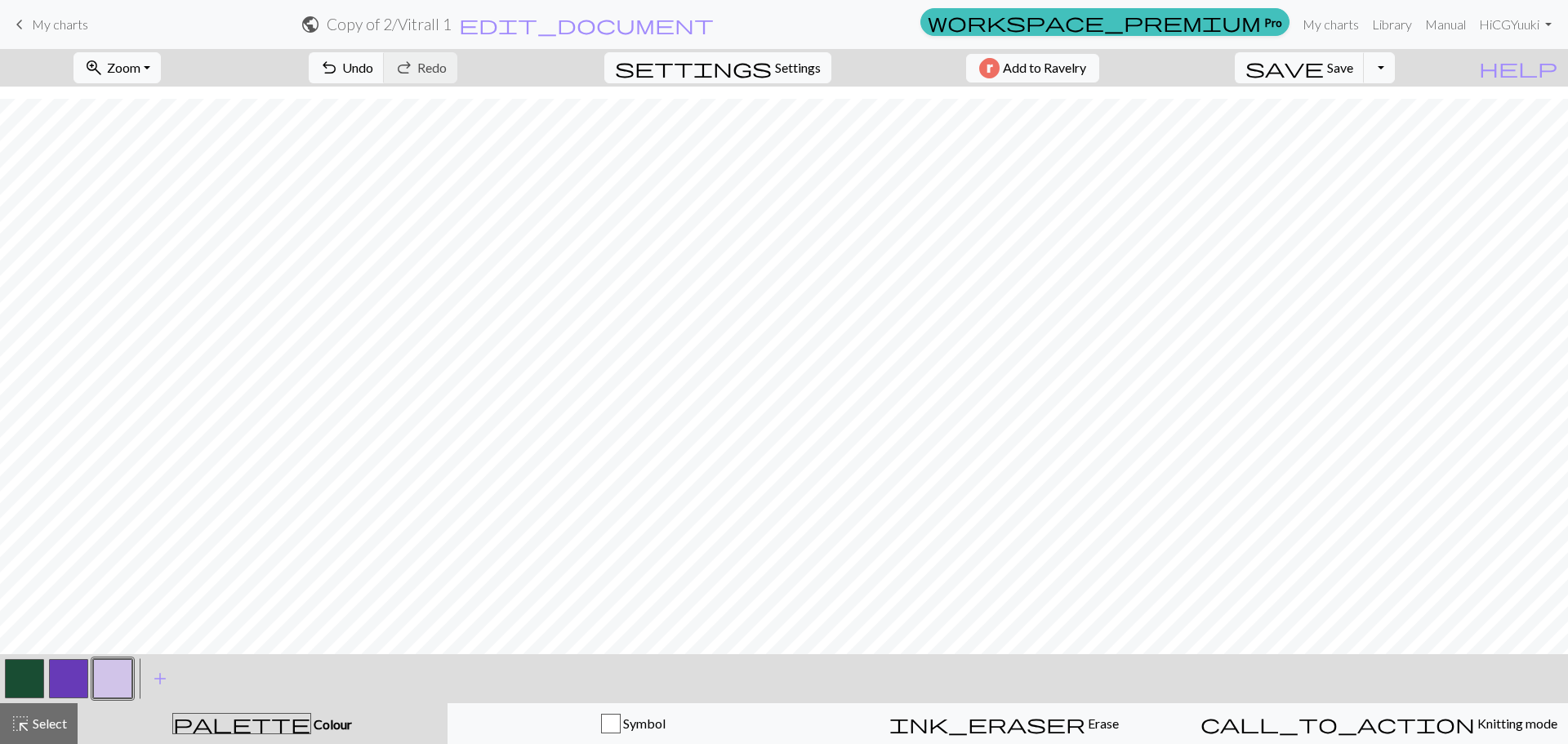
scroll to position [335, 0]
click at [385, 68] on button "undo Undo Undo" at bounding box center [346, 68] width 76 height 31
click at [385, 75] on button "undo Undo Undo" at bounding box center [346, 68] width 76 height 31
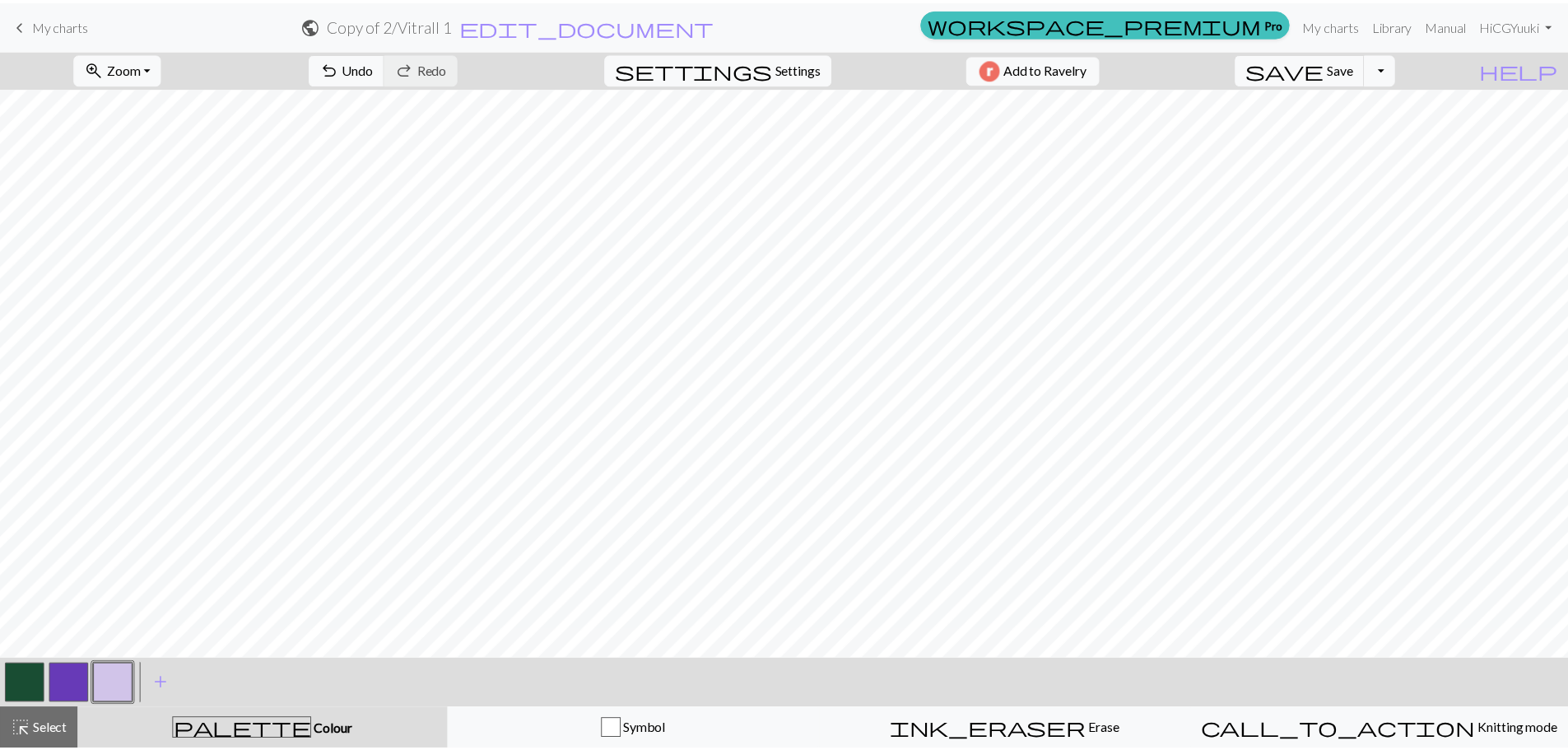
scroll to position [0, 0]
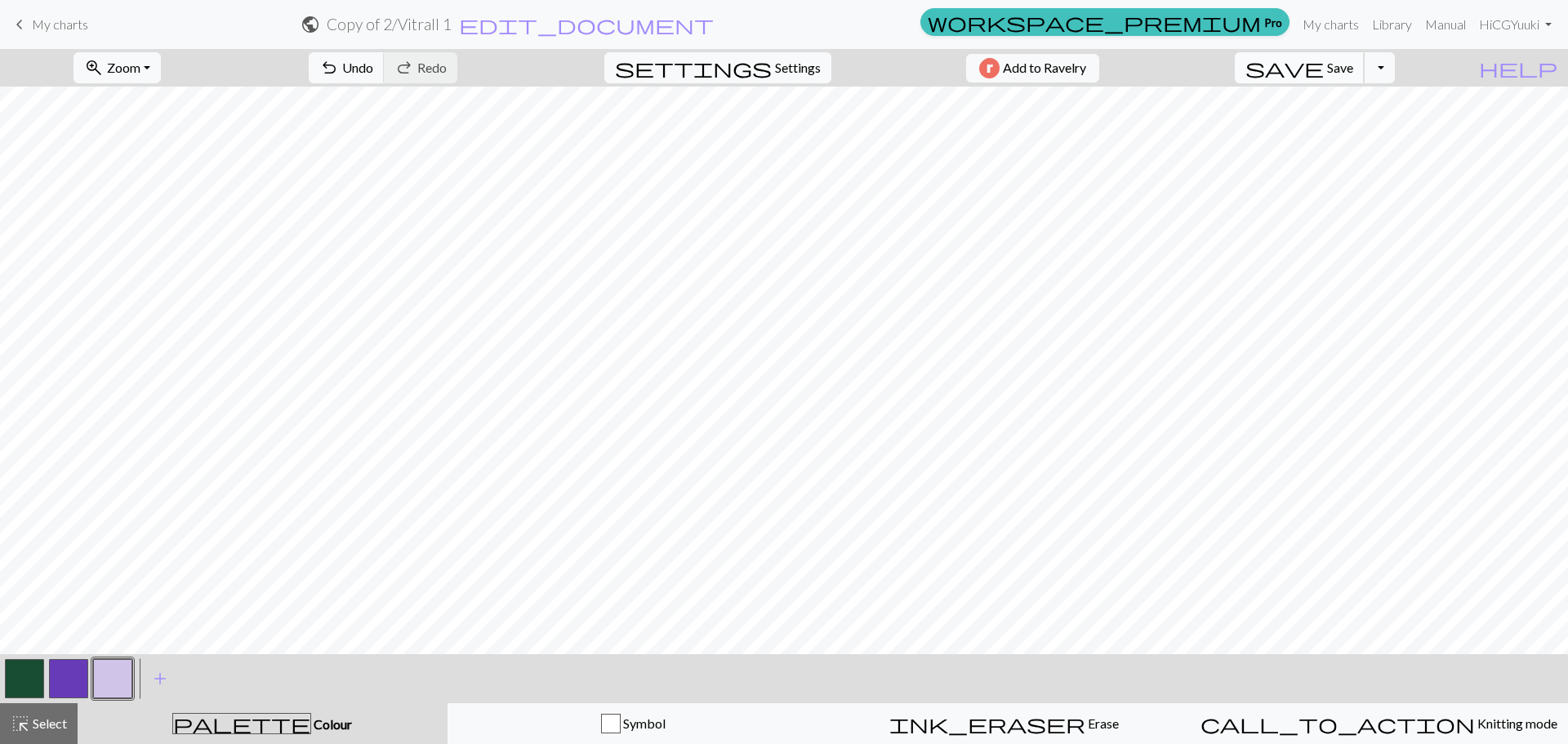
click at [1324, 59] on span "save" at bounding box center [1284, 67] width 78 height 23
click at [1365, 77] on button "save Save Save" at bounding box center [1300, 68] width 130 height 31
click at [675, 28] on div "Chart saved" at bounding box center [784, 32] width 1568 height 64
click at [452, 19] on h2 "Copy of 2 / Vitrall 1" at bounding box center [389, 24] width 125 height 18
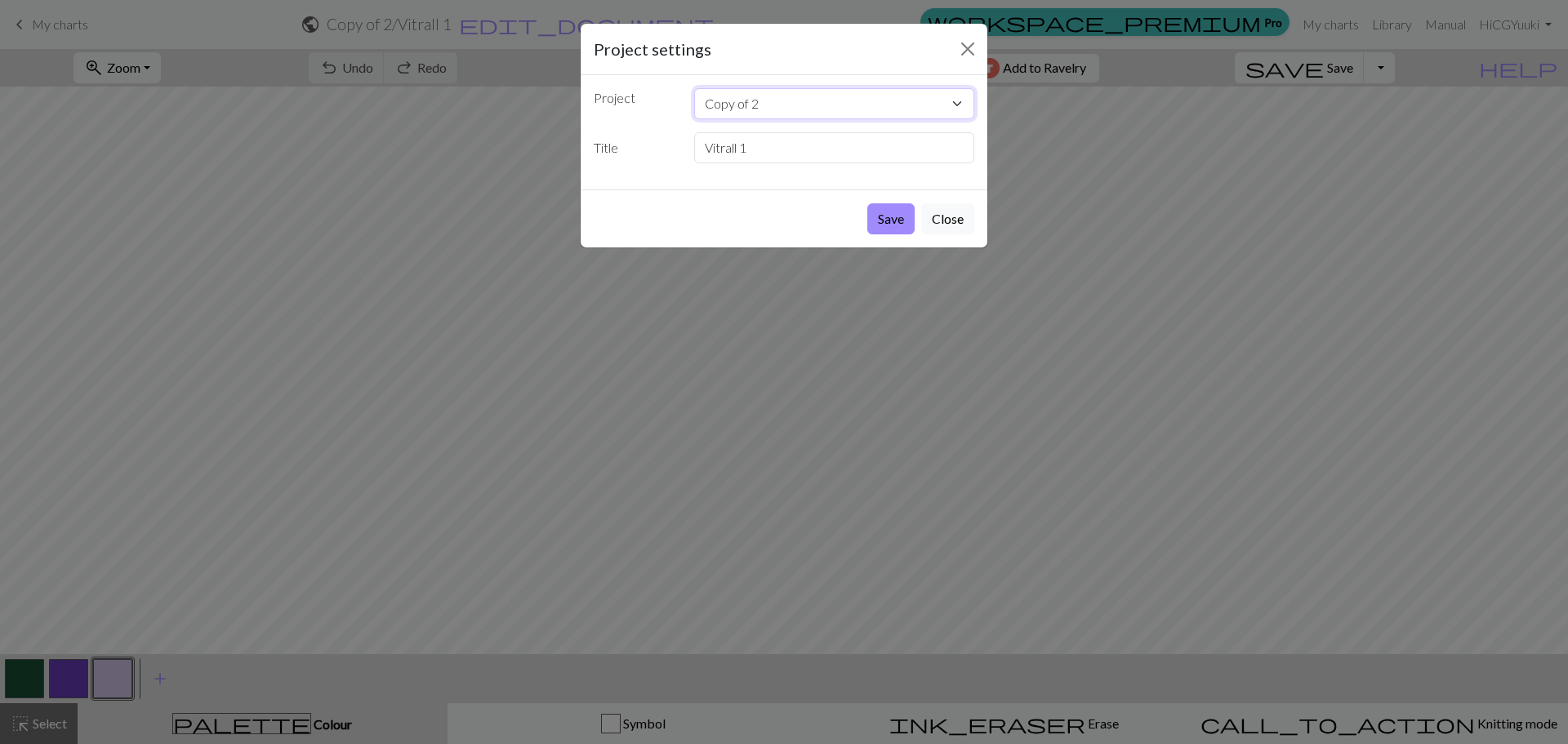
click at [870, 115] on select "Copy of 2" at bounding box center [835, 104] width 281 height 31
click at [813, 102] on select "Copy of 2" at bounding box center [835, 104] width 281 height 31
click at [734, 150] on input "Vitrall 1" at bounding box center [835, 148] width 281 height 31
click at [740, 146] on input "Vitrall 1" at bounding box center [835, 148] width 281 height 31
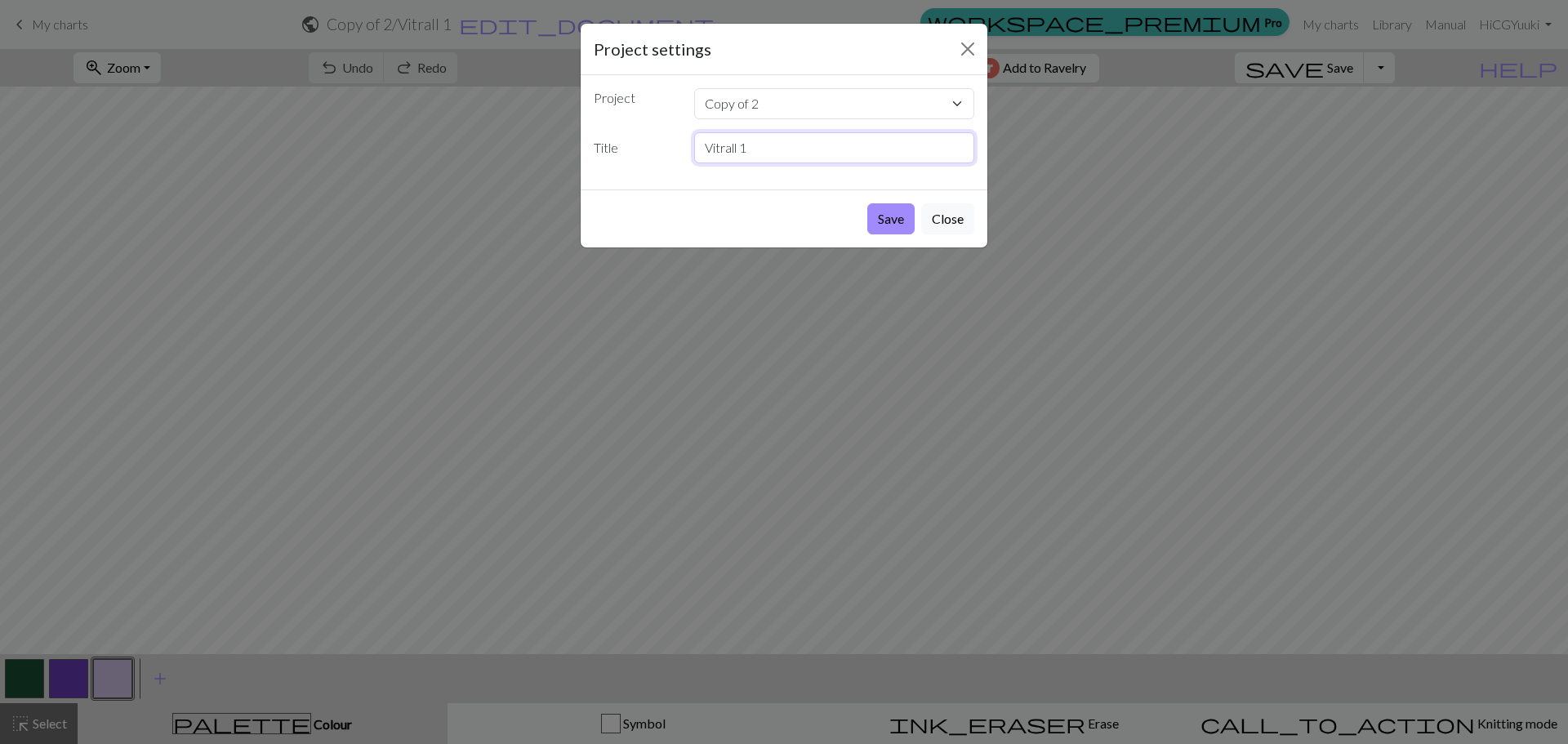
click at [766, 151] on input "Vitrall 1" at bounding box center [835, 148] width 281 height 31
drag, startPoint x: 763, startPoint y: 151, endPoint x: 658, endPoint y: 159, distance: 105.3
click at [660, 159] on div "Title Vitrall 1" at bounding box center [784, 148] width 400 height 31
type input "winter beanie"
click at [888, 219] on button "Save" at bounding box center [891, 219] width 48 height 31
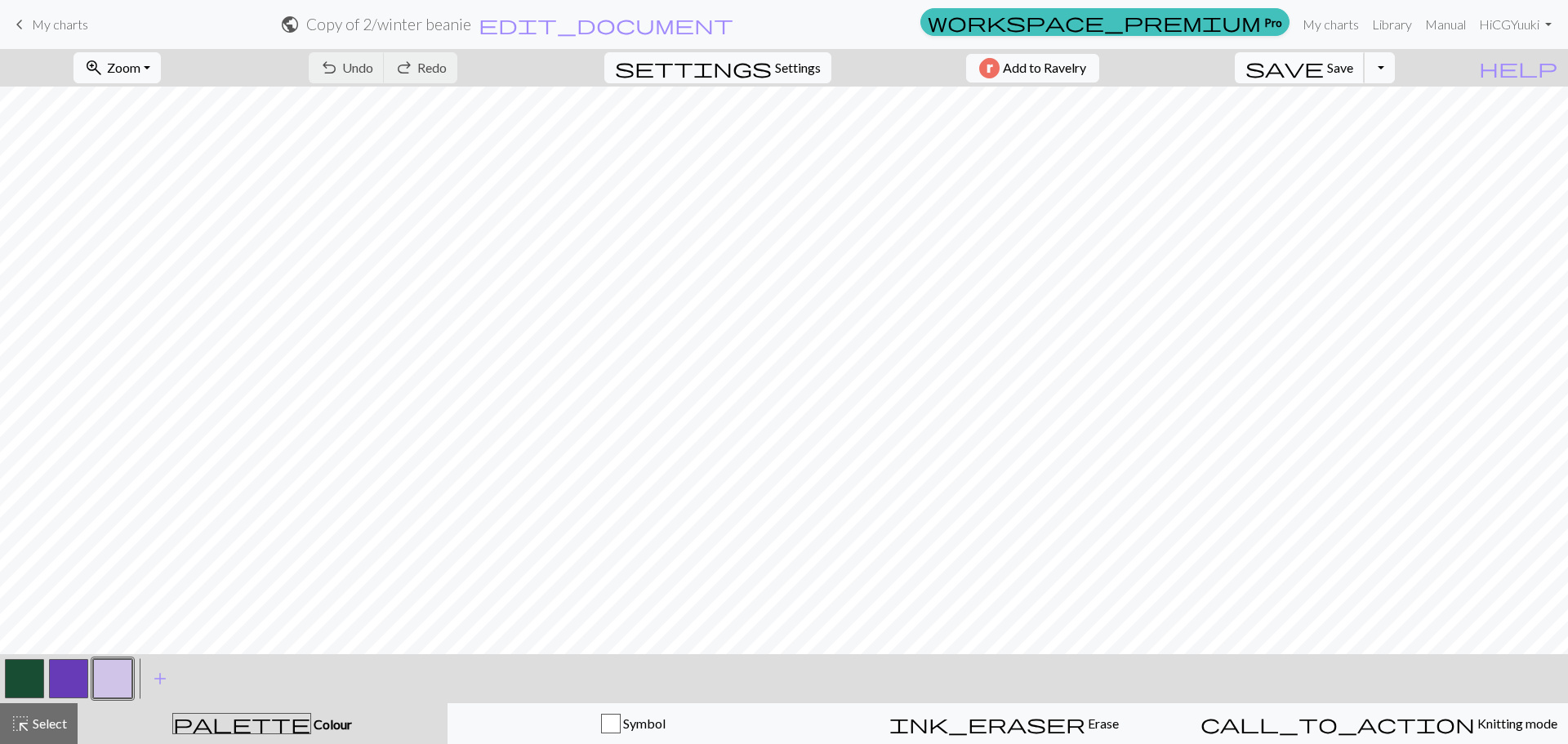
click at [1324, 73] on span "save" at bounding box center [1284, 67] width 78 height 23
click at [1395, 67] on button "Toggle Dropdown" at bounding box center [1380, 68] width 31 height 31
click at [1483, 18] on link "Hi CGYuuki" at bounding box center [1515, 25] width 85 height 33
click at [1478, 69] on link "Account settings" at bounding box center [1492, 70] width 106 height 33
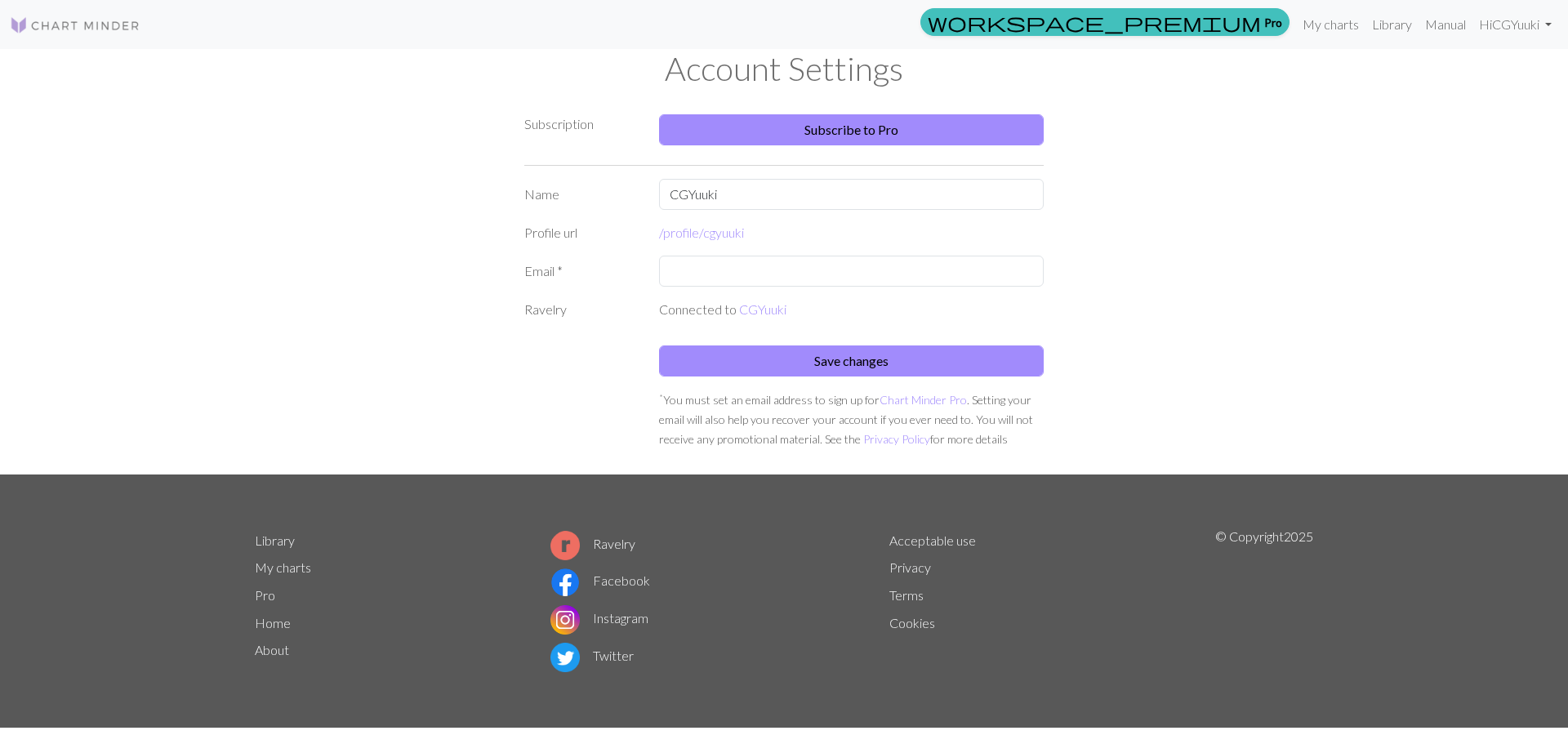
click at [89, 8] on div "workspace_premium Pro My charts Library Manual Hi CGYuuki Account settings Logo…" at bounding box center [784, 25] width 1568 height 33
click at [91, 26] on img at bounding box center [75, 25] width 130 height 19
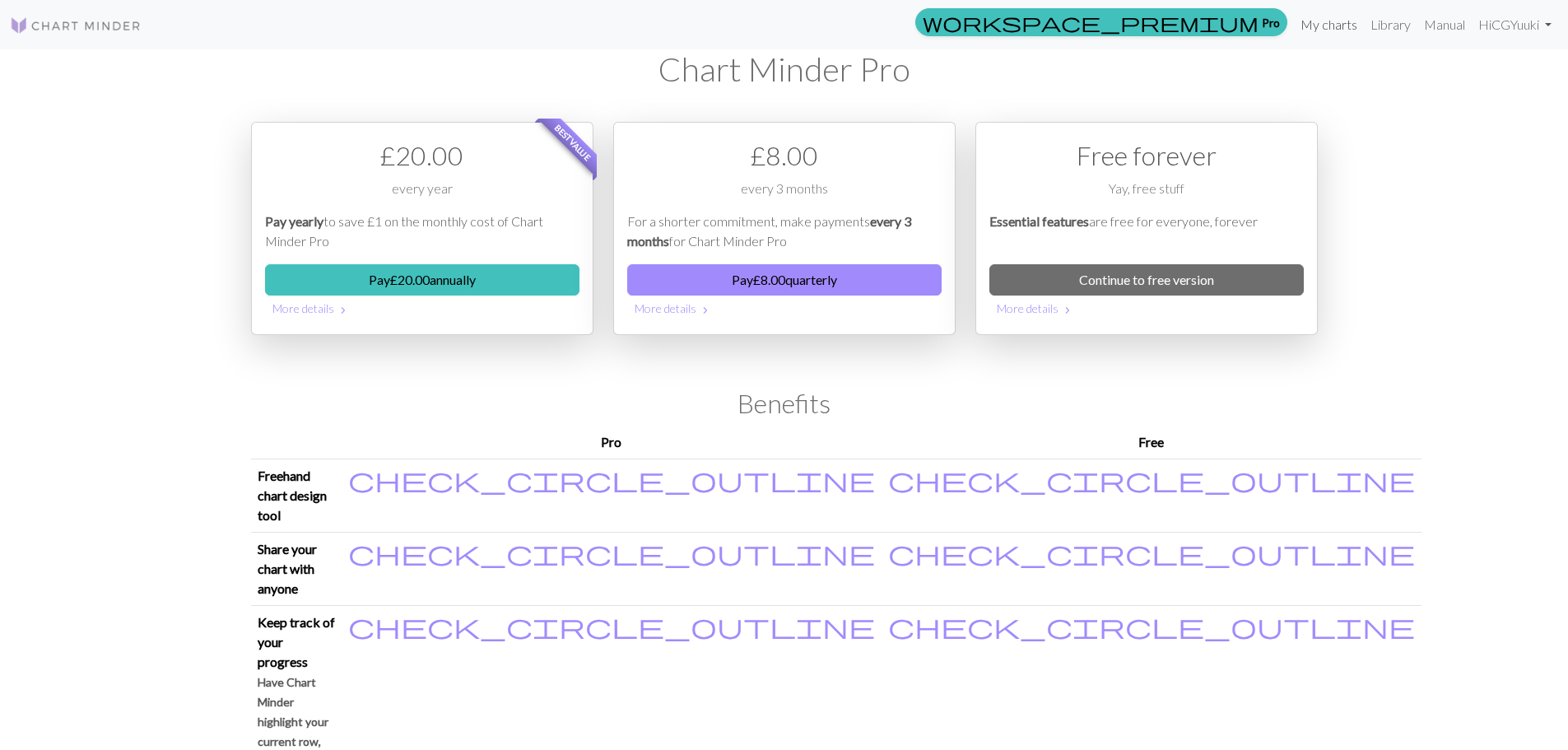
click at [1300, 39] on link "My charts" at bounding box center [1329, 25] width 70 height 33
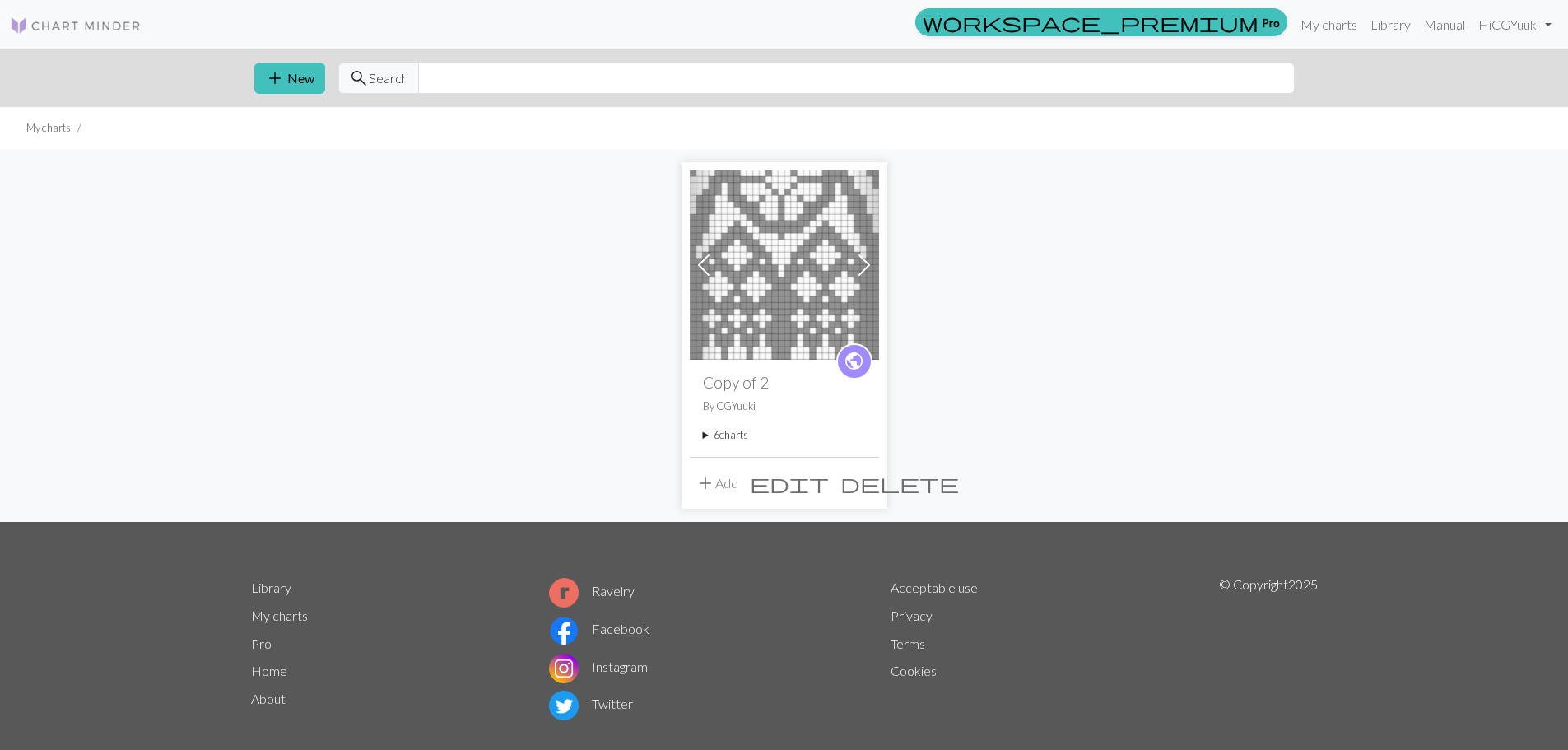
click at [740, 484] on button "add Add" at bounding box center [716, 483] width 55 height 31
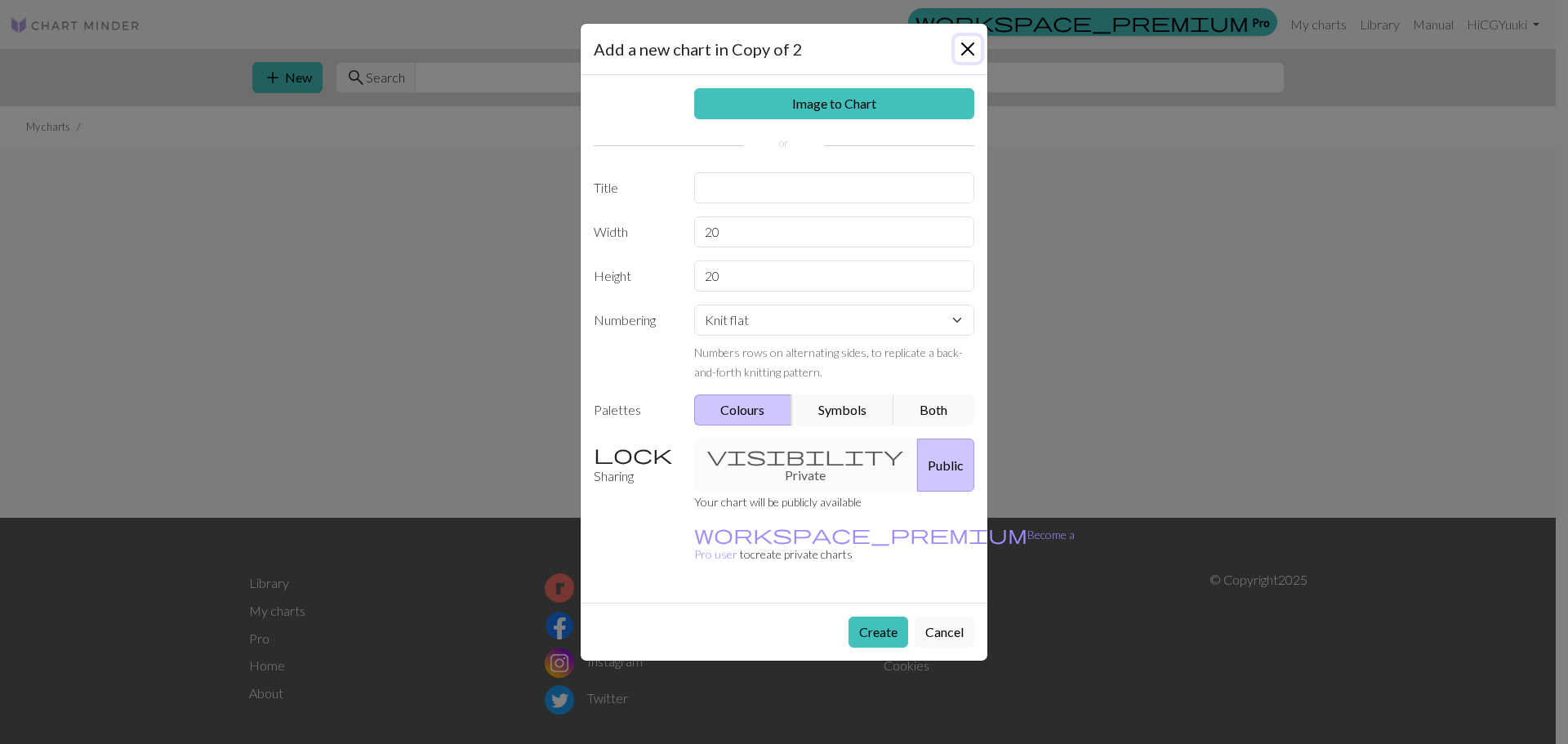
click at [971, 48] on button "Close" at bounding box center [968, 49] width 26 height 26
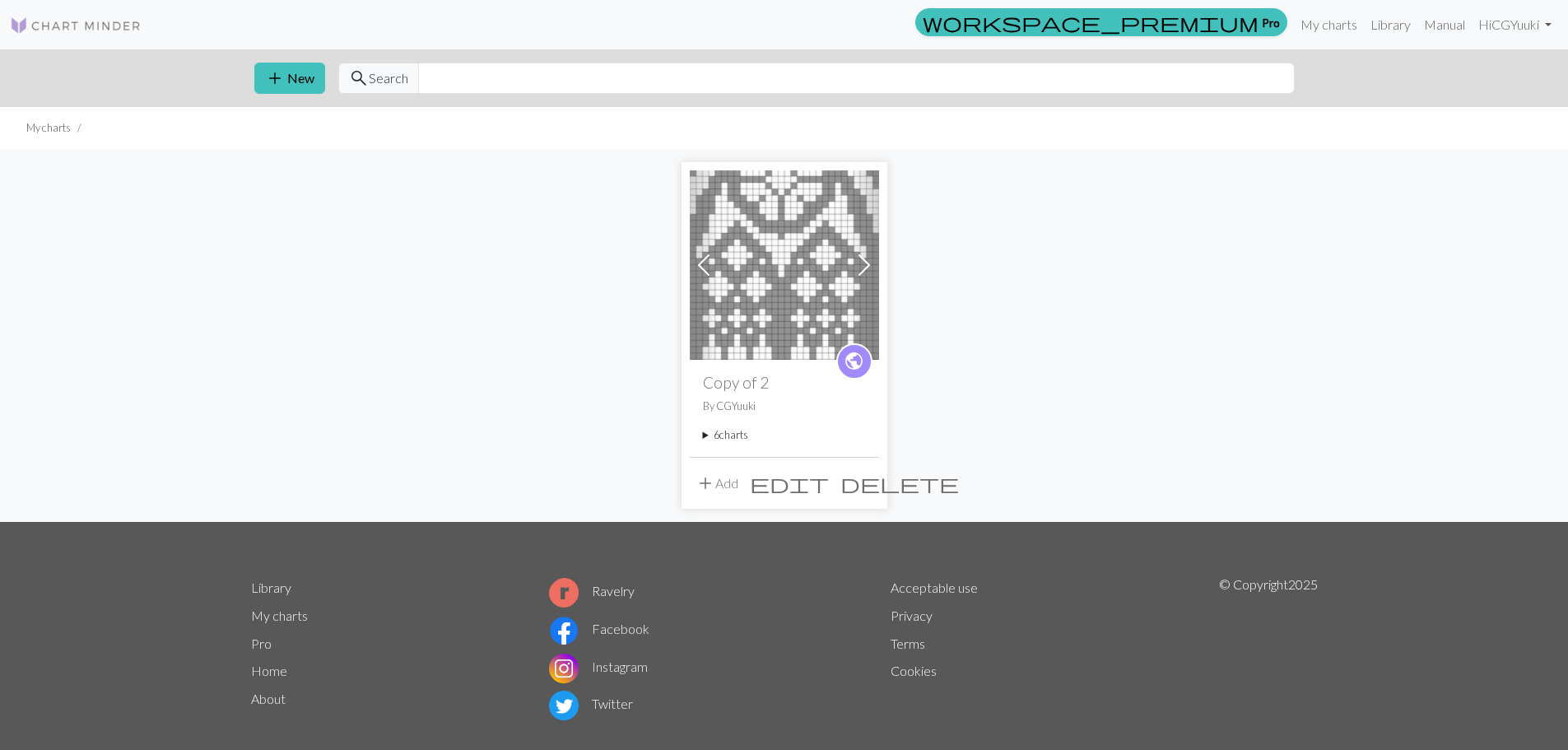
click at [777, 302] on img at bounding box center [784, 265] width 190 height 190
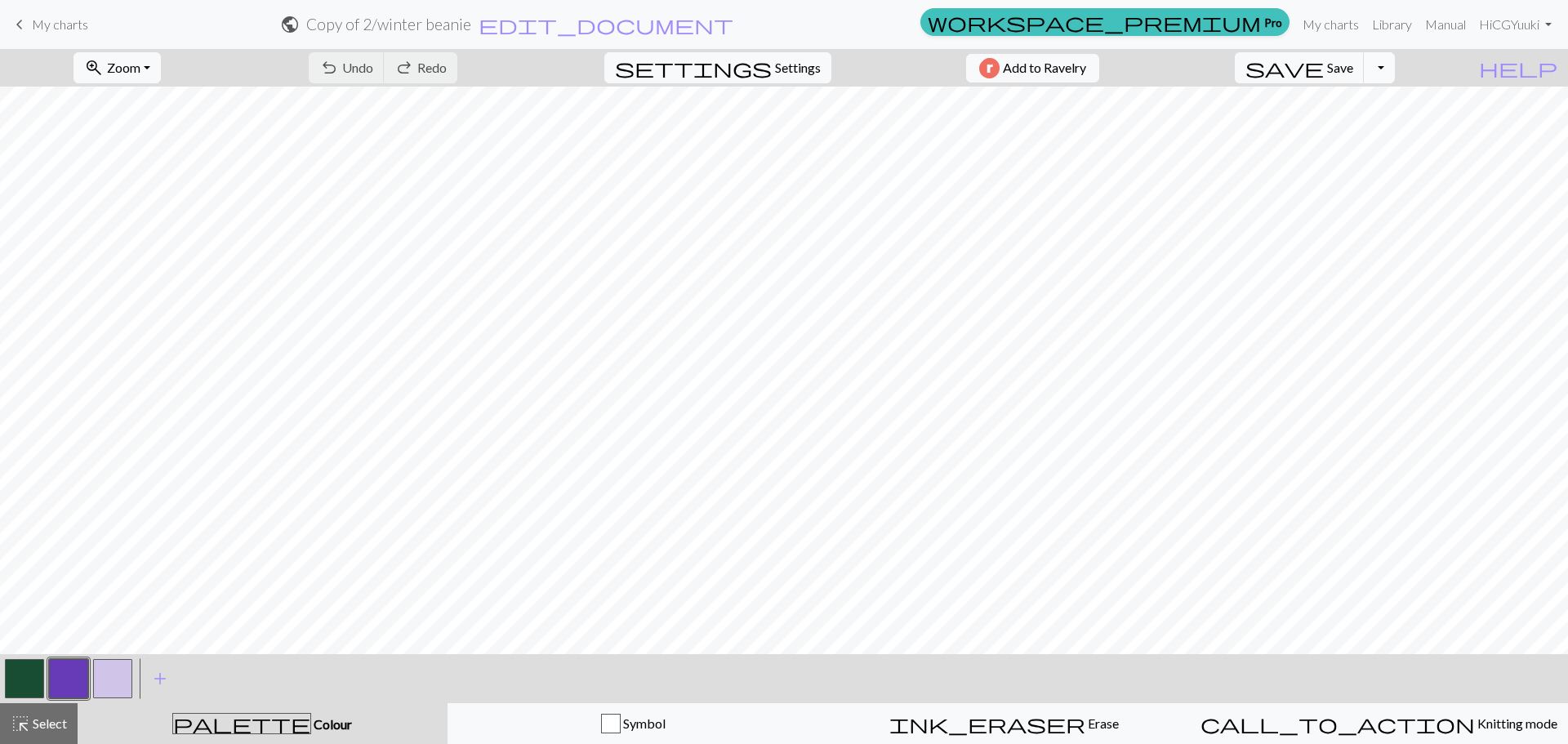
click at [1395, 80] on button "Toggle Dropdown" at bounding box center [1380, 68] width 31 height 31
click at [1390, 136] on button "save_alt Download" at bounding box center [1259, 130] width 269 height 26
click at [1395, 69] on button "Toggle Dropdown" at bounding box center [1380, 68] width 31 height 31
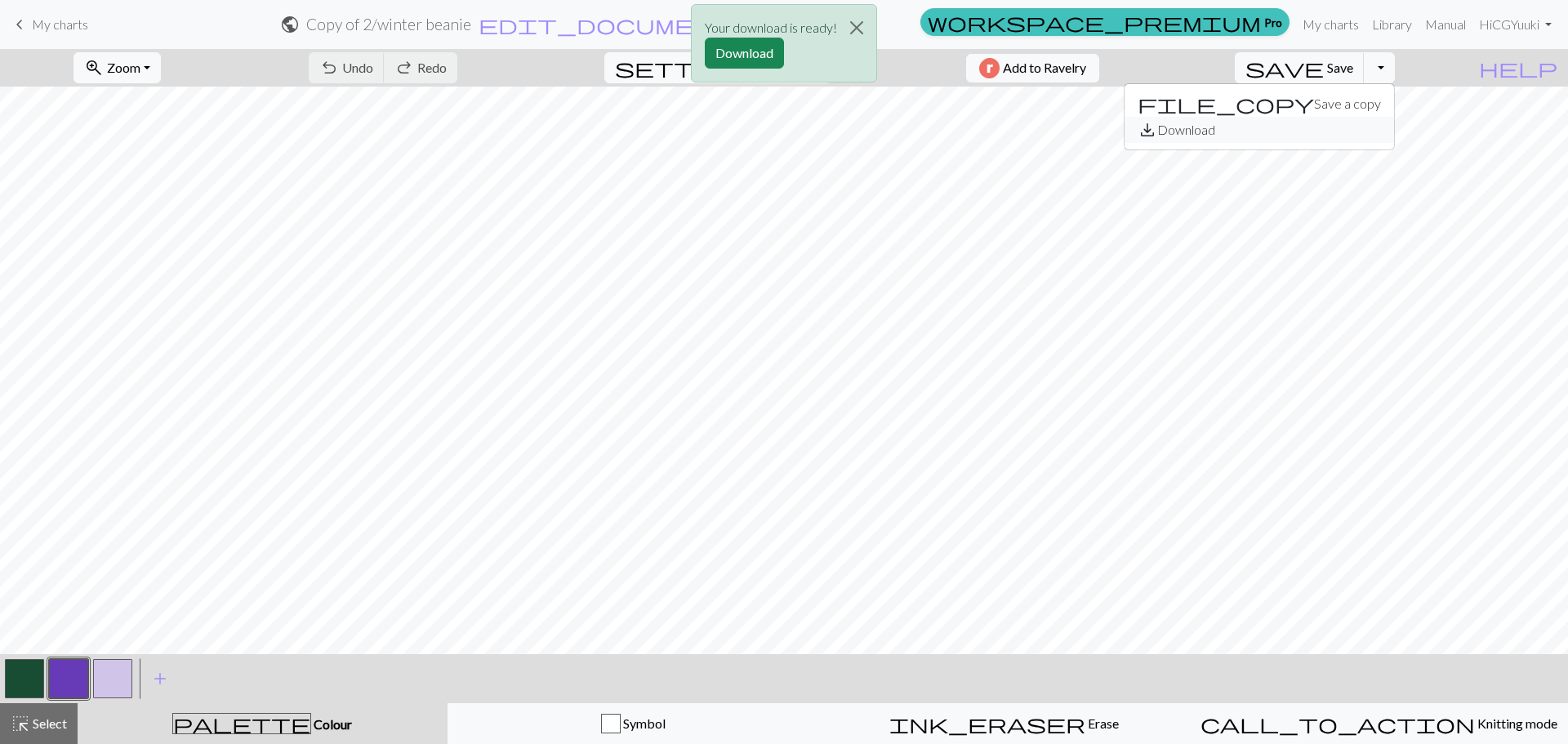
click at [1382, 130] on button "save_alt Download" at bounding box center [1259, 130] width 269 height 26
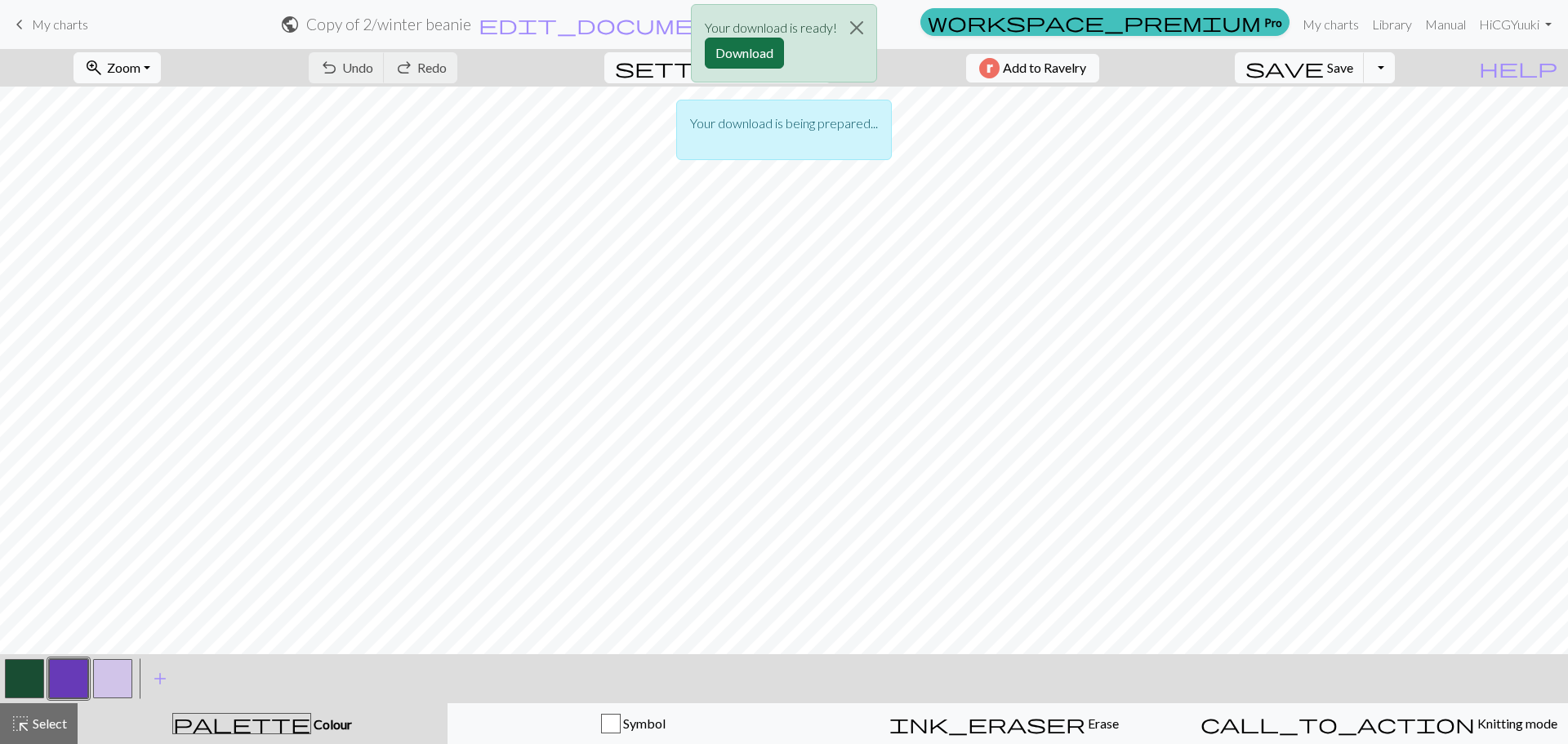
click at [722, 62] on button "Download" at bounding box center [744, 53] width 79 height 31
